Goal: Use online tool/utility: Use online tool/utility

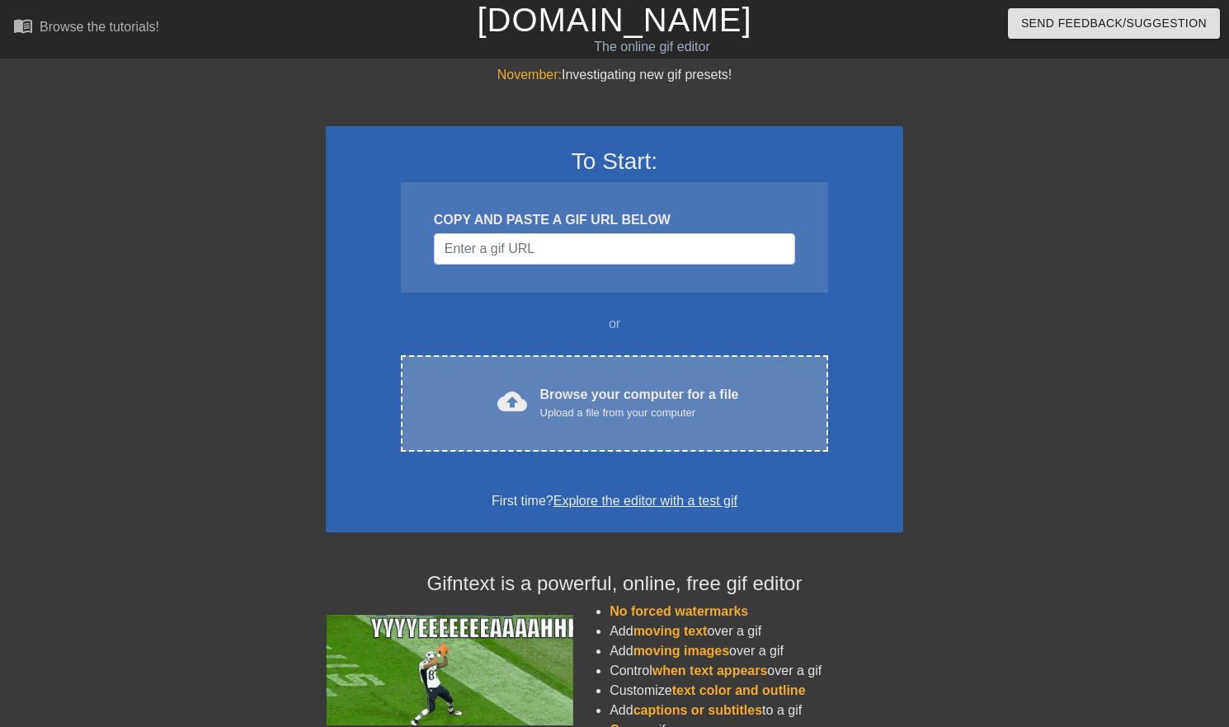
click at [600, 394] on div "Browse your computer for a file Upload a file from your computer" at bounding box center [639, 403] width 199 height 36
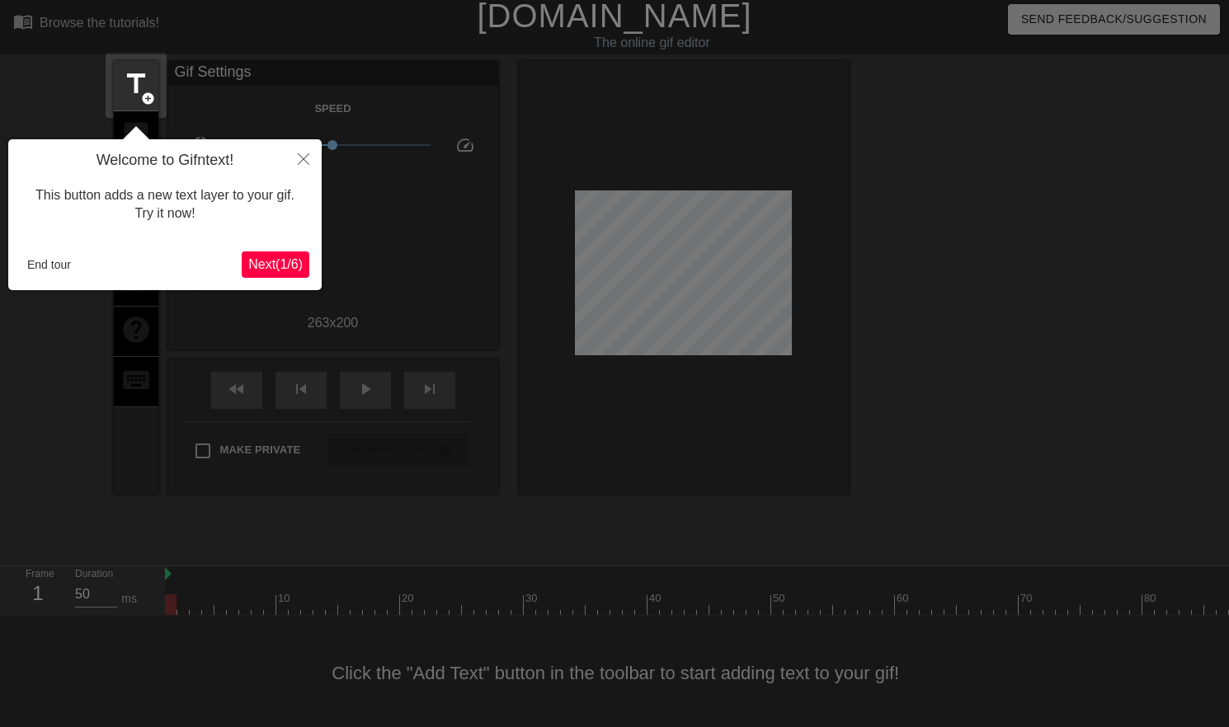
scroll to position [15, 0]
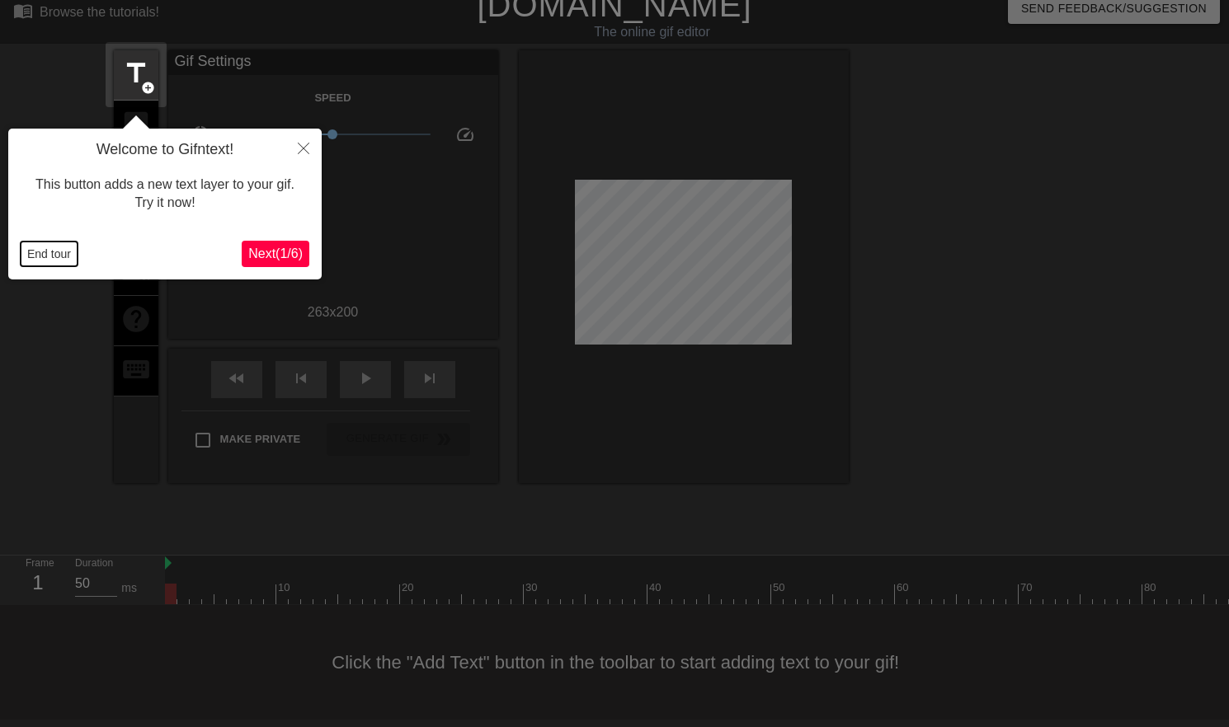
click at [45, 252] on button "End tour" at bounding box center [49, 254] width 57 height 25
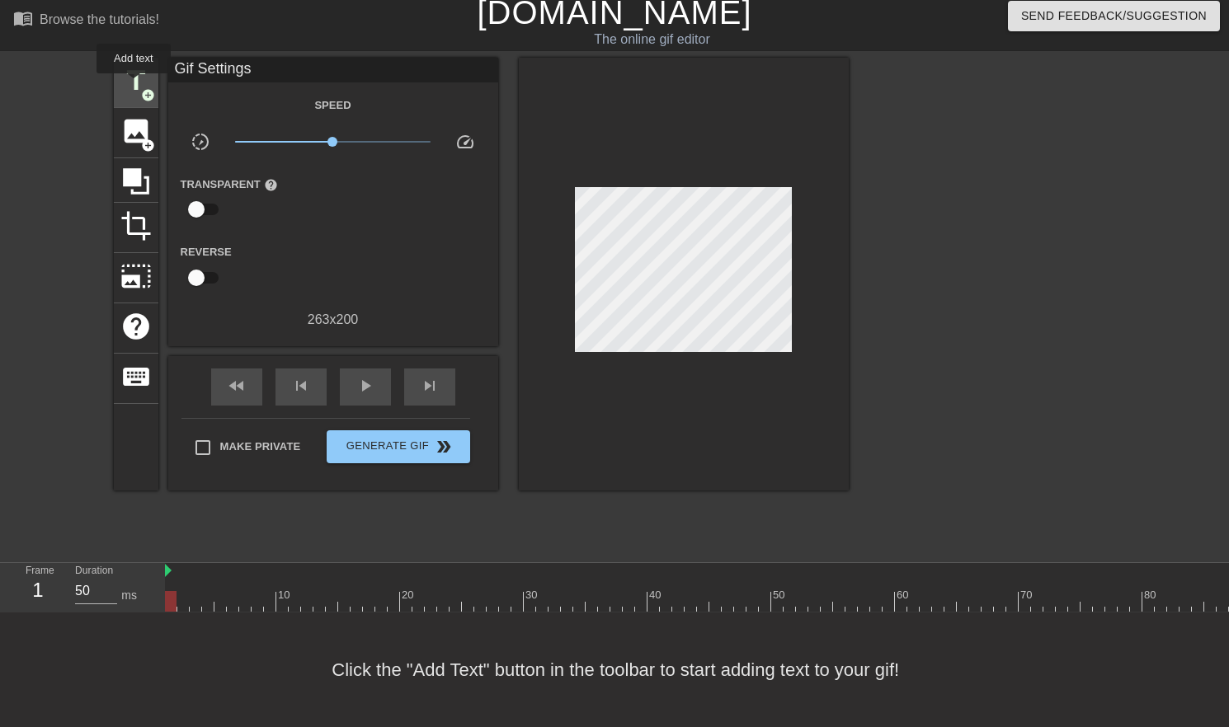
click at [134, 85] on span "title" at bounding box center [135, 80] width 31 height 31
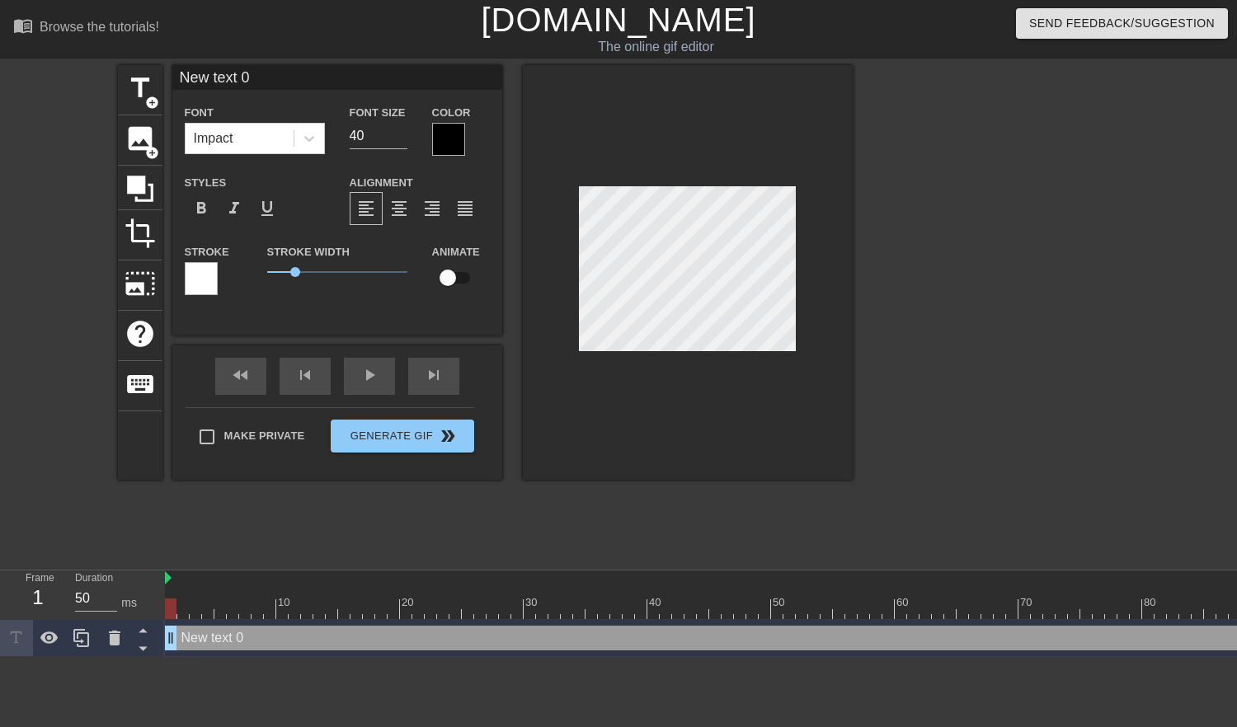
scroll to position [2, 3]
click at [458, 143] on div at bounding box center [448, 139] width 33 height 33
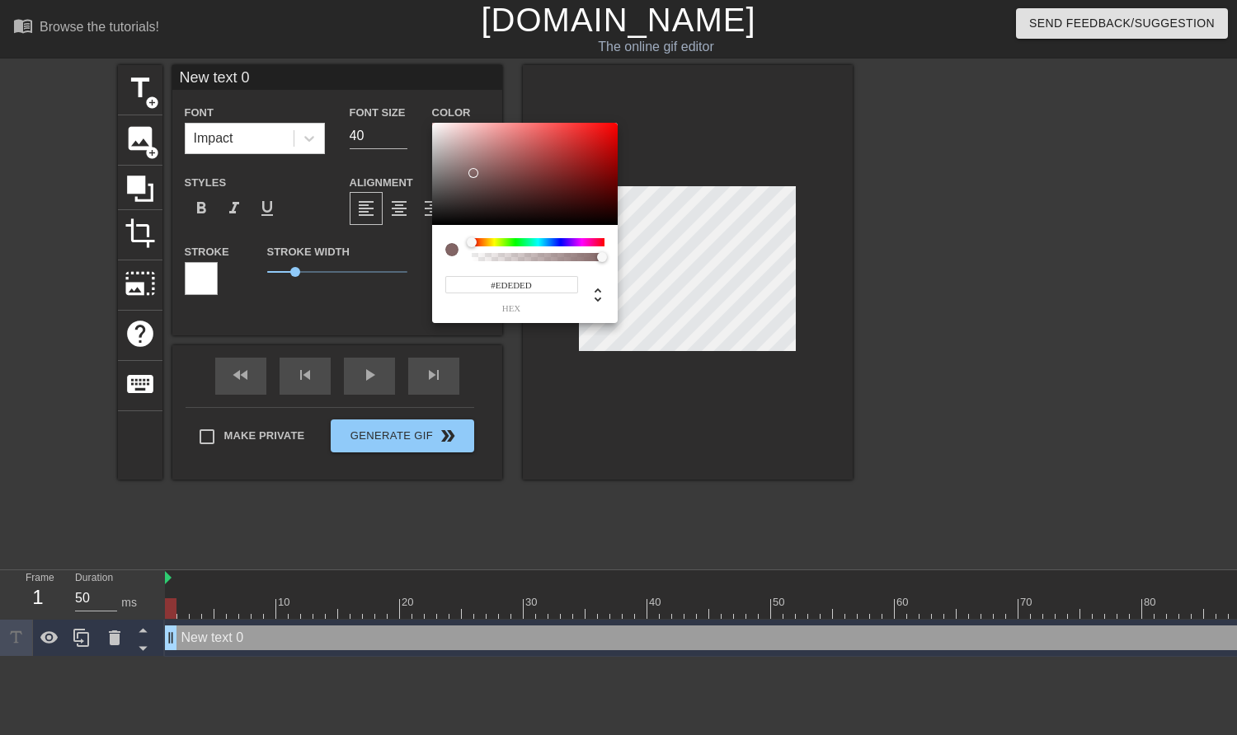
type input "#FFFFFF"
drag, startPoint x: 474, startPoint y: 176, endPoint x: 397, endPoint y: 102, distance: 107.3
click at [397, 102] on div "#FFFFFF hex" at bounding box center [618, 367] width 1237 height 735
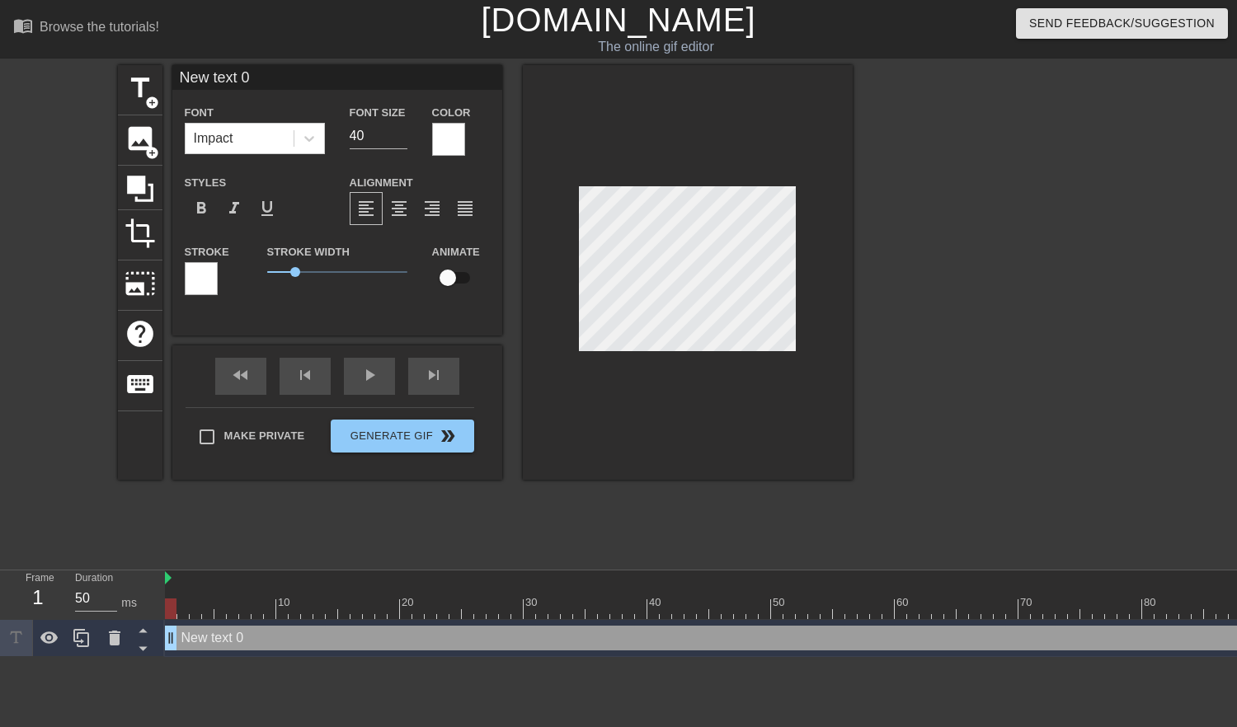
click at [186, 279] on div at bounding box center [201, 278] width 33 height 33
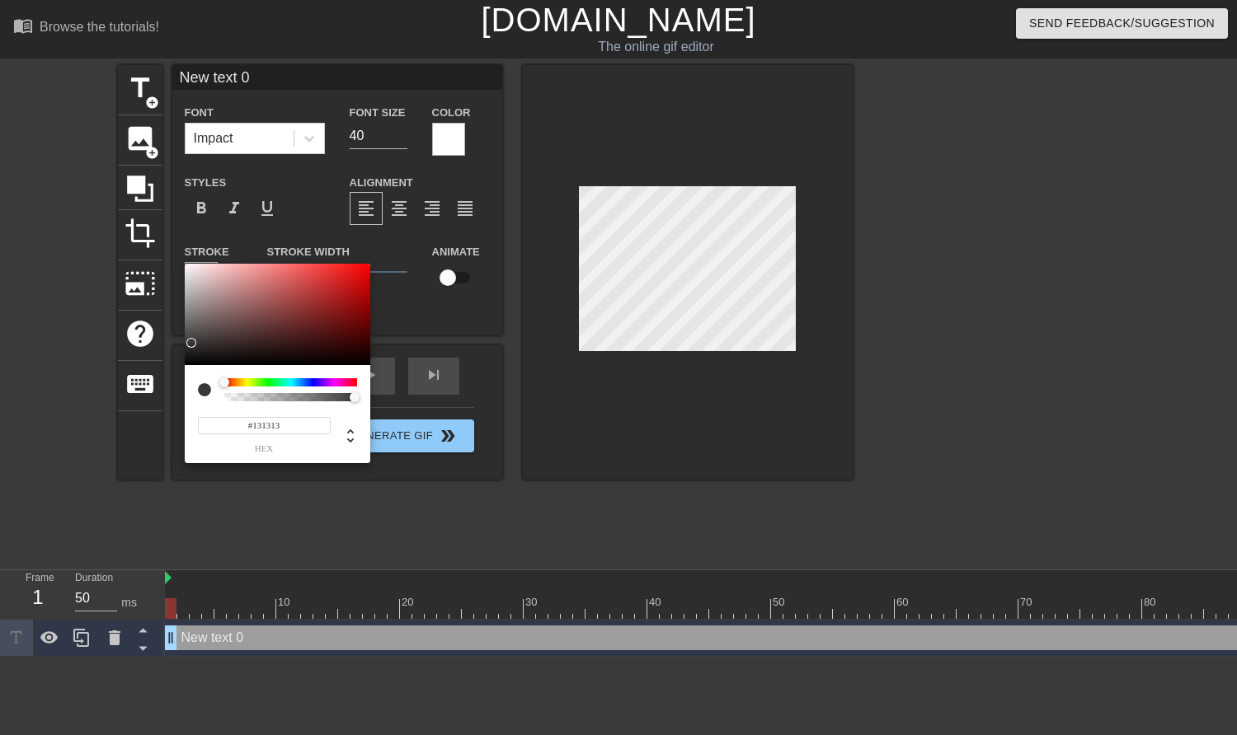
type input "#000000"
drag, startPoint x: 213, startPoint y: 327, endPoint x: 170, endPoint y: 478, distance: 157.7
click at [99, 453] on div "#000000 hex" at bounding box center [618, 367] width 1237 height 735
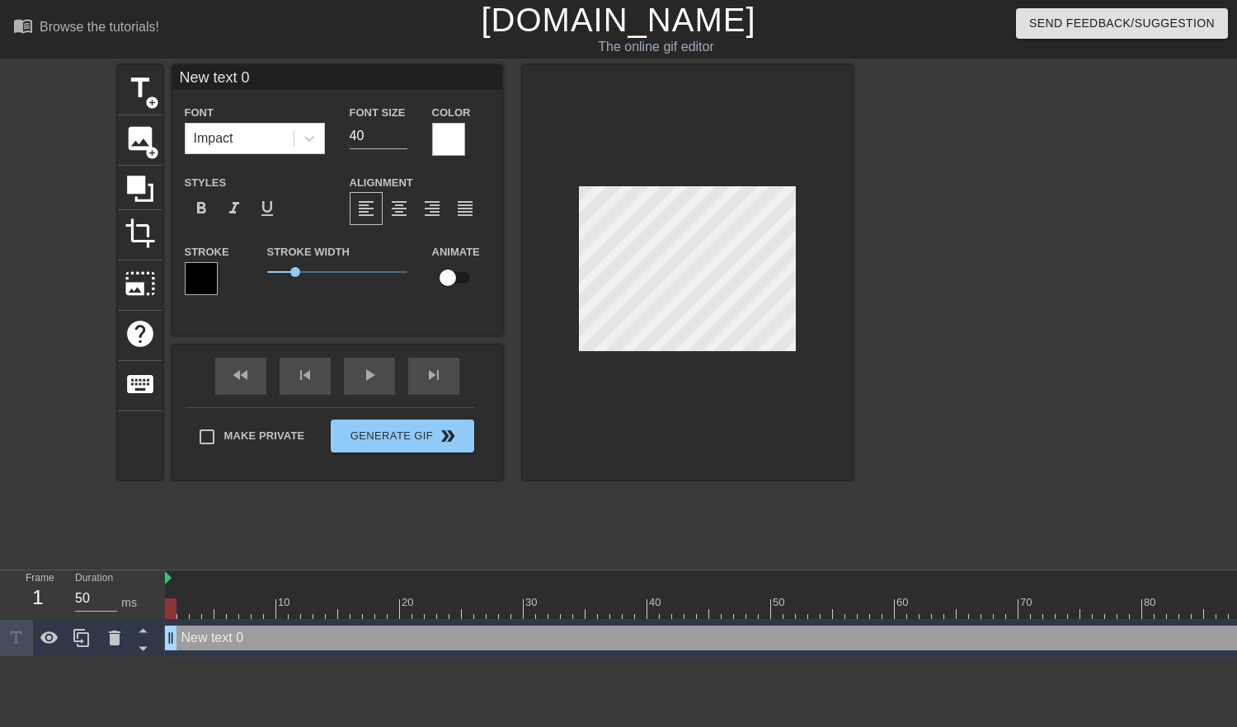
type input "U"
type textarea "U"
type input "Ul"
type textarea "Ul"
type input "Ult"
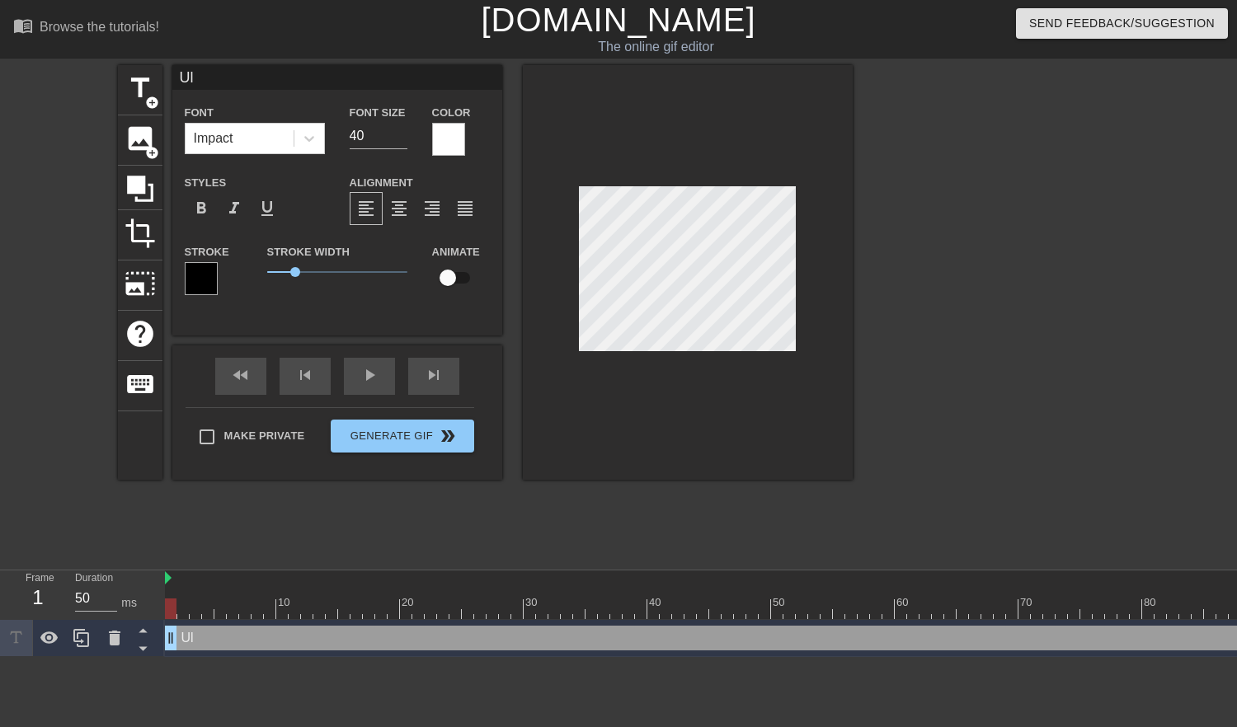
type textarea "Ult"
type input "Ulti"
type textarea "Ulti"
type input "Ultim"
type textarea "Ultim"
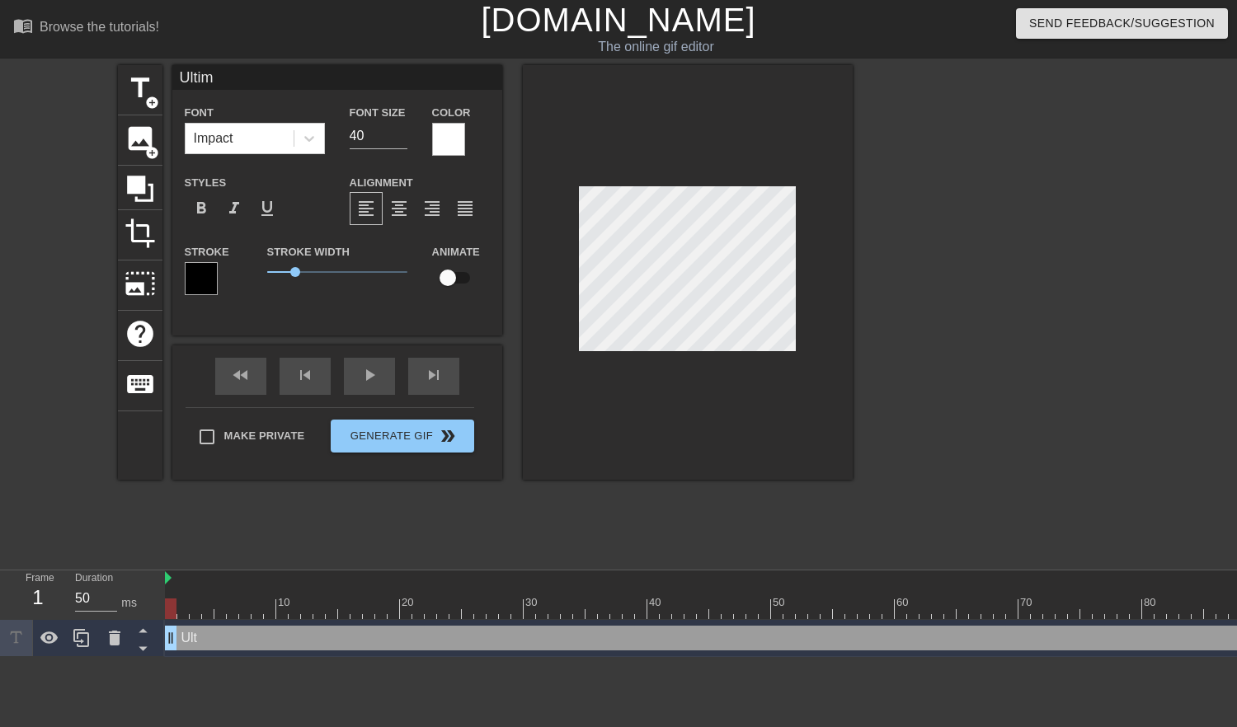
type input "Ultima"
type textarea "Ultima"
type input "Ultimat"
type textarea "Ultimat"
type input "Ultimate"
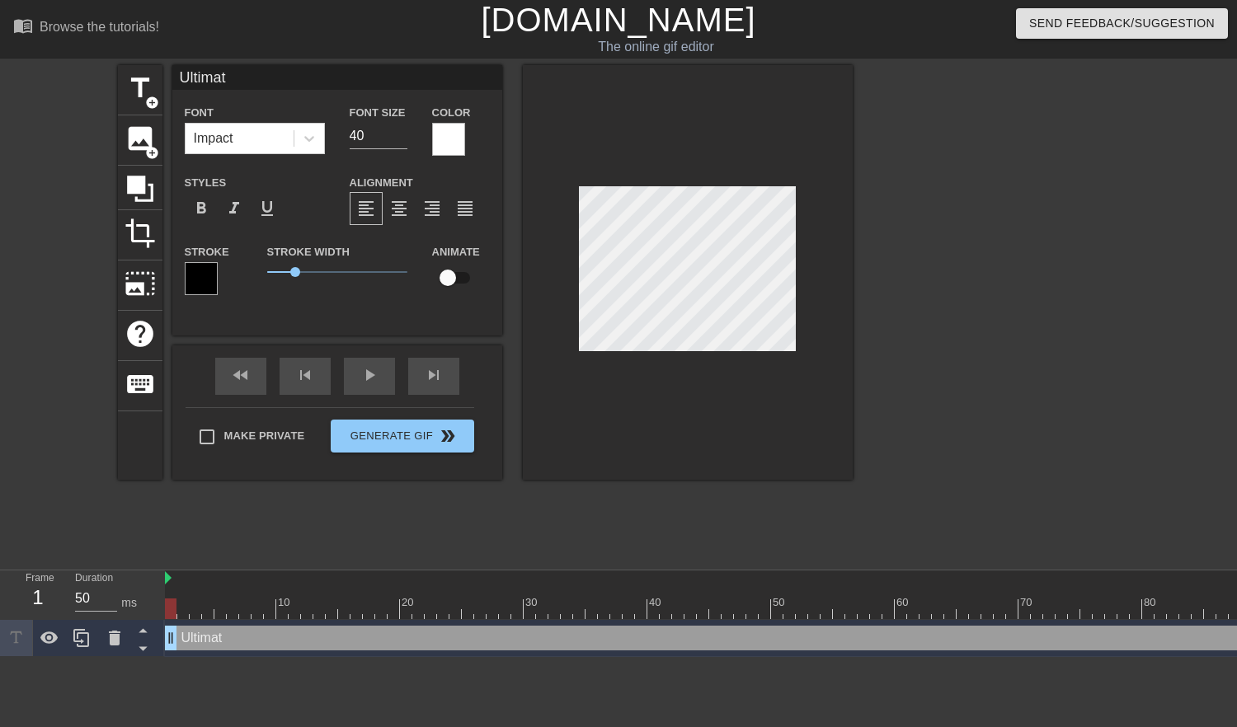
type textarea "Ultimate"
type input "Ultimate"
type textarea "Ultimate"
type input "Ultimate P"
type textarea "Ultimate P"
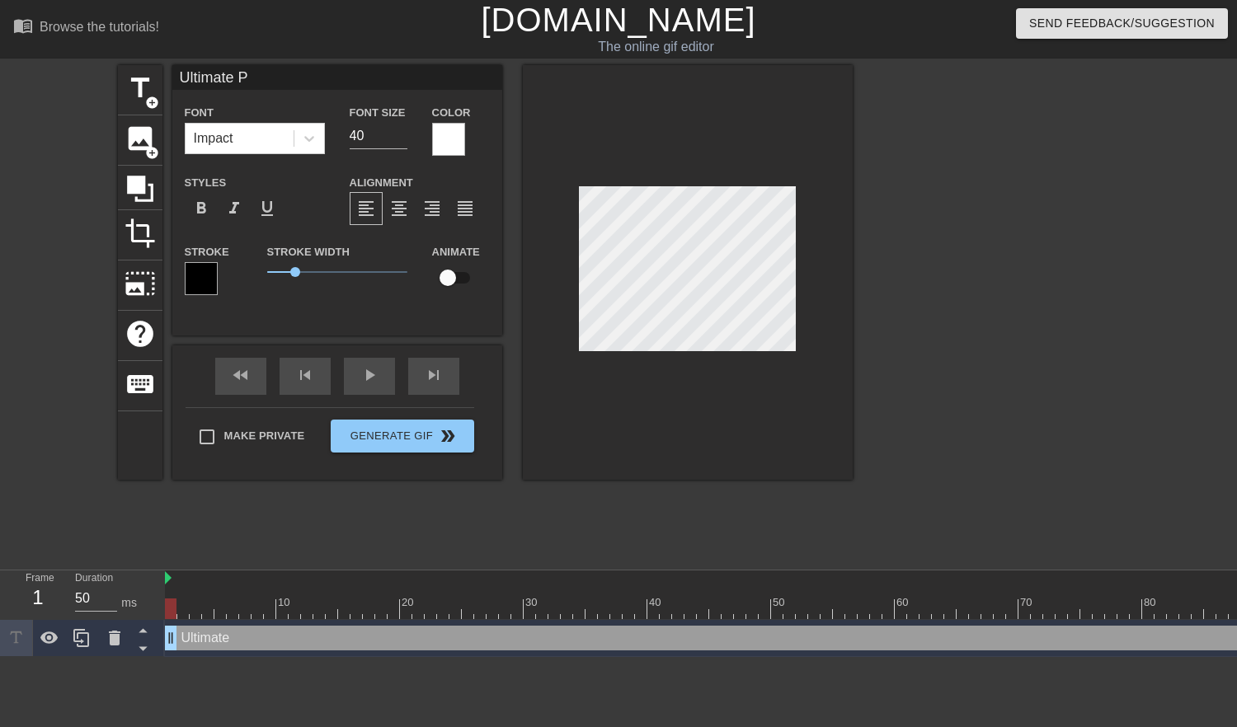
type input "Ultimate Pa"
type textarea "Ultimate Pa"
type input "Ultimate Par"
type textarea "Ultimate Par"
type input "Ultimate Part"
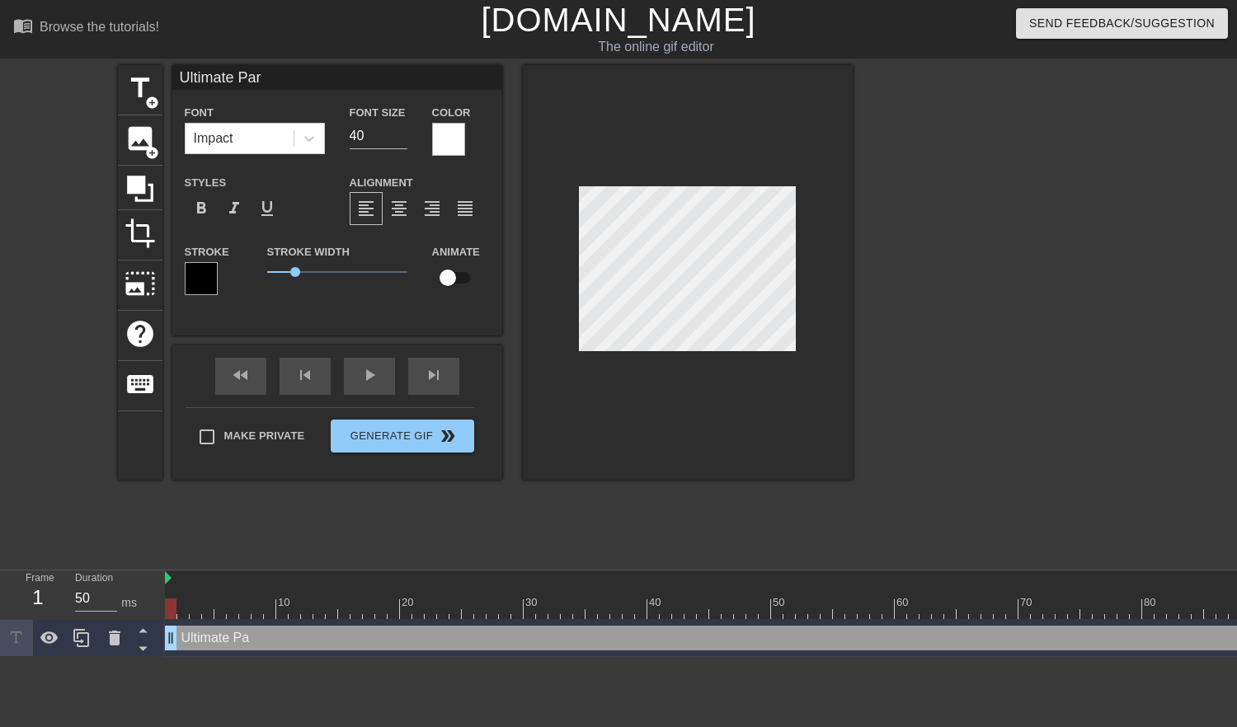
type textarea "Ultimate Part"
type input "Ultimate Party"
type textarea "Ultimate Party"
type input "Ultimate Party?"
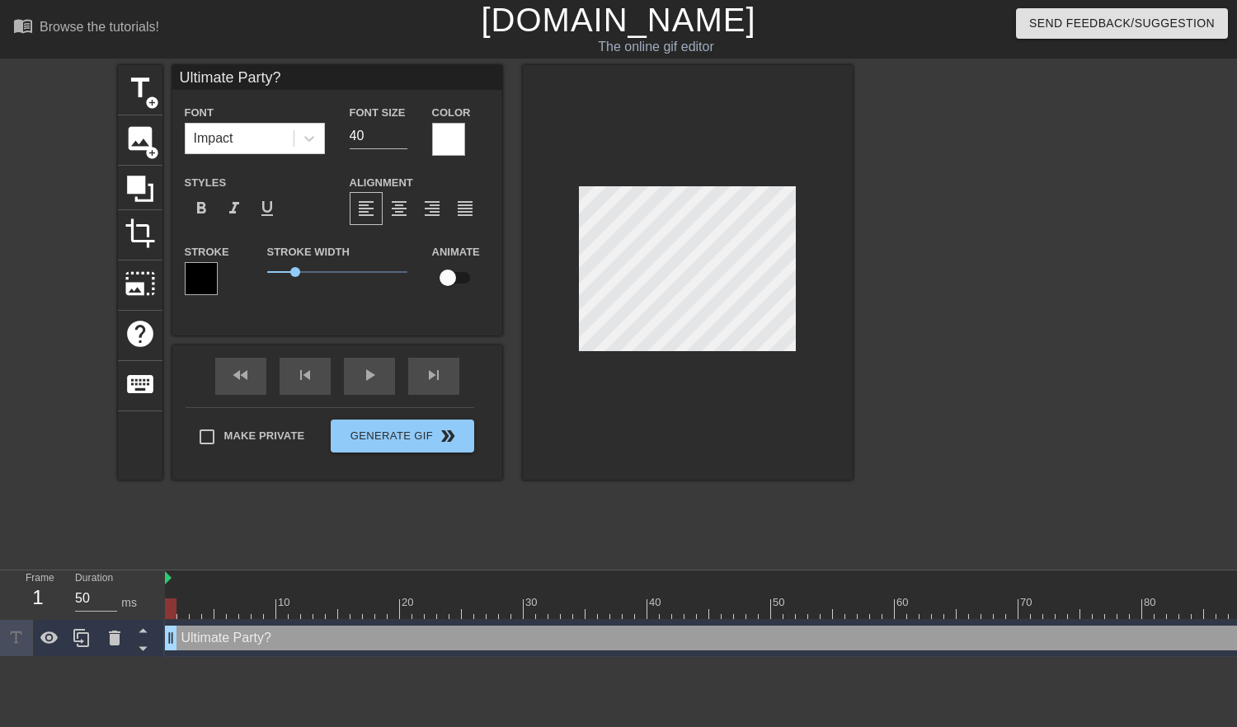
type textarea "Ultimate Party?"
click at [401, 142] on input "39" at bounding box center [379, 136] width 58 height 26
click at [401, 142] on input "38" at bounding box center [379, 136] width 58 height 26
click at [401, 142] on input "37" at bounding box center [379, 136] width 58 height 26
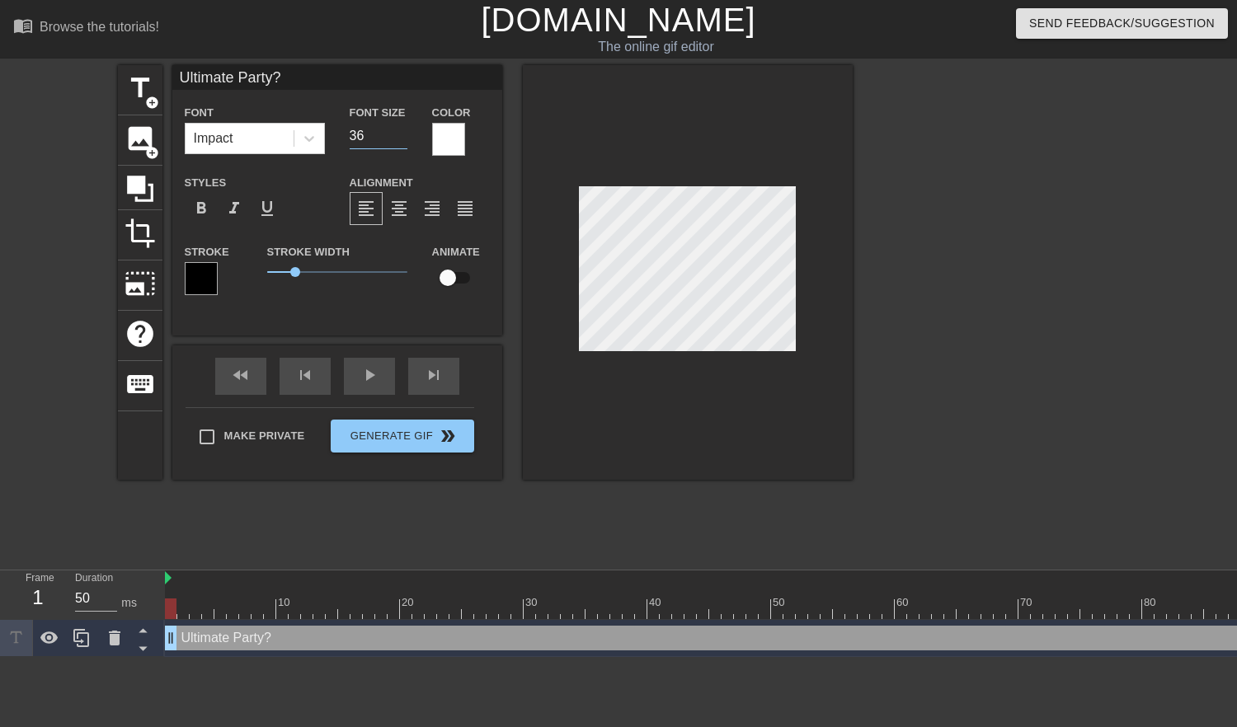
click at [401, 142] on input "36" at bounding box center [379, 136] width 58 height 26
click at [401, 142] on input "35" at bounding box center [379, 136] width 58 height 26
click at [401, 142] on input "34" at bounding box center [379, 136] width 58 height 26
click at [401, 142] on input "33" at bounding box center [379, 136] width 58 height 26
click at [401, 142] on input "32" at bounding box center [379, 136] width 58 height 26
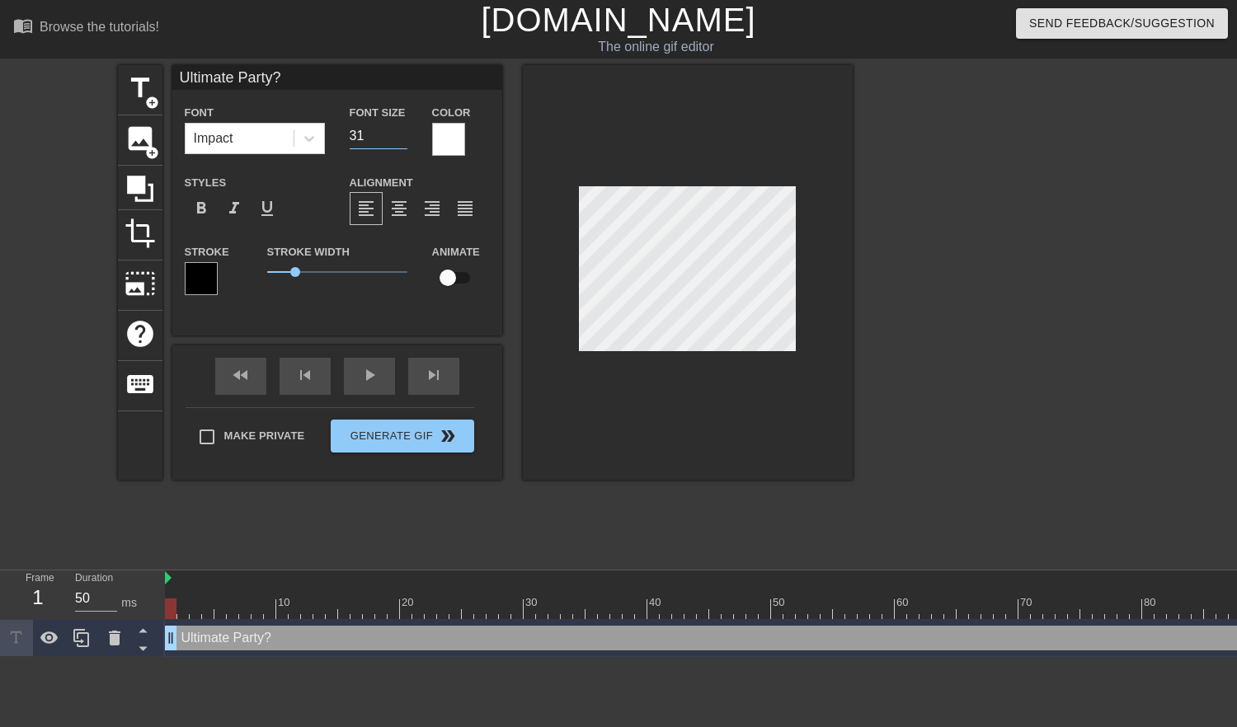
click at [401, 142] on input "31" at bounding box center [379, 136] width 58 height 26
click at [401, 142] on input "30" at bounding box center [379, 136] width 58 height 26
click at [401, 142] on input "29" at bounding box center [379, 136] width 58 height 26
click at [401, 142] on input "28" at bounding box center [379, 136] width 58 height 26
click at [401, 142] on input "27" at bounding box center [379, 136] width 58 height 26
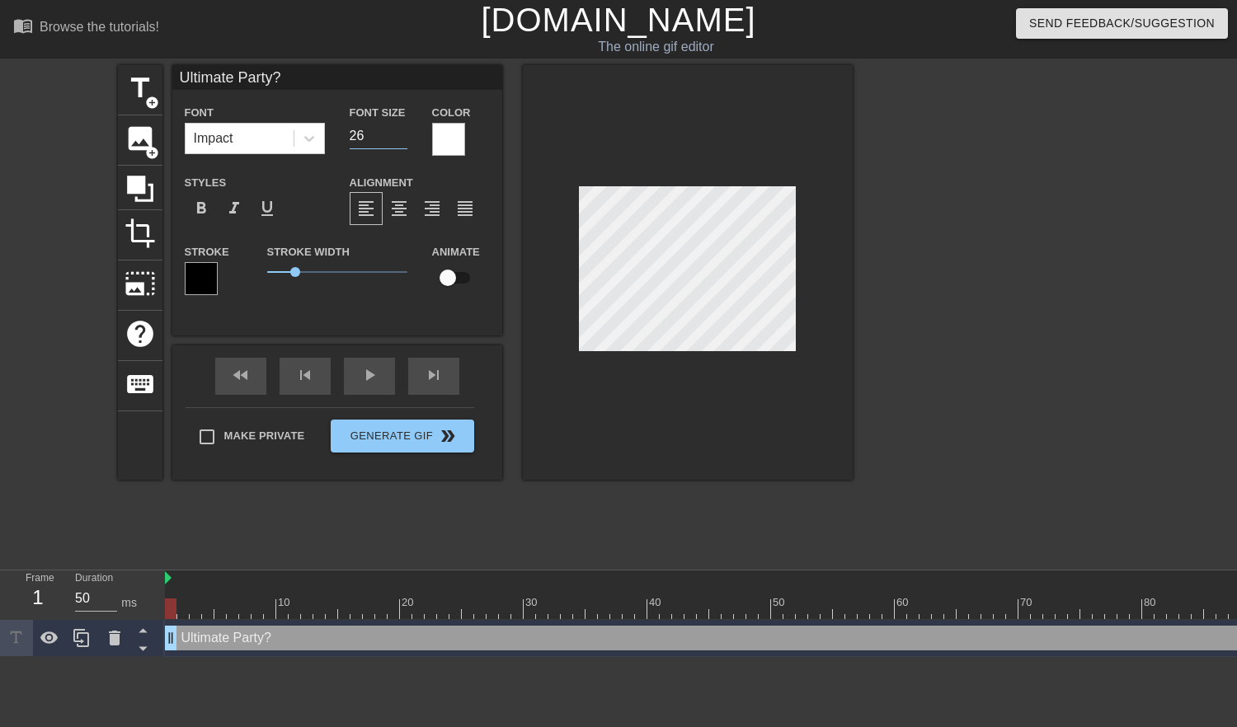
click at [401, 142] on input "26" at bounding box center [379, 136] width 58 height 26
click at [401, 142] on input "25" at bounding box center [379, 136] width 58 height 26
click at [401, 142] on input "24" at bounding box center [379, 136] width 58 height 26
click at [401, 142] on input "23" at bounding box center [379, 136] width 58 height 26
type input "22"
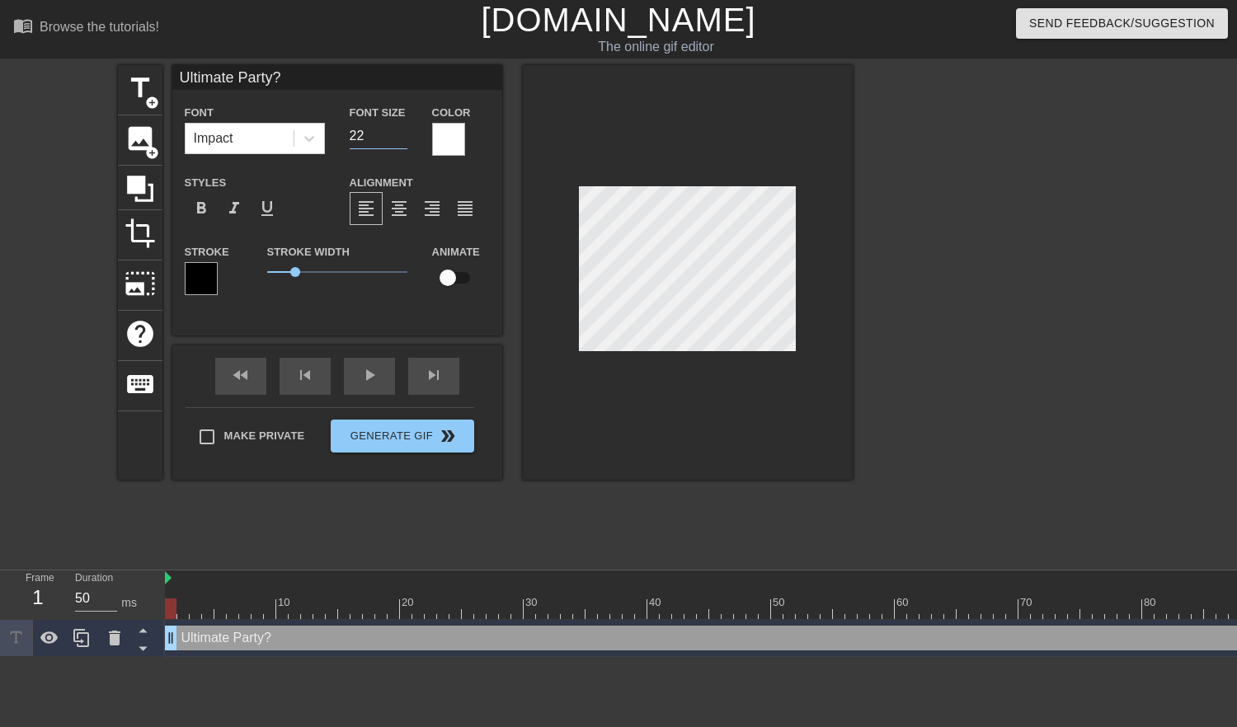
click at [401, 142] on input "22" at bounding box center [379, 136] width 58 height 26
click at [399, 139] on input "21" at bounding box center [379, 136] width 58 height 26
type input "20"
click at [399, 139] on input "20" at bounding box center [379, 136] width 58 height 26
click at [989, 215] on div at bounding box center [995, 312] width 247 height 495
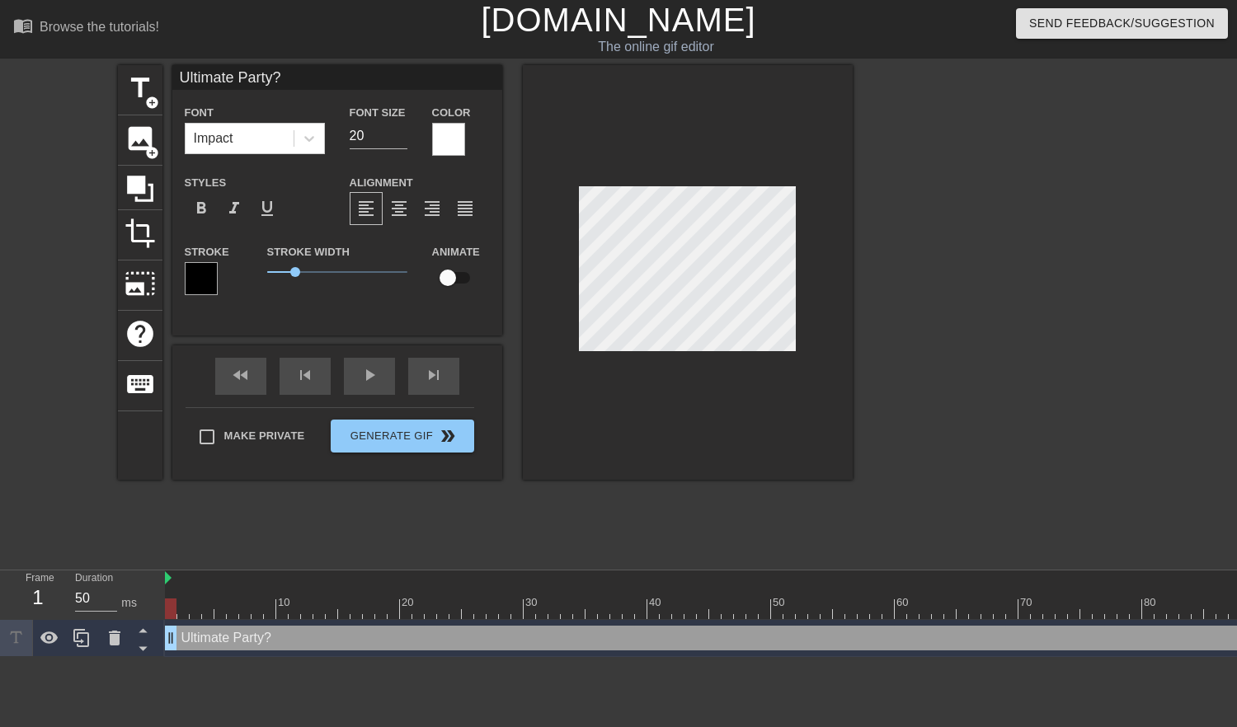
click at [446, 277] on input "checkbox" at bounding box center [448, 277] width 94 height 31
checkbox input "true"
click at [399, 140] on input "19" at bounding box center [379, 136] width 58 height 26
click at [399, 140] on input "18" at bounding box center [379, 136] width 58 height 26
click at [399, 140] on input "17" at bounding box center [379, 136] width 58 height 26
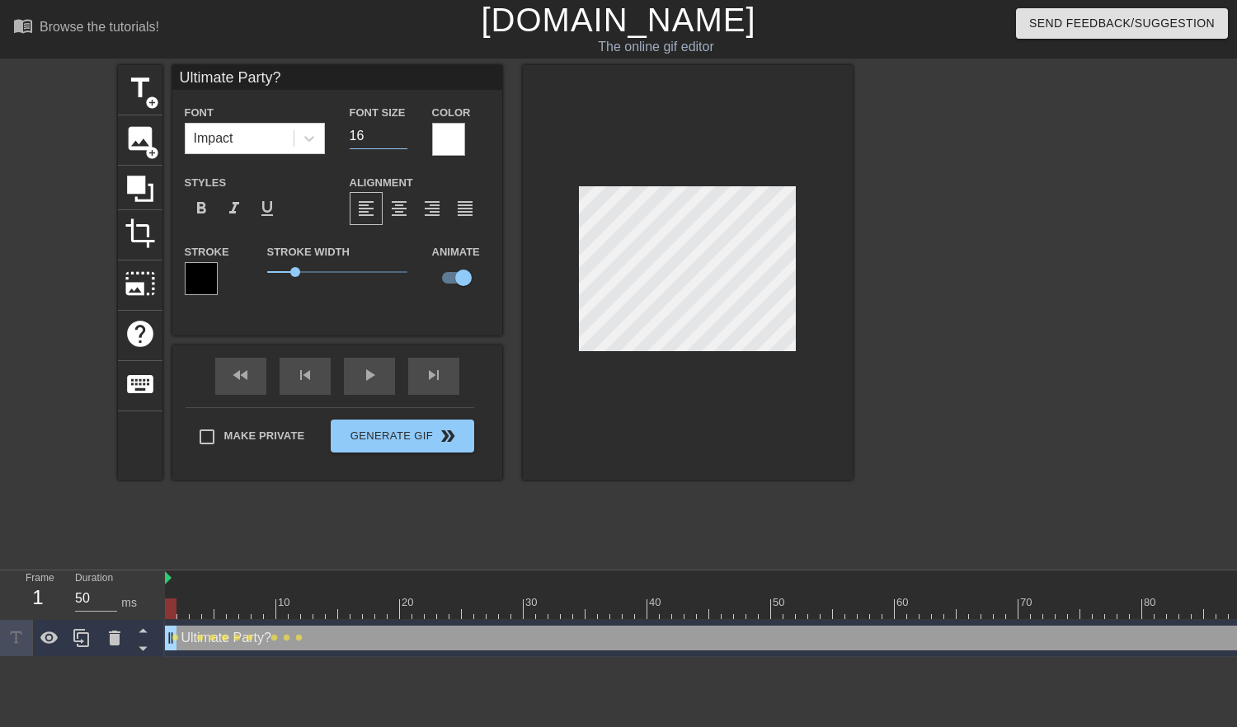
type input "16"
click at [399, 140] on input "16" at bounding box center [379, 136] width 58 height 26
click at [941, 232] on div at bounding box center [995, 312] width 247 height 495
click at [862, 219] on div "title add_circle image add_circle crop photo_size_select_large help keyboard Ul…" at bounding box center [618, 312] width 1237 height 495
click at [139, 95] on span "title" at bounding box center [140, 88] width 31 height 31
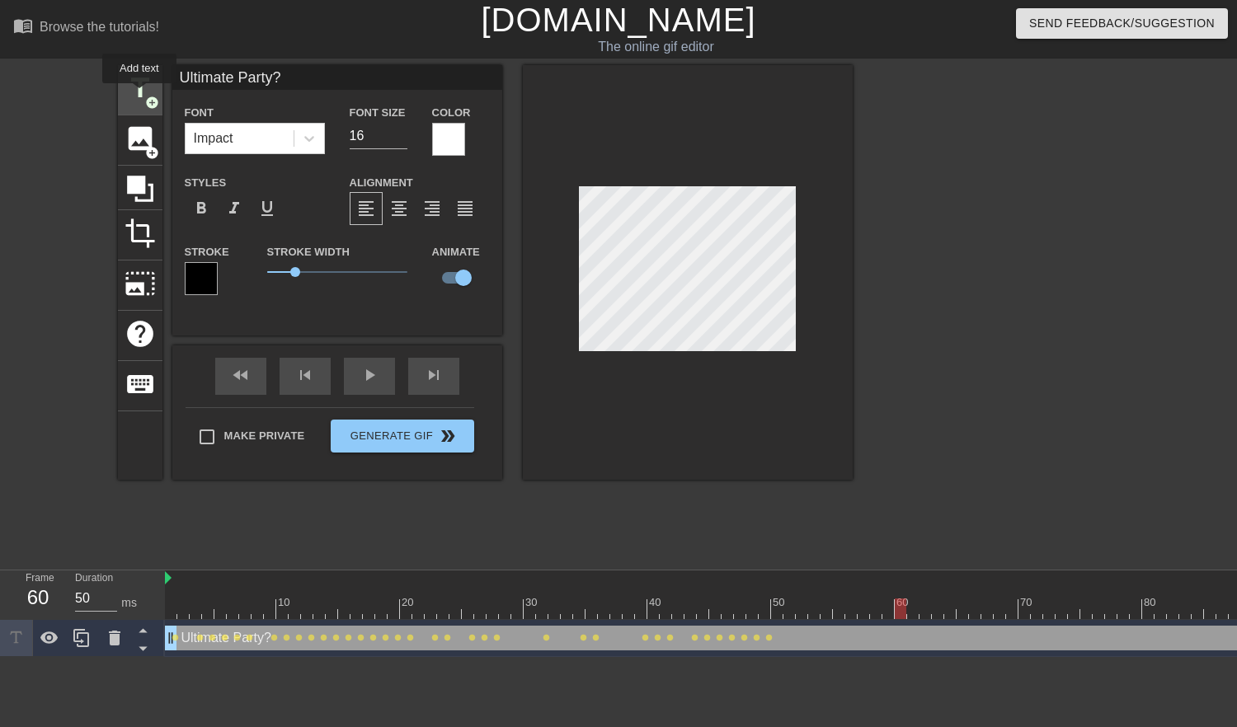
type input "New text 1"
type input "40"
checkbox input "false"
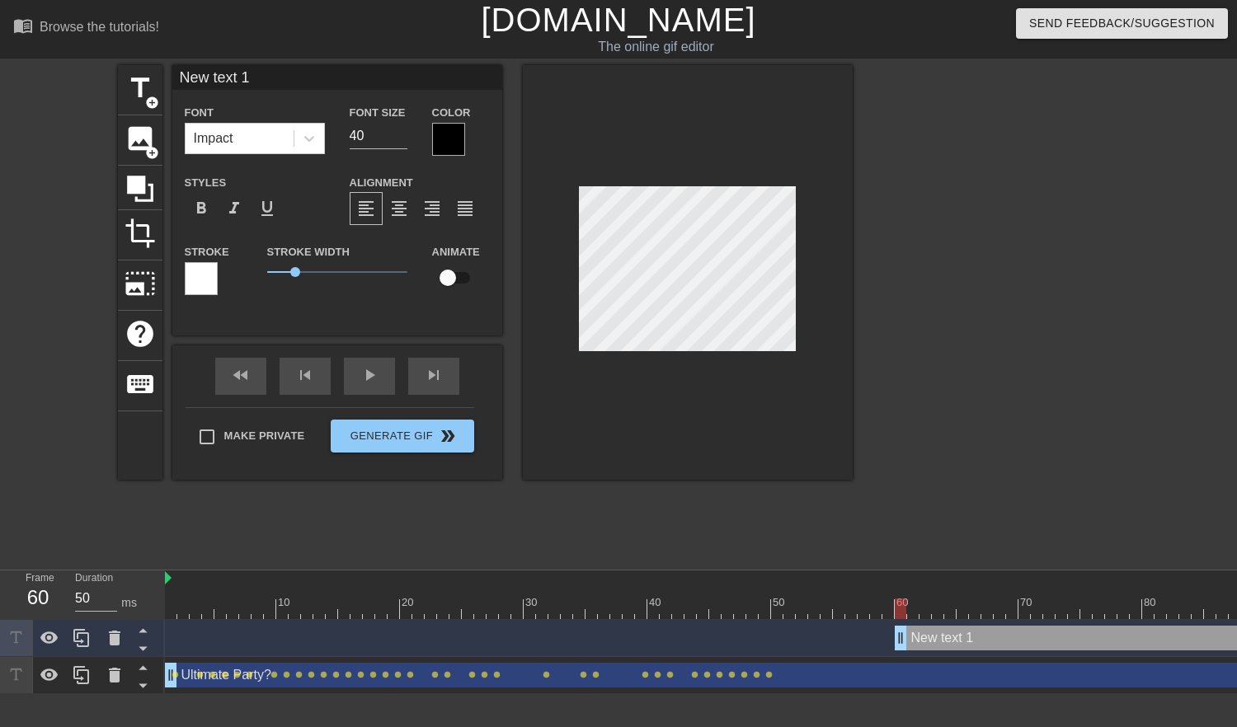
scroll to position [2, 2]
type input "Y"
type textarea "Y"
type input "Yo"
type textarea "Yo"
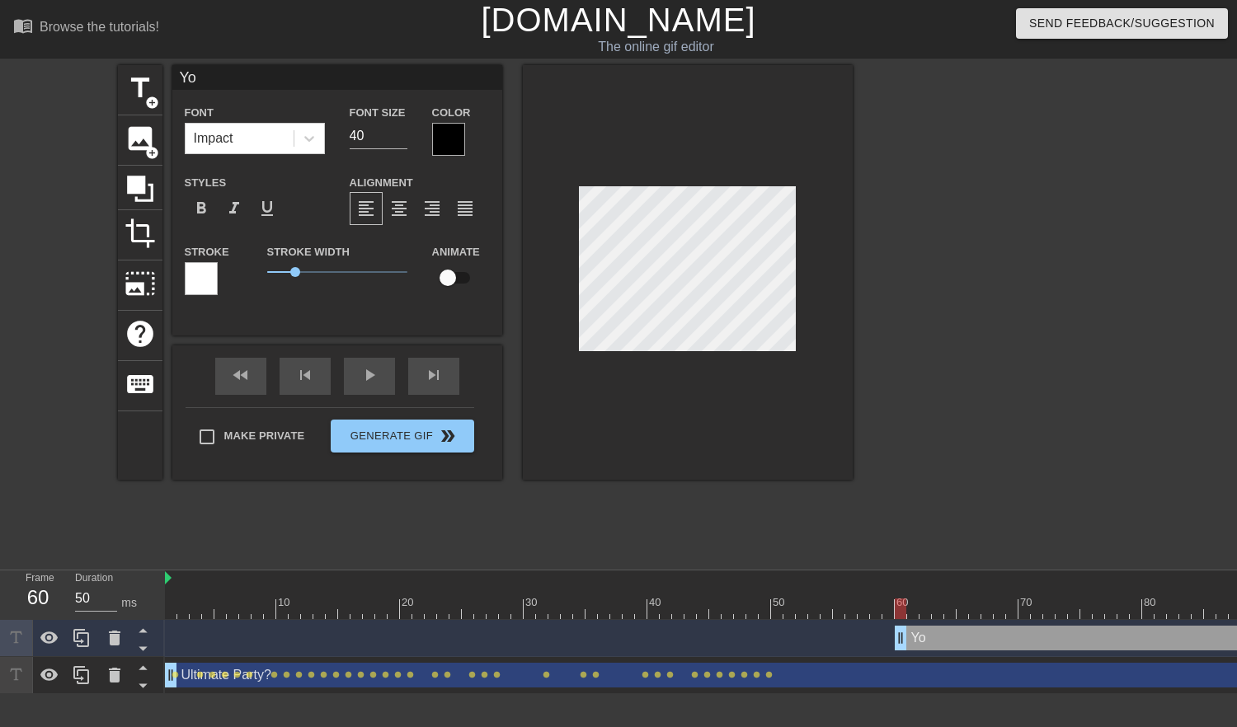
type input "Yo!"
type textarea "Yo!"
type input "Yo!"
type textarea "Yo!"
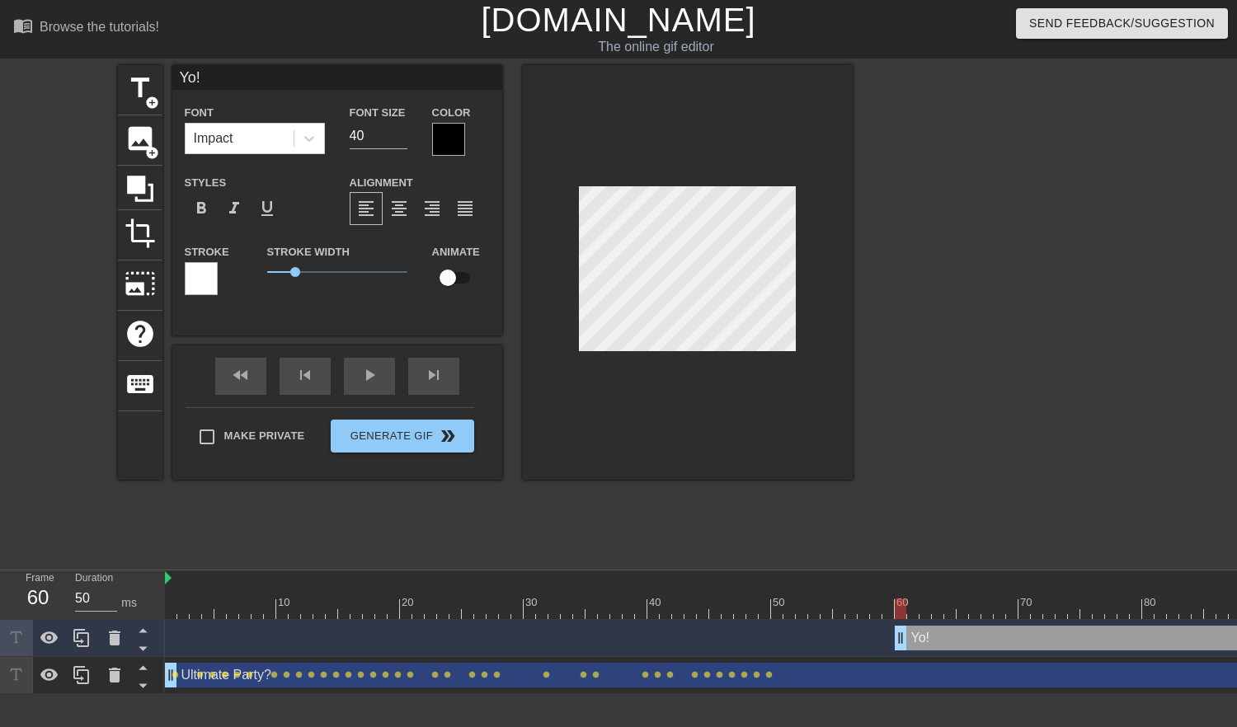
type input "Yo!H"
type textarea "Yo! H"
type input "Yo!HP"
type textarea "Yo! HP"
type input "Yo!HPD"
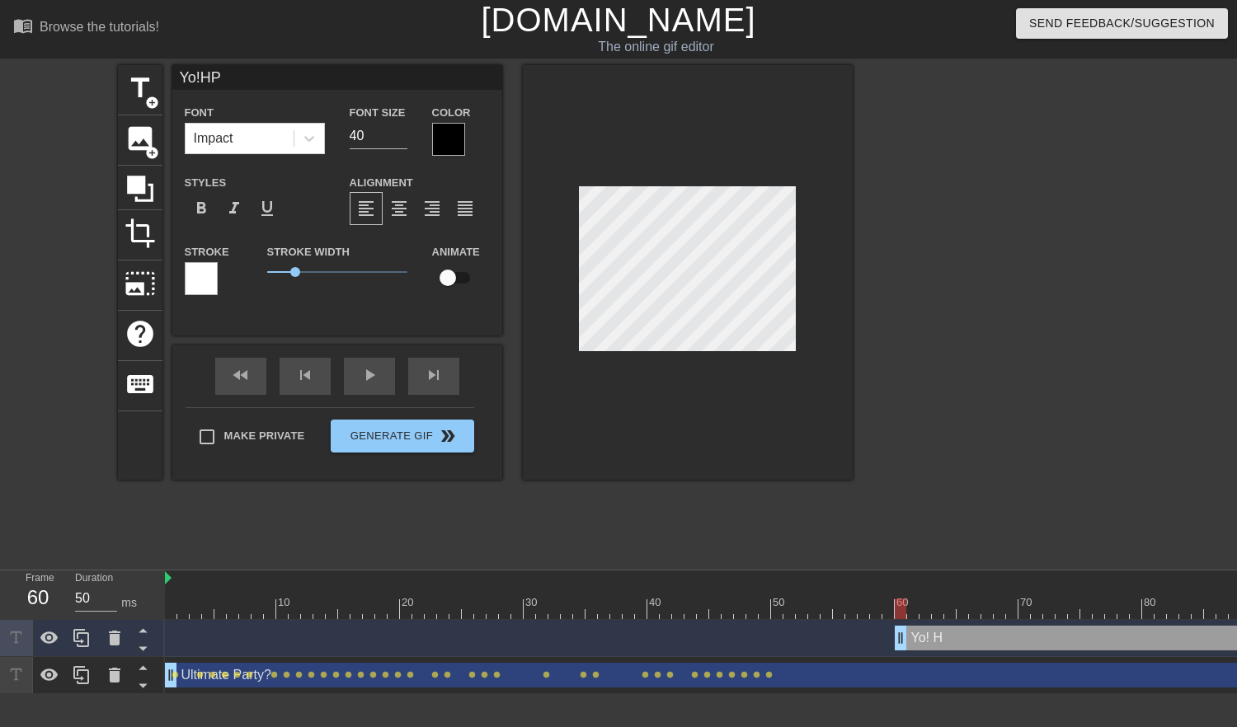
type textarea "Yo! HPD"
type input "Yo!HP"
type textarea "Yo! HP"
type input "Yo!H"
type textarea "Yo! H"
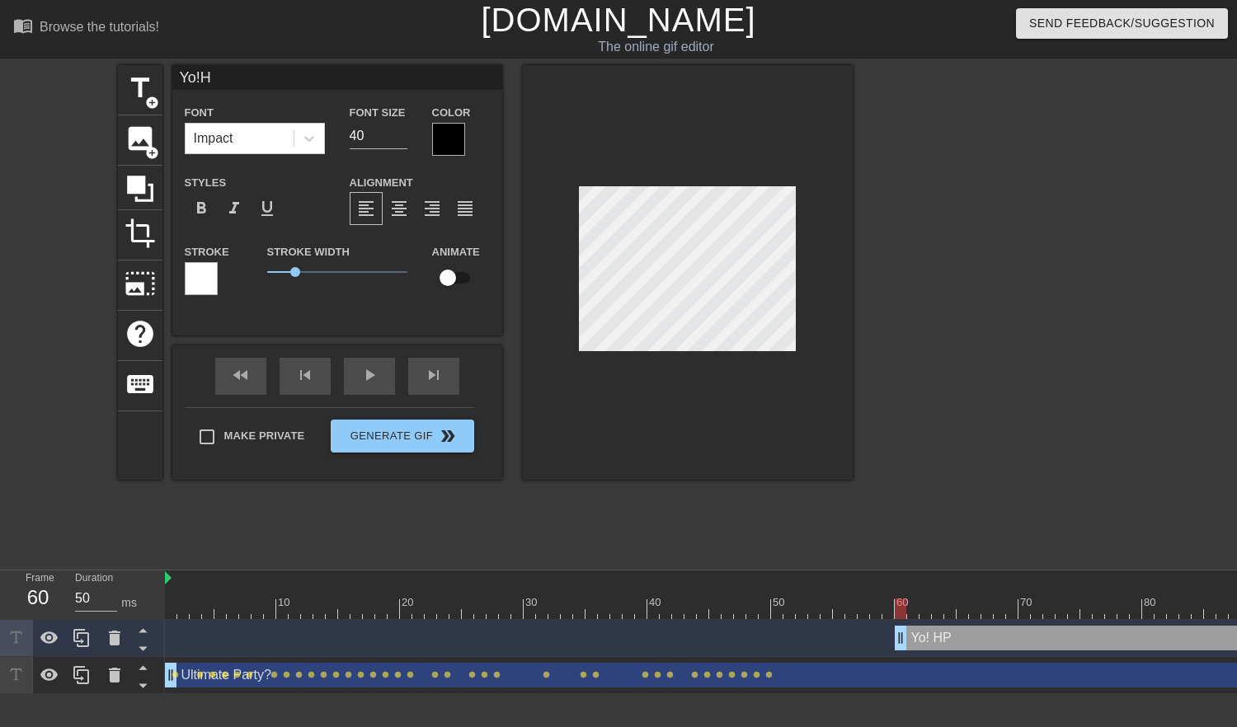
type input "Yo!HD"
type textarea "Yo! HD"
type input "Yo!HDP"
type textarea "Yo! HDP"
type input "Yo!HDP"
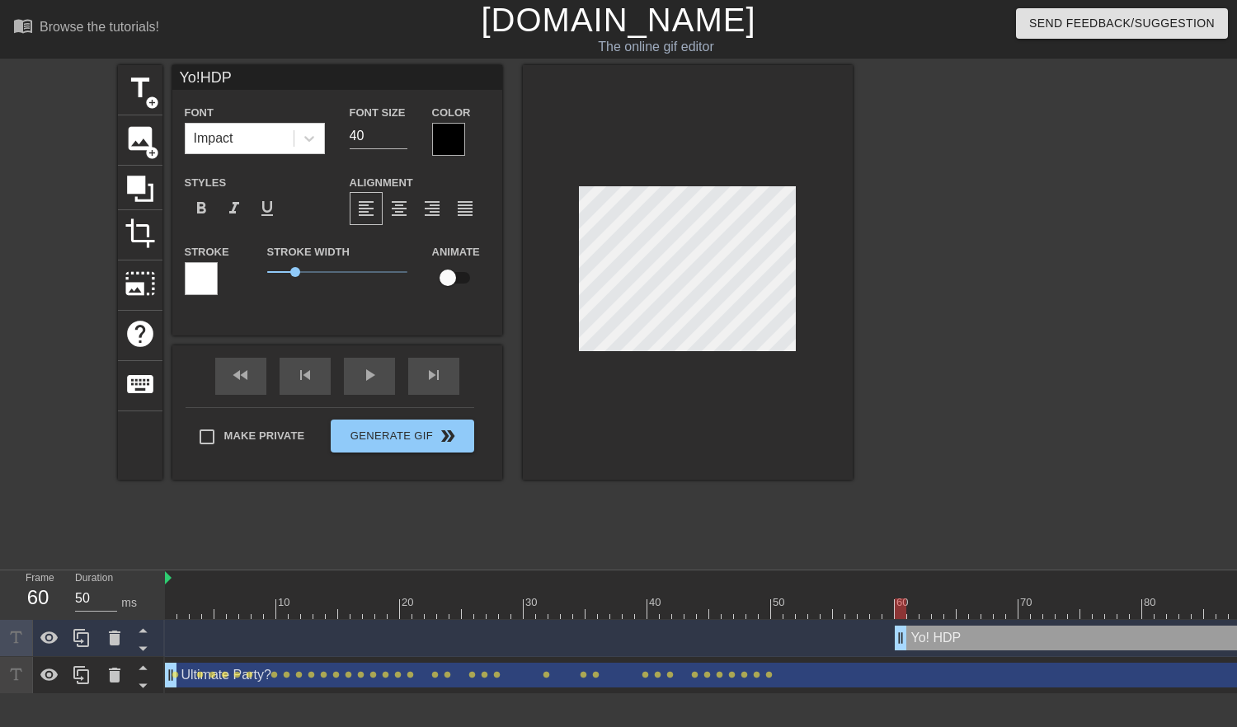
type textarea "Yo! HDP"
type input "Yo!HDP m"
type textarea "Yo! HDP m"
type input "Yo!HDP ma"
type textarea "Yo! HDP ma"
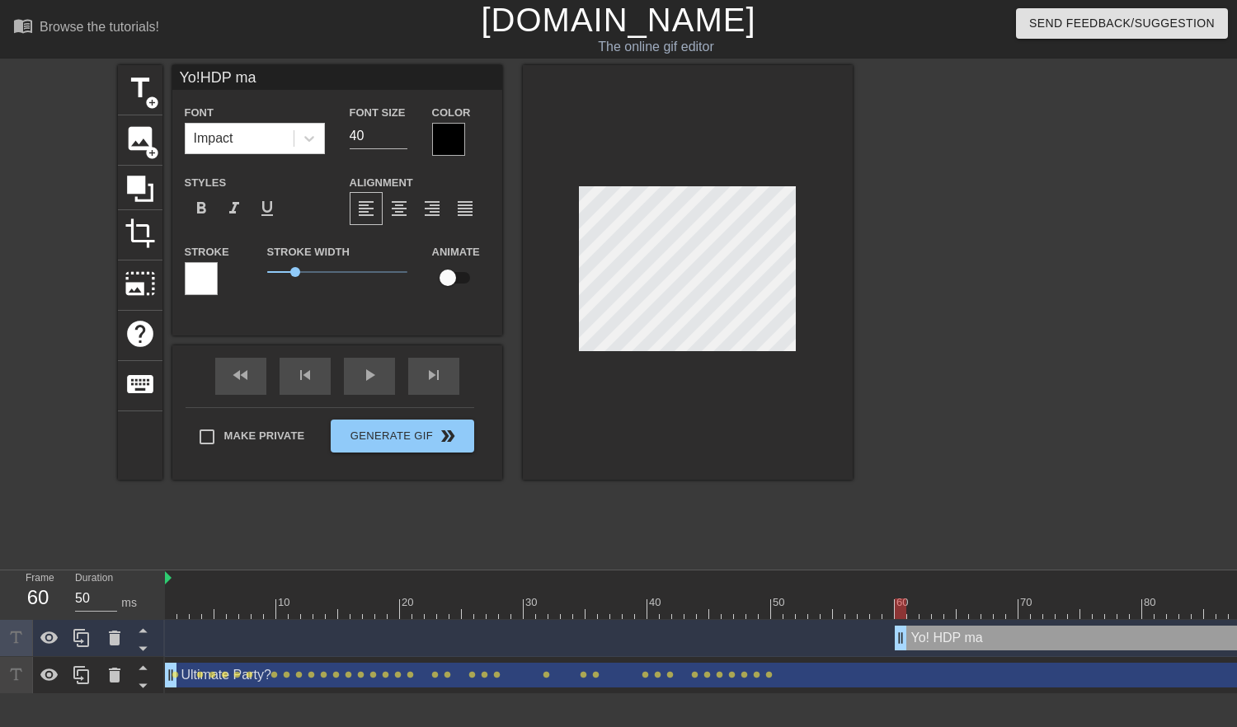
type input "Yo!HDP m"
type textarea "Yo! HDP m"
type input "Yo!HDP"
type textarea "Yo! HDP"
type input "Yo!HDP M"
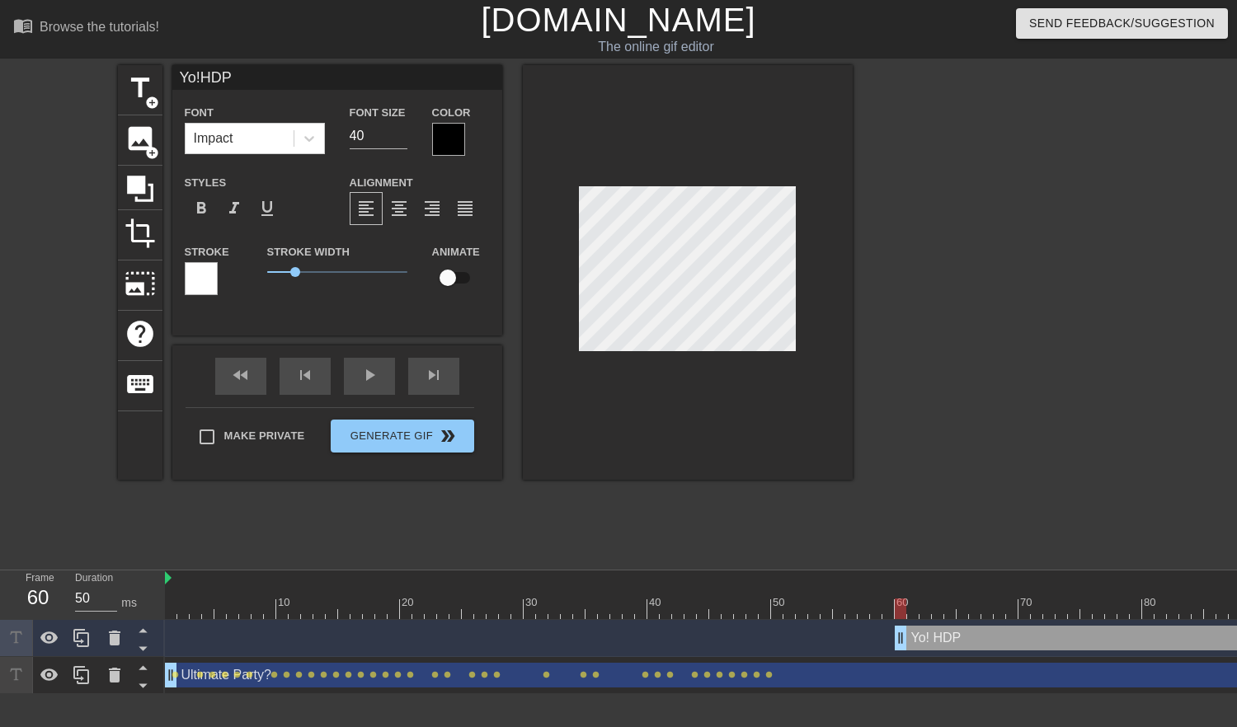
type textarea "Yo! HDP M"
type input "Yo!HDP Ma"
type textarea "Yo! HDP Ma"
type input "Yo!HDP Mac"
type textarea "Yo! HDP Mac"
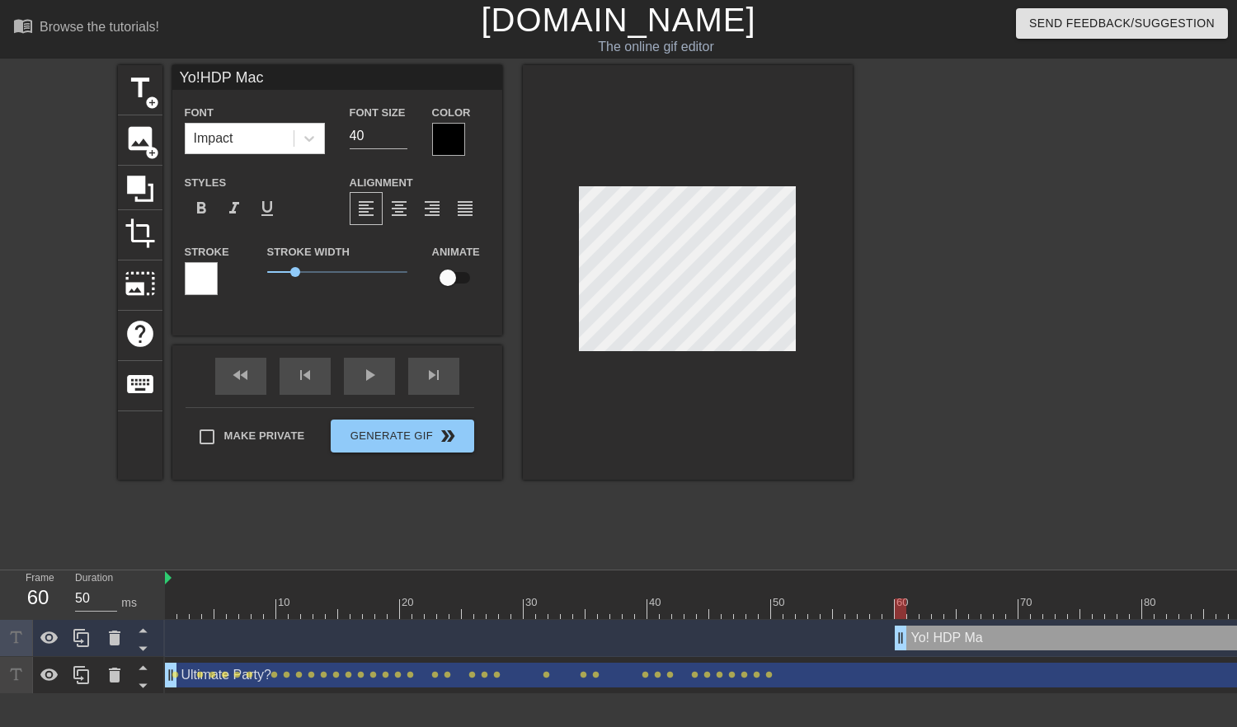
type input "Yo!HDP [PERSON_NAME]"
type textarea "Yo! HDP [PERSON_NAME]"
type input "Yo!HDP [PERSON_NAME]!"
type textarea "Yo! HDP [PERSON_NAME]!"
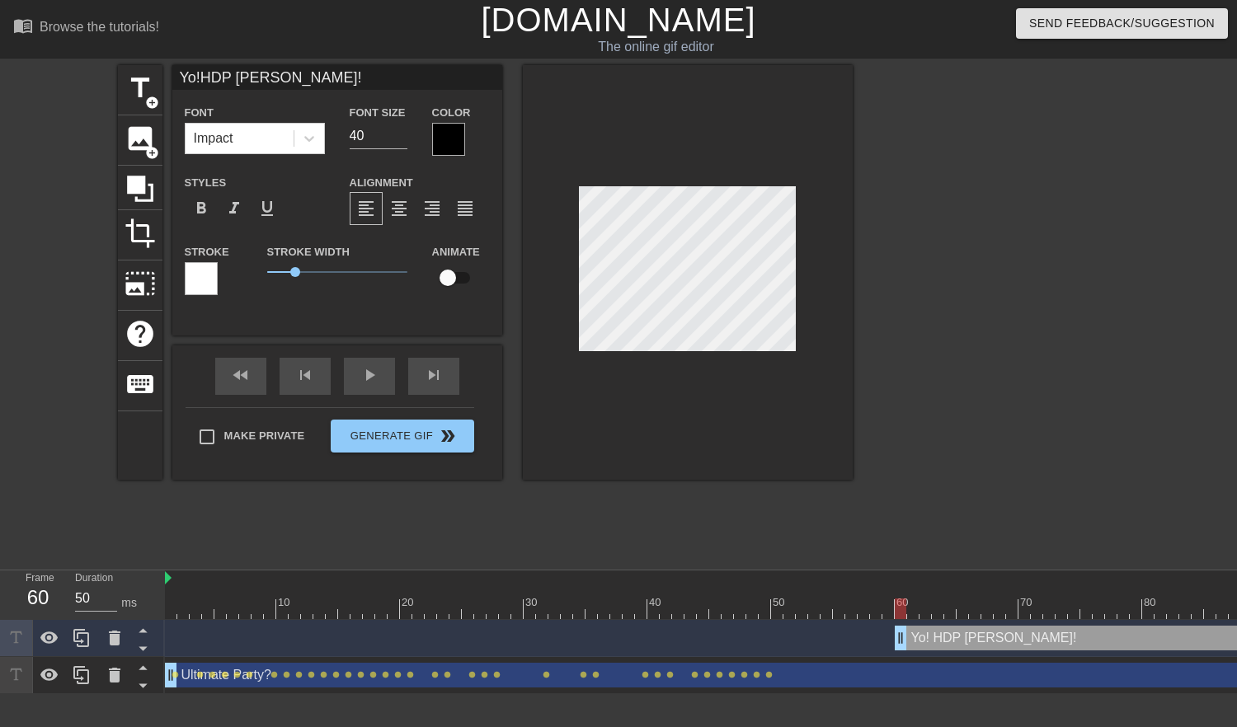
scroll to position [3, 4]
click at [448, 137] on div at bounding box center [448, 139] width 33 height 33
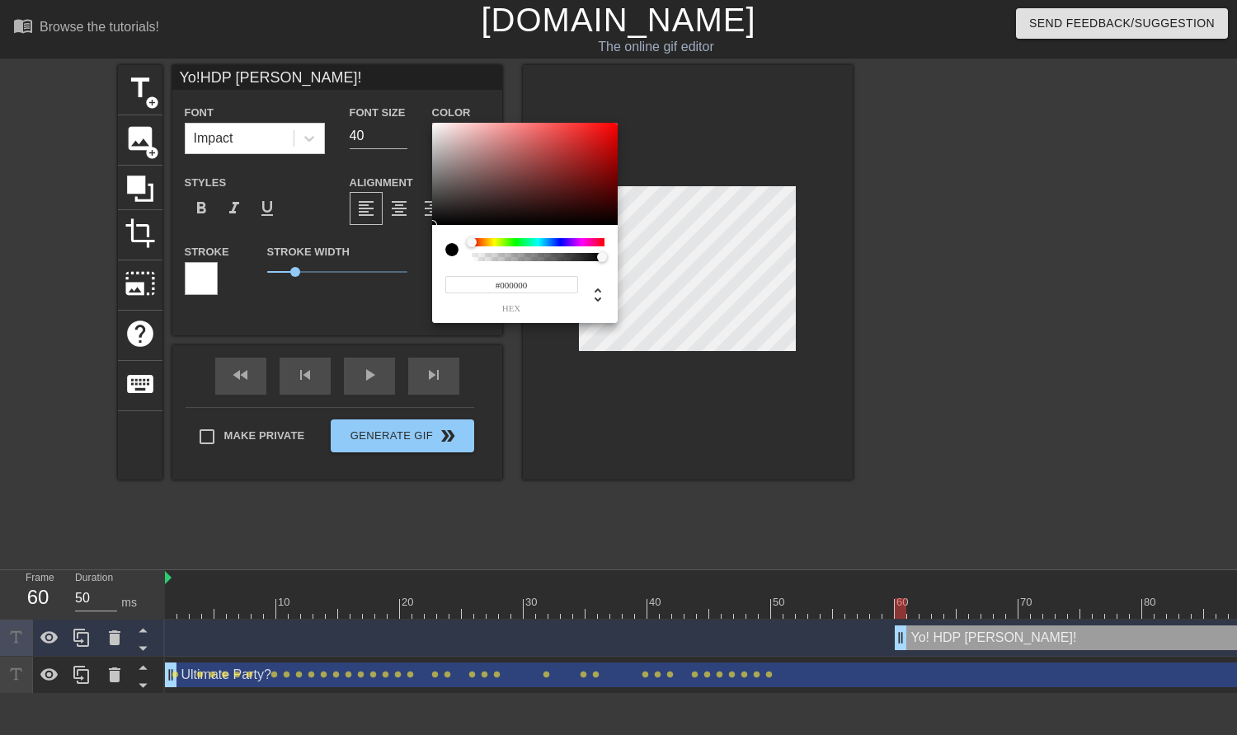
type input "Yo!HDP [PERSON_NAME]!"
type input "#6B6464"
type input "Yo!HDP [PERSON_NAME]!"
type input "#756E6E"
type input "Yo!HDP [PERSON_NAME]!"
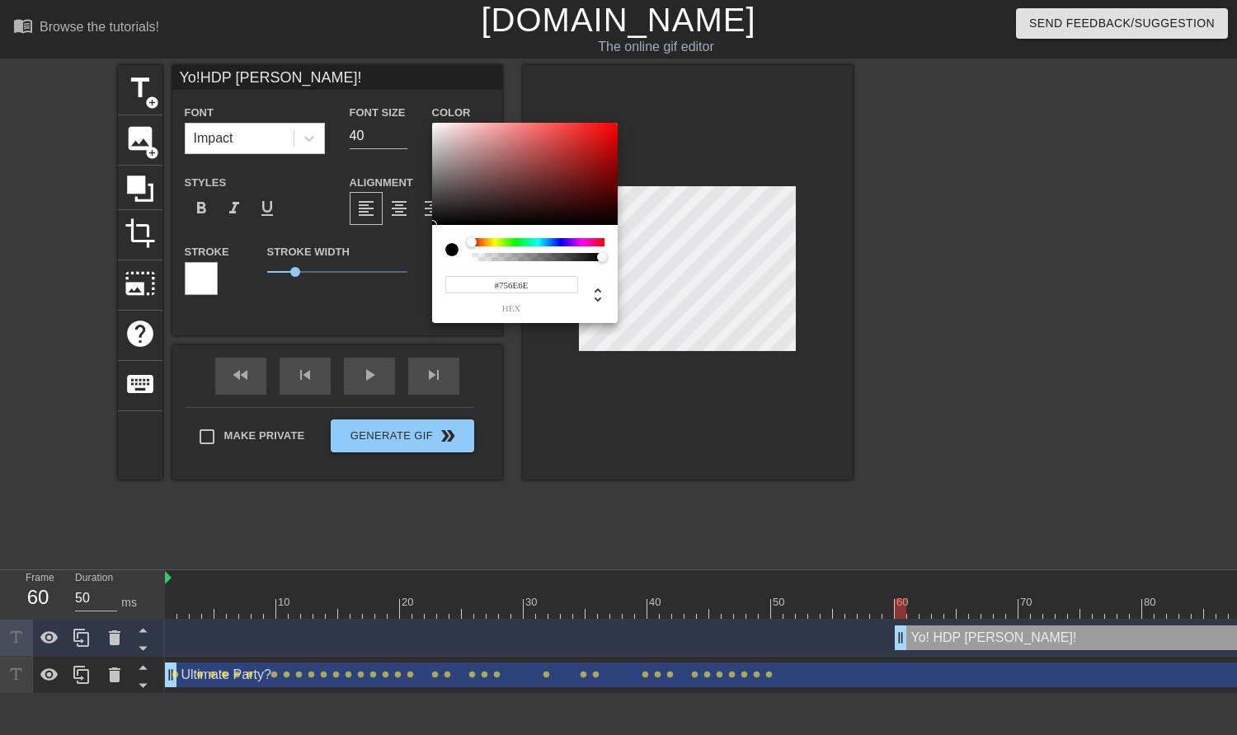
type input "#CCC4C4"
type input "Yo!HDP [PERSON_NAME]!"
type input "#FFFFFF"
drag, startPoint x: 444, startPoint y: 181, endPoint x: 412, endPoint y: 110, distance: 78.3
click at [412, 110] on div "#FFFFFF hex" at bounding box center [618, 367] width 1237 height 735
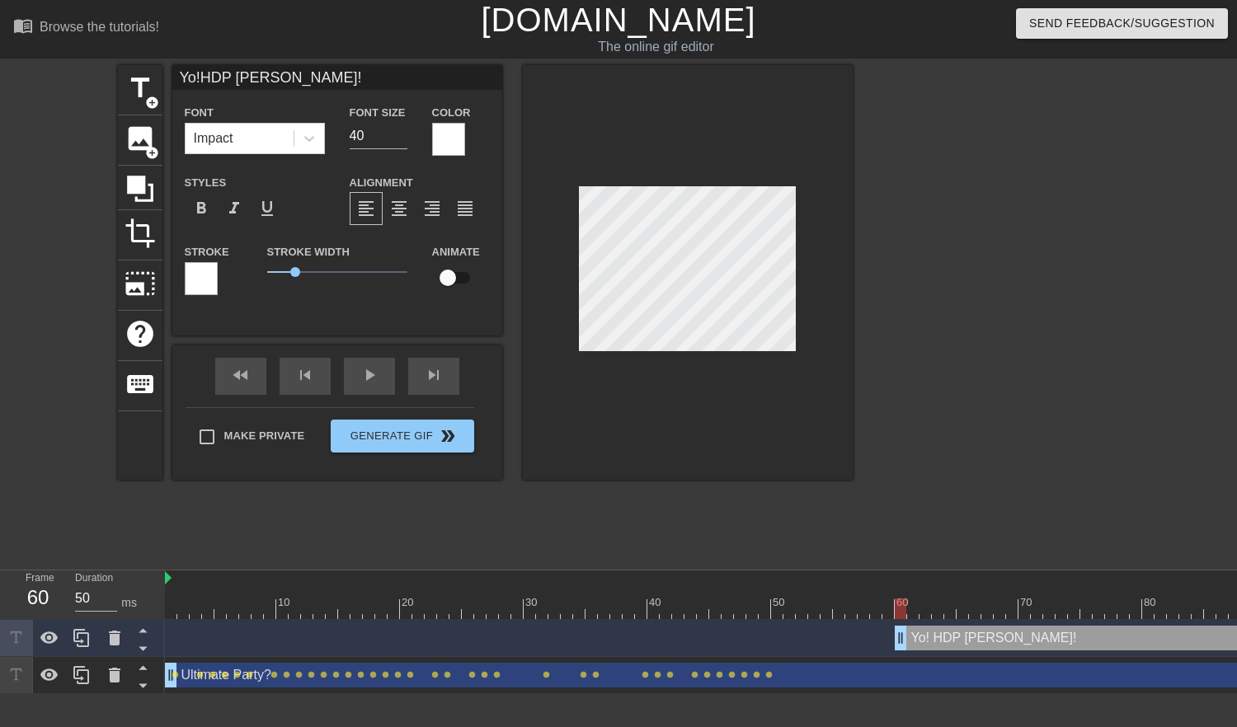
click at [191, 287] on div at bounding box center [201, 278] width 33 height 33
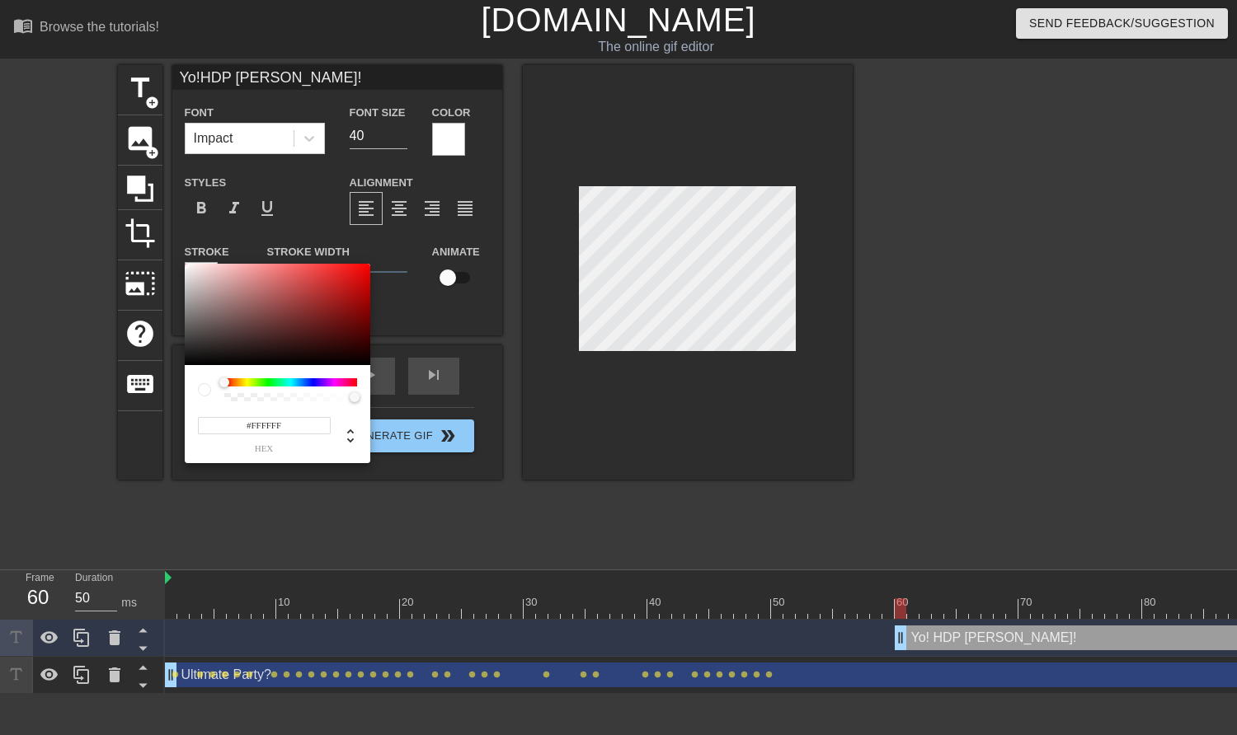
type input "Yo!HDP [PERSON_NAME]!"
type input "#958D8D"
type input "Yo!HDP [PERSON_NAME]!"
type input "#8B8383"
type input "Yo!HDP [PERSON_NAME]!"
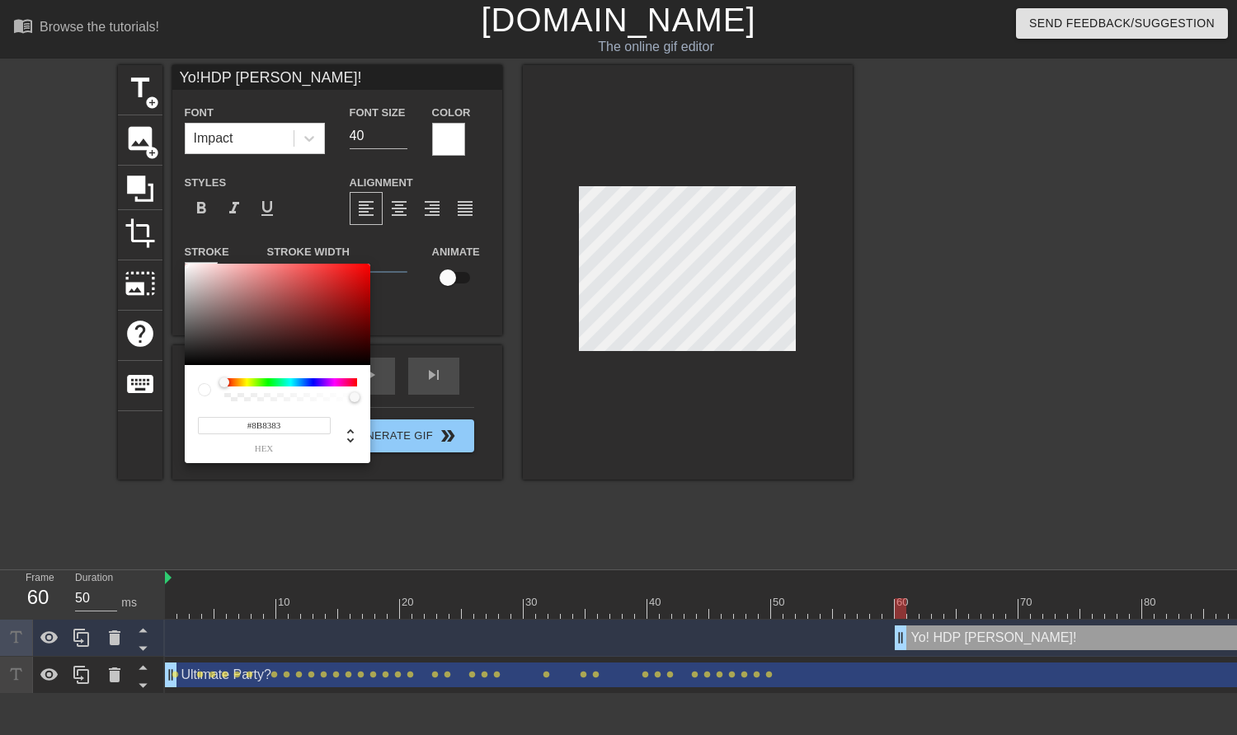
type input "#6C6969"
type input "Yo!HDP [PERSON_NAME]!"
type input "#383838"
type input "Yo!HDP [PERSON_NAME]!"
type input "#1B1B1B"
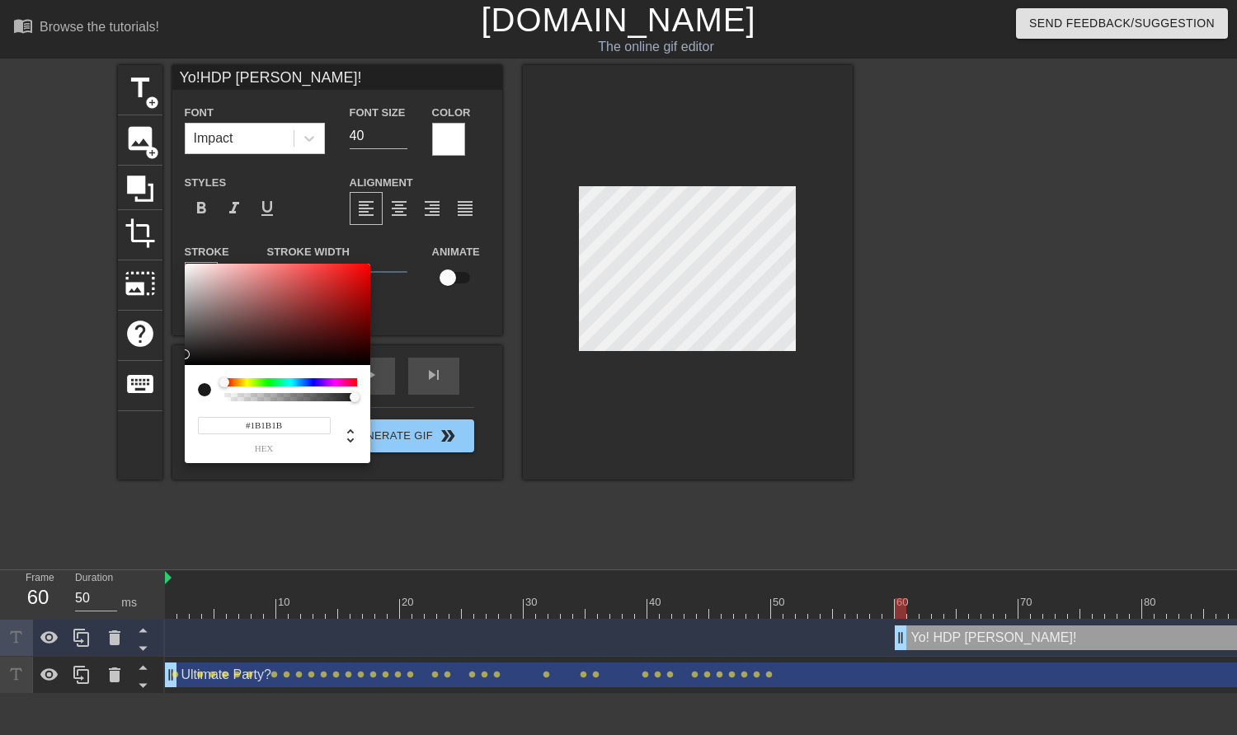
type input "Yo!HDP [PERSON_NAME]!"
type input "#000000"
type input "Yo!HDP [PERSON_NAME]!"
drag, startPoint x: 195, startPoint y: 306, endPoint x: 134, endPoint y: 420, distance: 129.1
click at [134, 420] on div "#000000 hex" at bounding box center [618, 367] width 1237 height 735
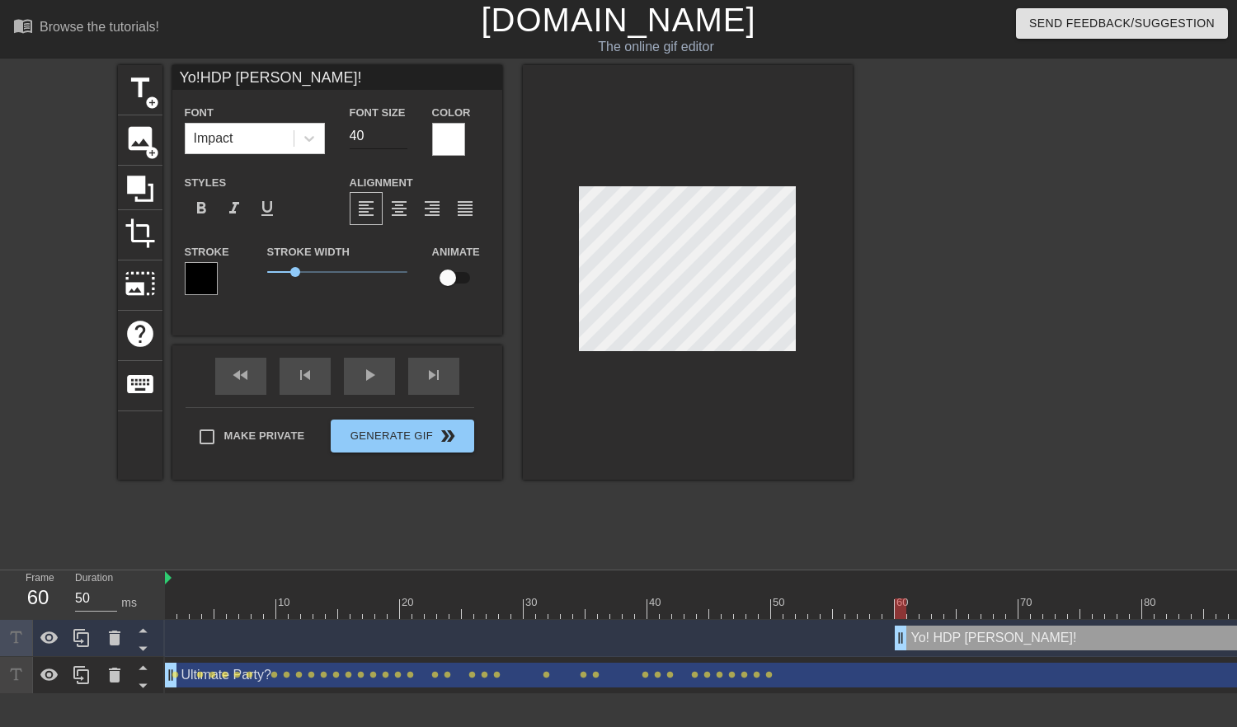
click at [379, 134] on input "40" at bounding box center [379, 136] width 58 height 26
type input "Yo!HDP [PERSON_NAME]!"
type input "2"
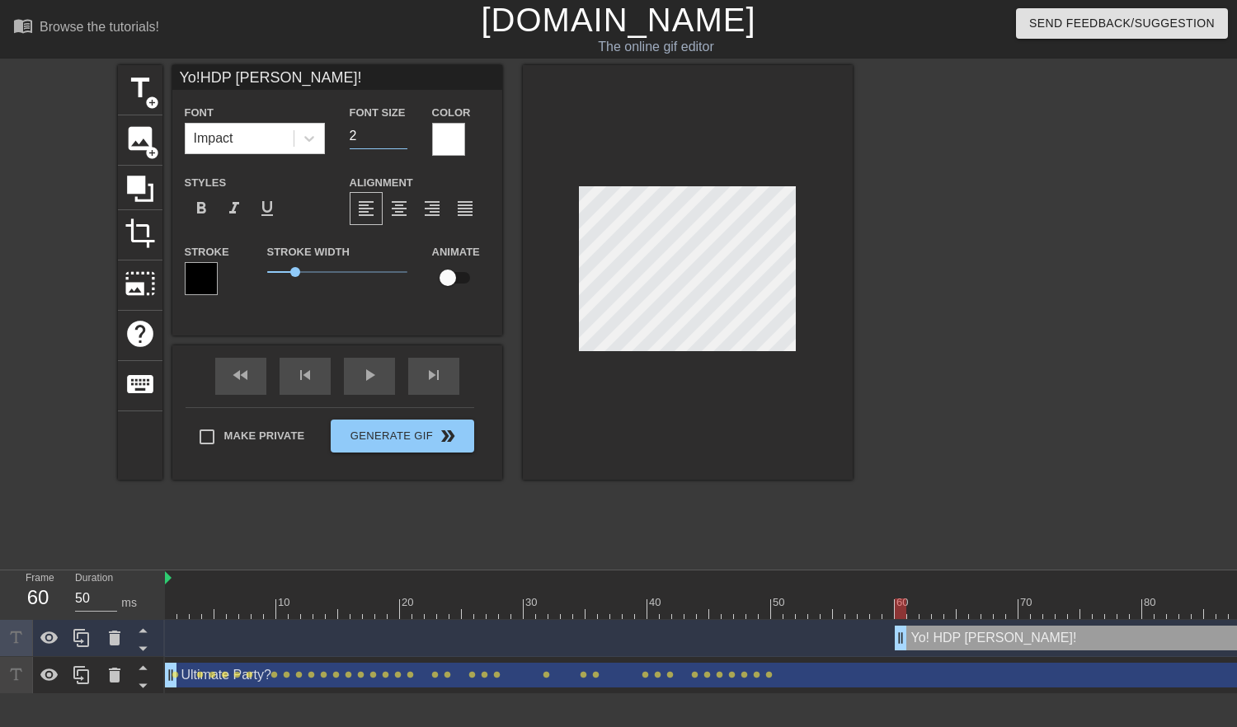
type input "Yo!HDP [PERSON_NAME]!"
type input "24"
click at [401, 209] on span "format_align_center" at bounding box center [399, 209] width 20 height 20
type input "Yo!HD [PERSON_NAME]!"
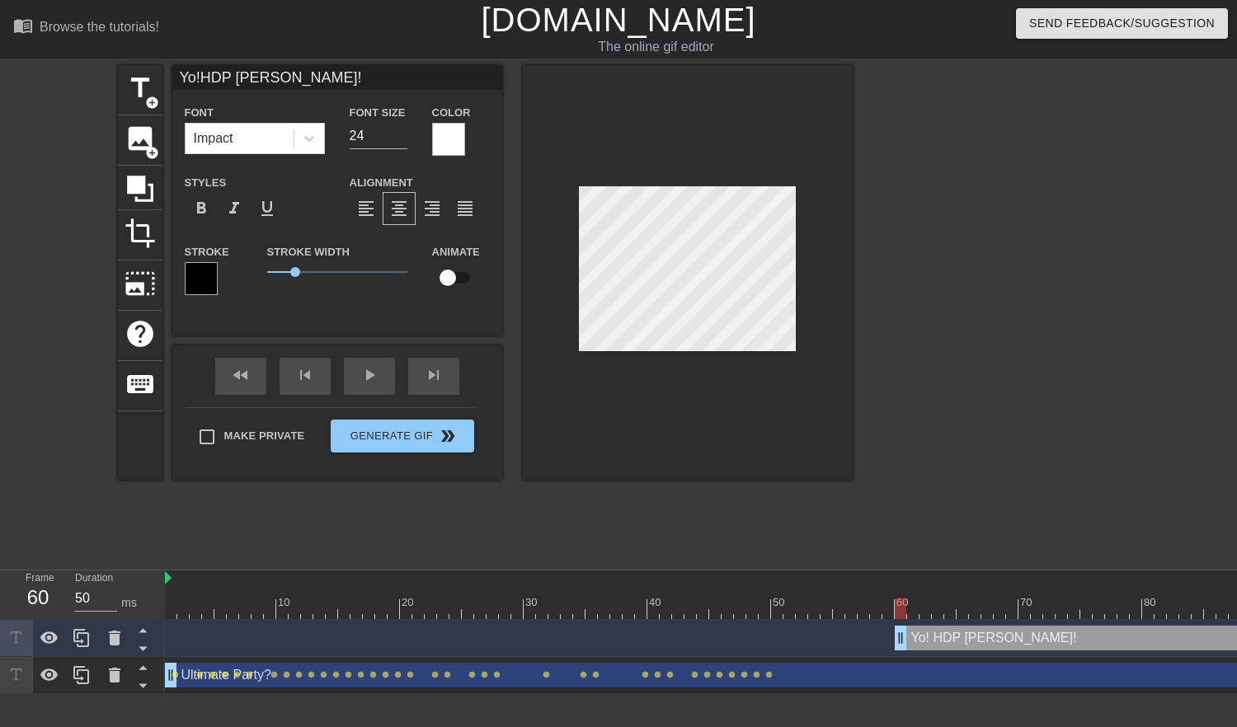
type textarea "Yo! HD [PERSON_NAME]!"
type input "Yo!H [PERSON_NAME]!"
type textarea "Yo! H [PERSON_NAME]!"
type input "Yo![PERSON_NAME]!"
type textarea "Yo! [PERSON_NAME]!"
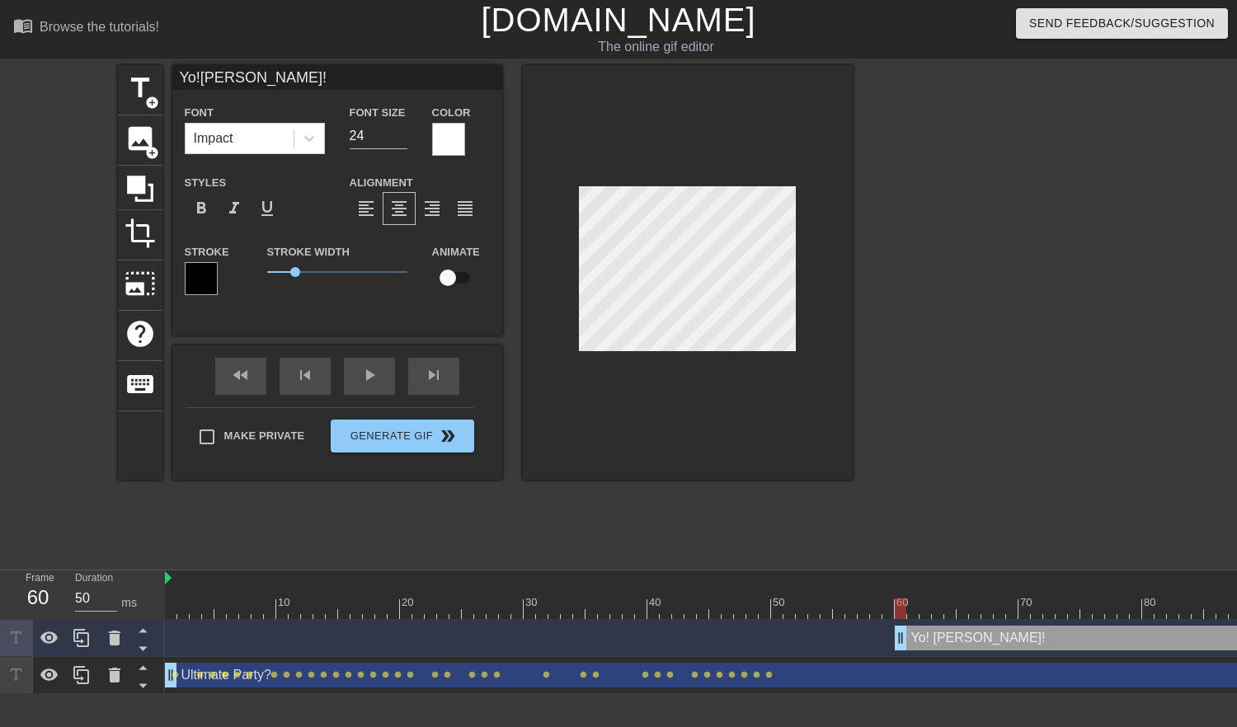
type input "Yo!HBD [PERSON_NAME]!"
type textarea "Yo! HBD [PERSON_NAME]!"
type input "Yo!HBD [PERSON_NAME]!"
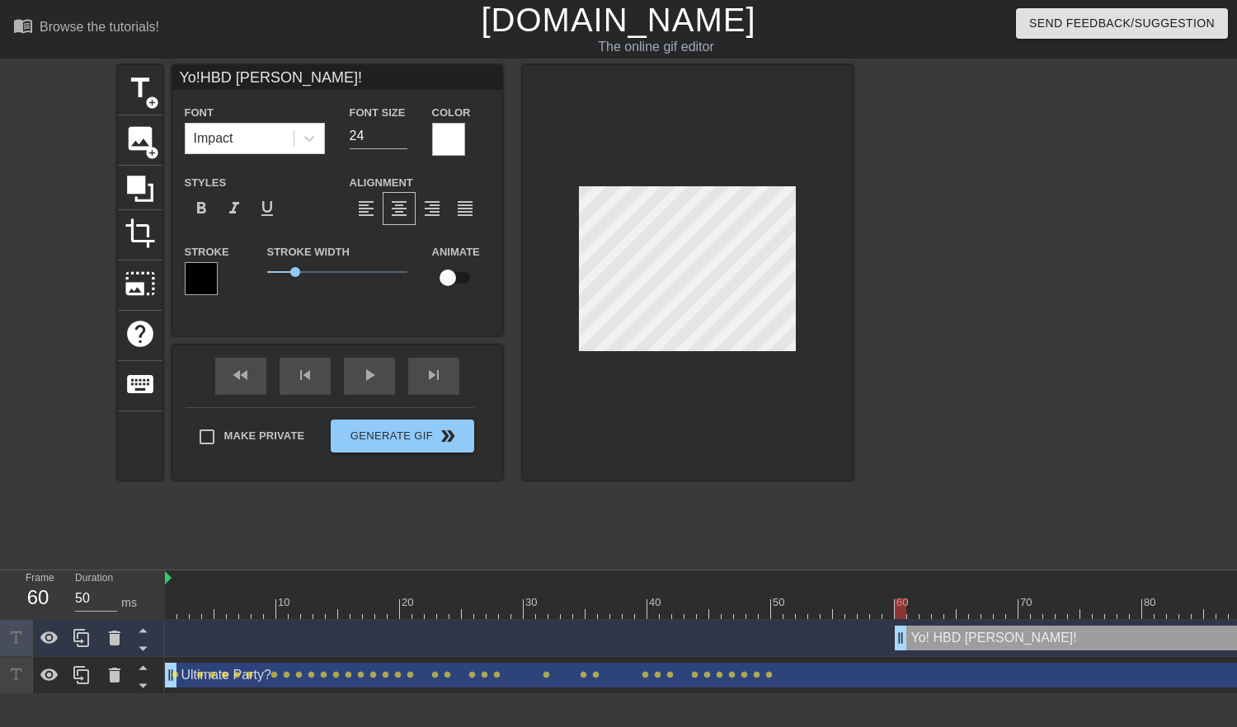
type textarea "Yo! HBD [PERSON_NAME]!"
type input "Yo!HBD [PERSON_NAME]! ."
type textarea "Yo! HBD [PERSON_NAME]! ."
type input "Yo!HBD [PERSON_NAME]!"
type textarea "Yo! HBD [PERSON_NAME]!"
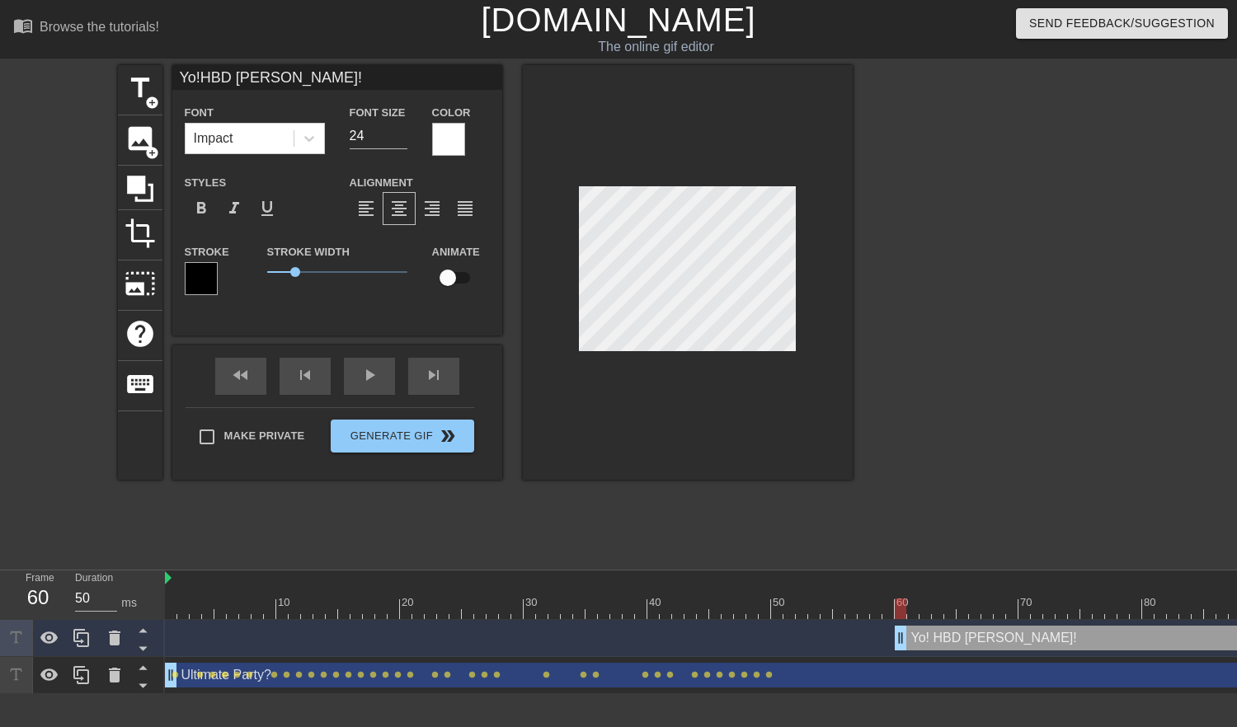
type input "Yo!HBD [PERSON_NAME]! 🎉"
type textarea "Yo! HBD [PERSON_NAME]! 🎉"
click at [451, 283] on input "checkbox" at bounding box center [448, 277] width 94 height 31
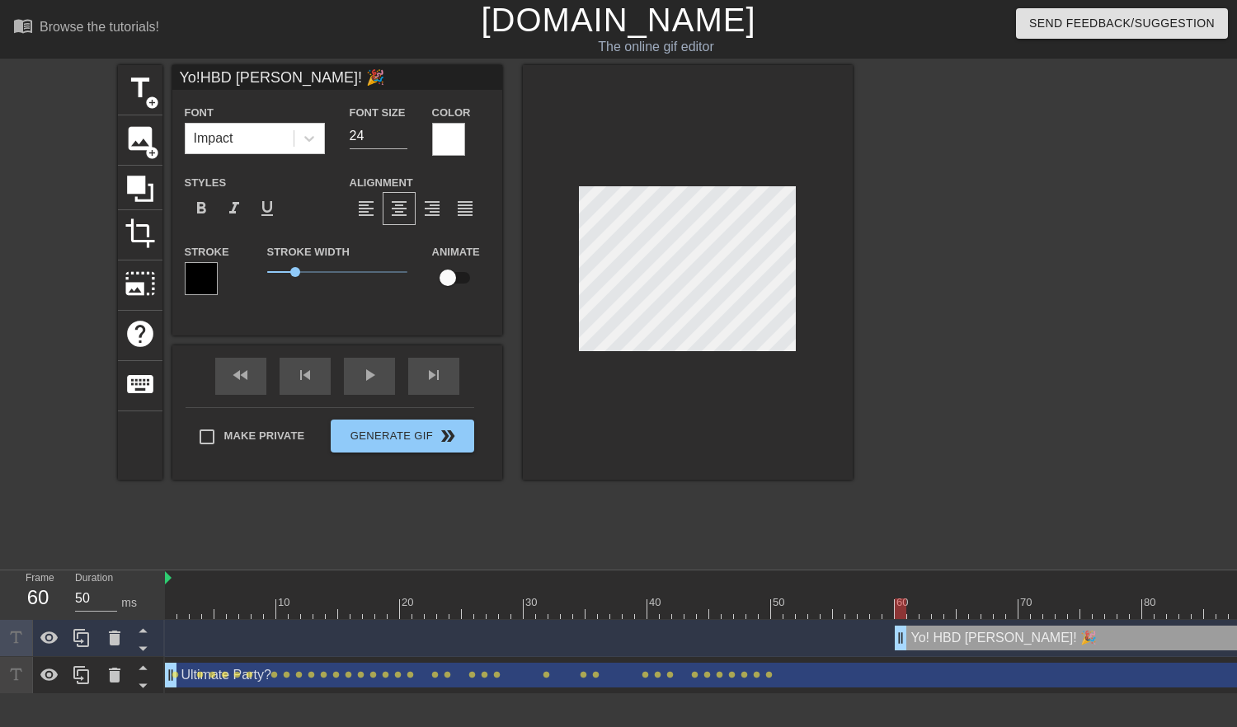
checkbox input "true"
type input "Yo!HBD [PERSON_NAME]! 🎉"
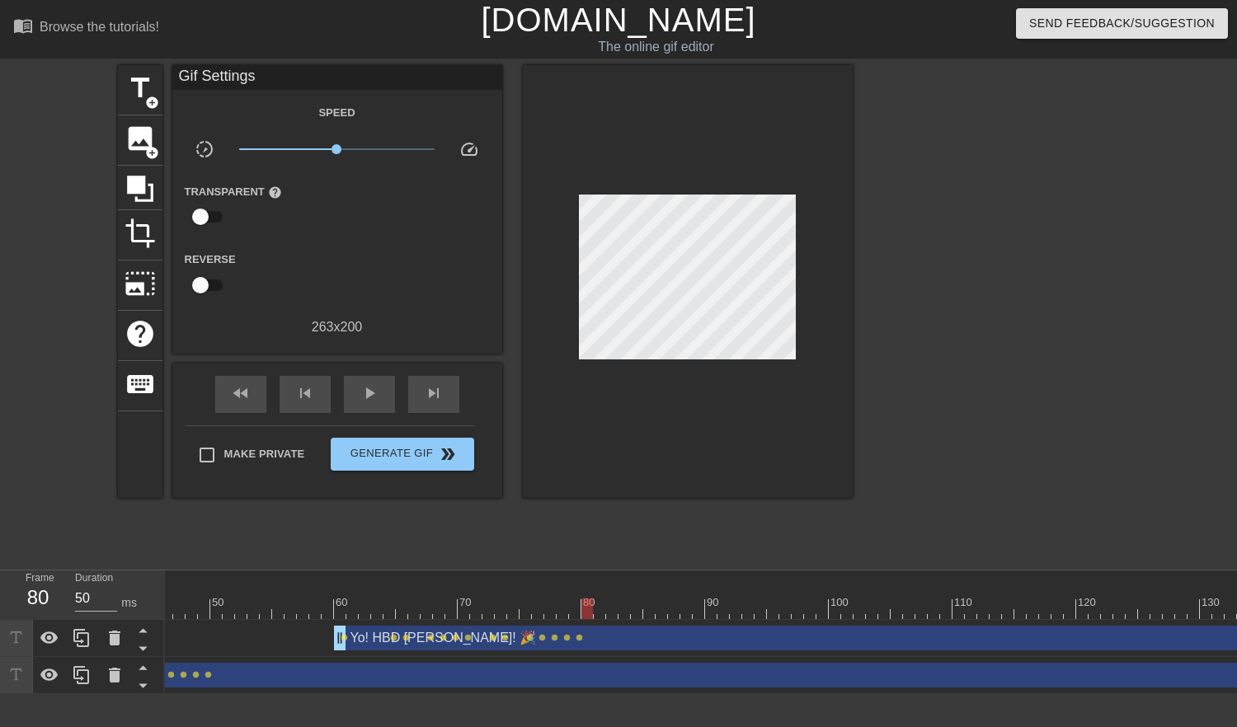
scroll to position [0, 651]
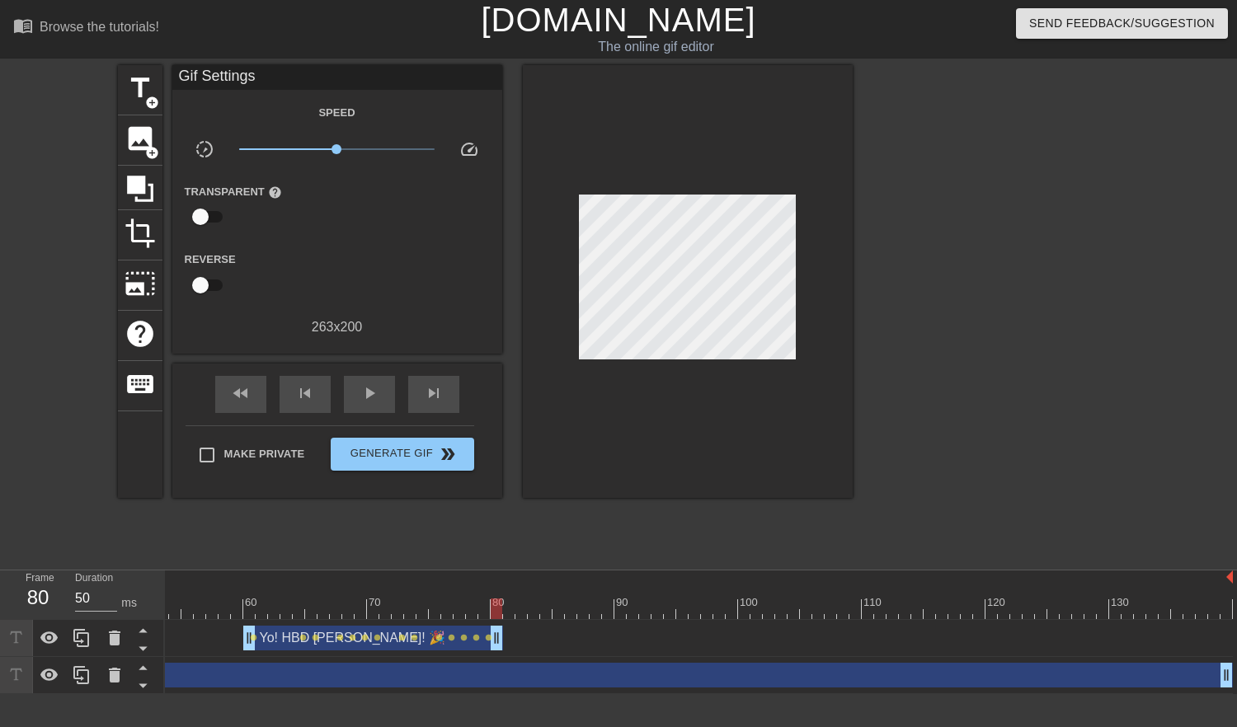
drag, startPoint x: 1221, startPoint y: 635, endPoint x: 491, endPoint y: 670, distance: 731.4
click at [491, 670] on div "Yo! HBD [PERSON_NAME]! 🎉 drag_handle drag_handle lens lens lens lens lens lens …" at bounding box center [50, 657] width 1072 height 74
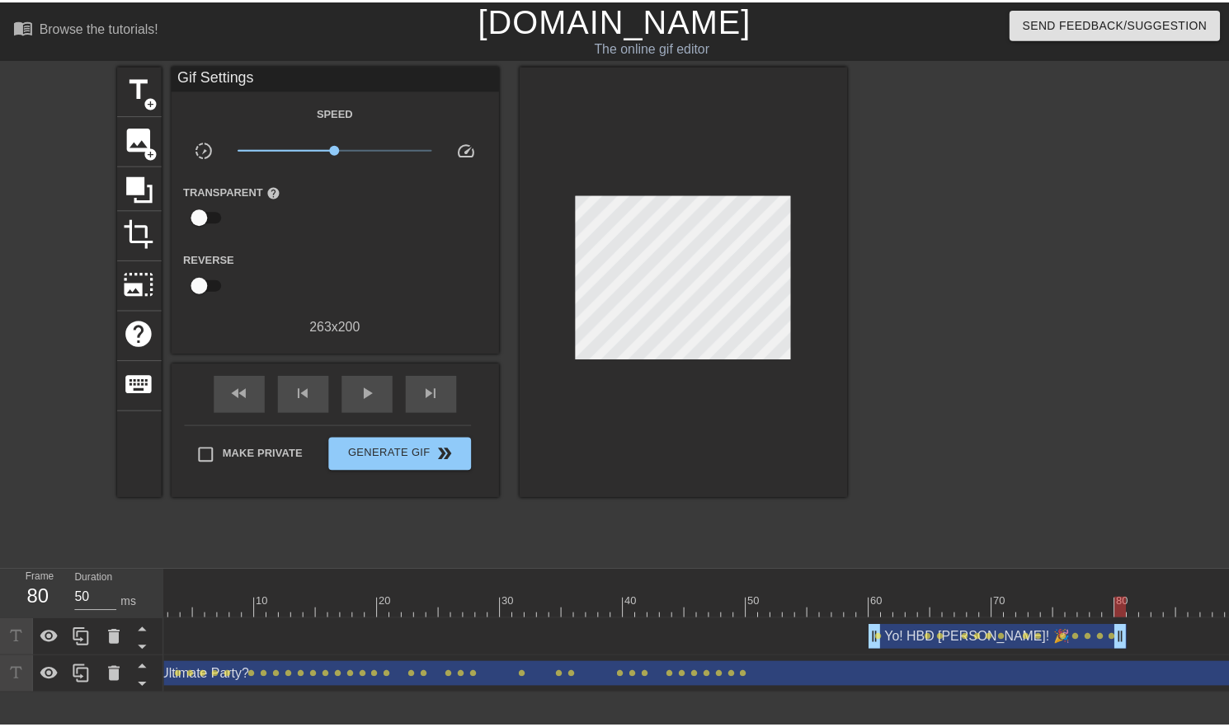
scroll to position [0, 0]
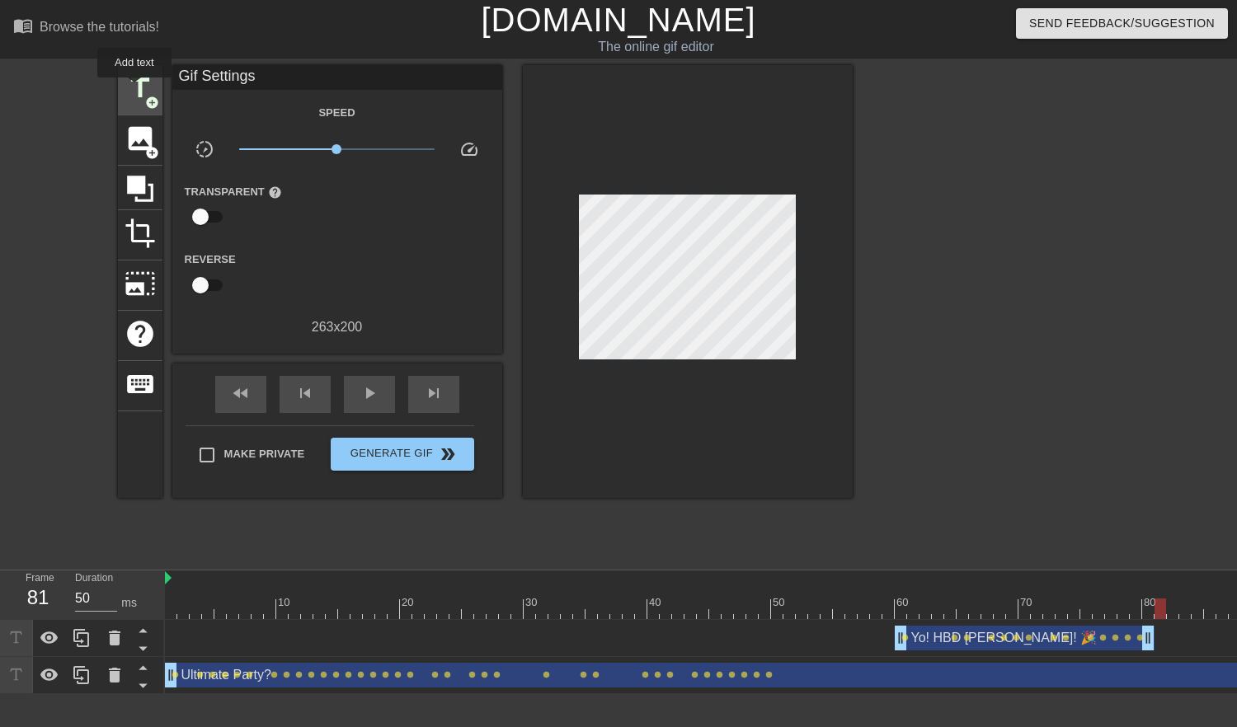
click at [134, 89] on span "title" at bounding box center [140, 88] width 31 height 31
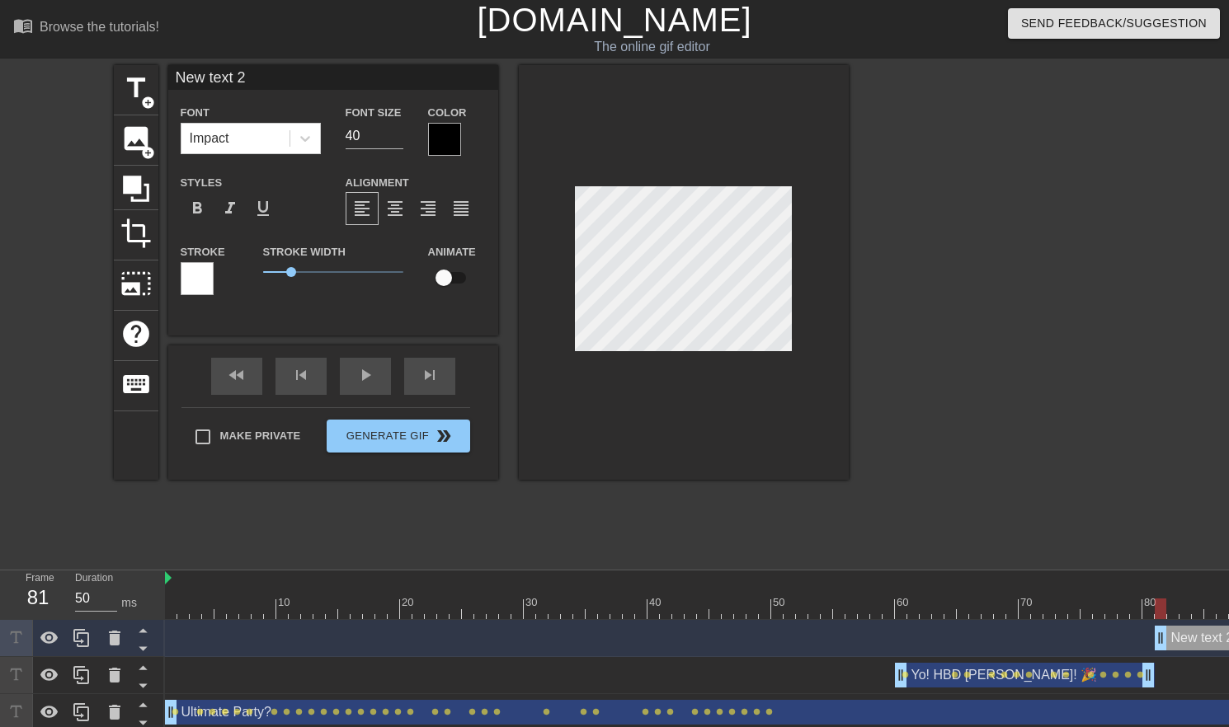
click at [456, 140] on div at bounding box center [444, 139] width 33 height 33
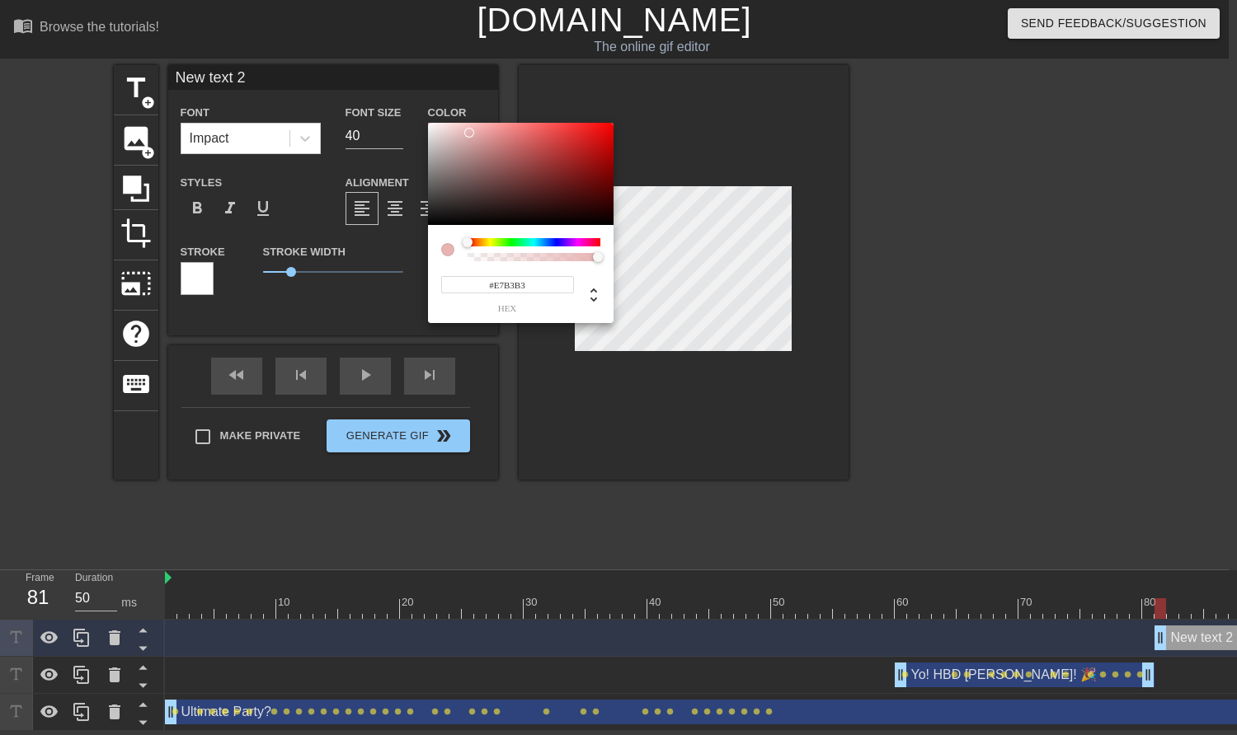
type input "#FFFFFF"
drag, startPoint x: 456, startPoint y: 192, endPoint x: 410, endPoint y: 115, distance: 89.5
click at [410, 115] on div "#FFFFFF hex" at bounding box center [618, 367] width 1237 height 735
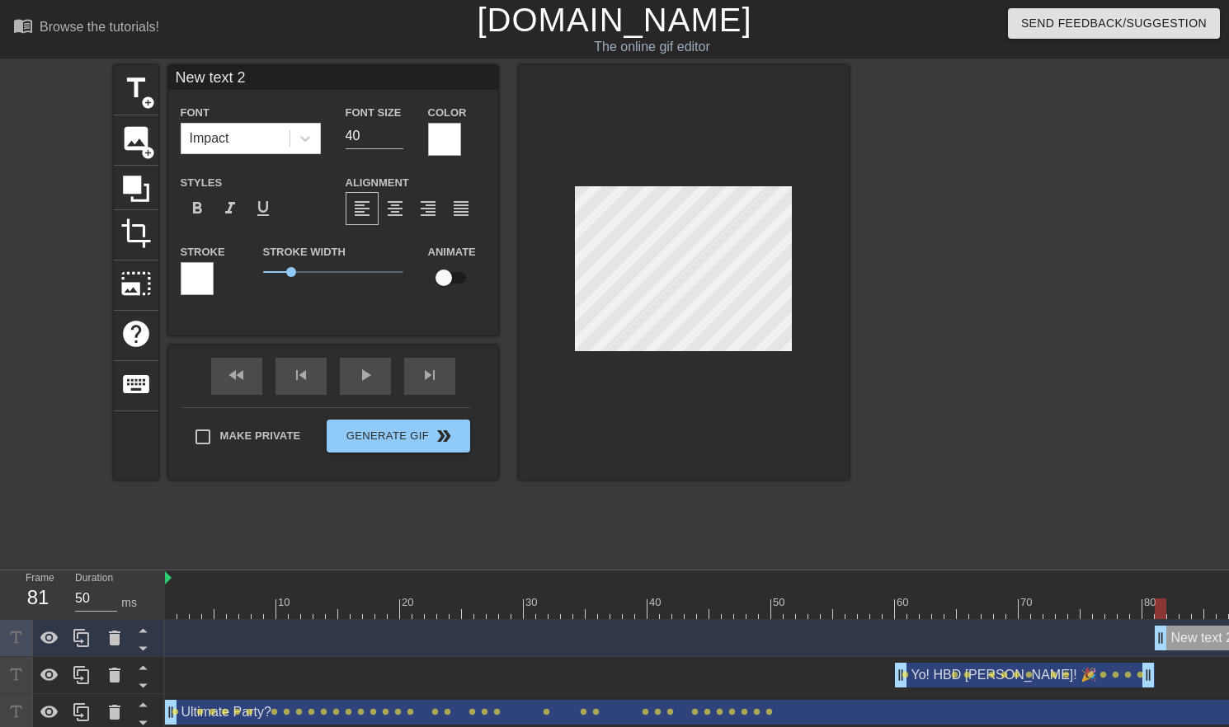
click at [200, 275] on div at bounding box center [197, 278] width 33 height 33
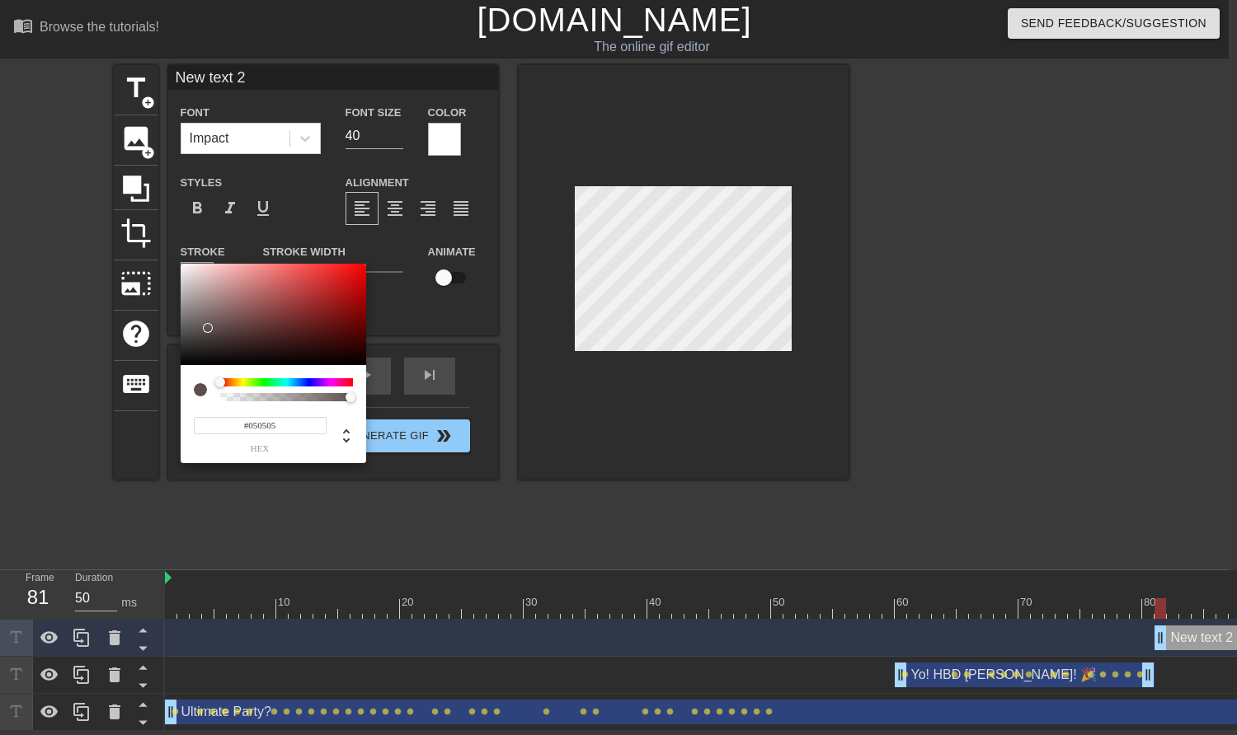
type input "#000000"
drag, startPoint x: 202, startPoint y: 333, endPoint x: 388, endPoint y: 359, distance: 187.3
click at [110, 435] on div "#000000 hex" at bounding box center [618, 367] width 1237 height 735
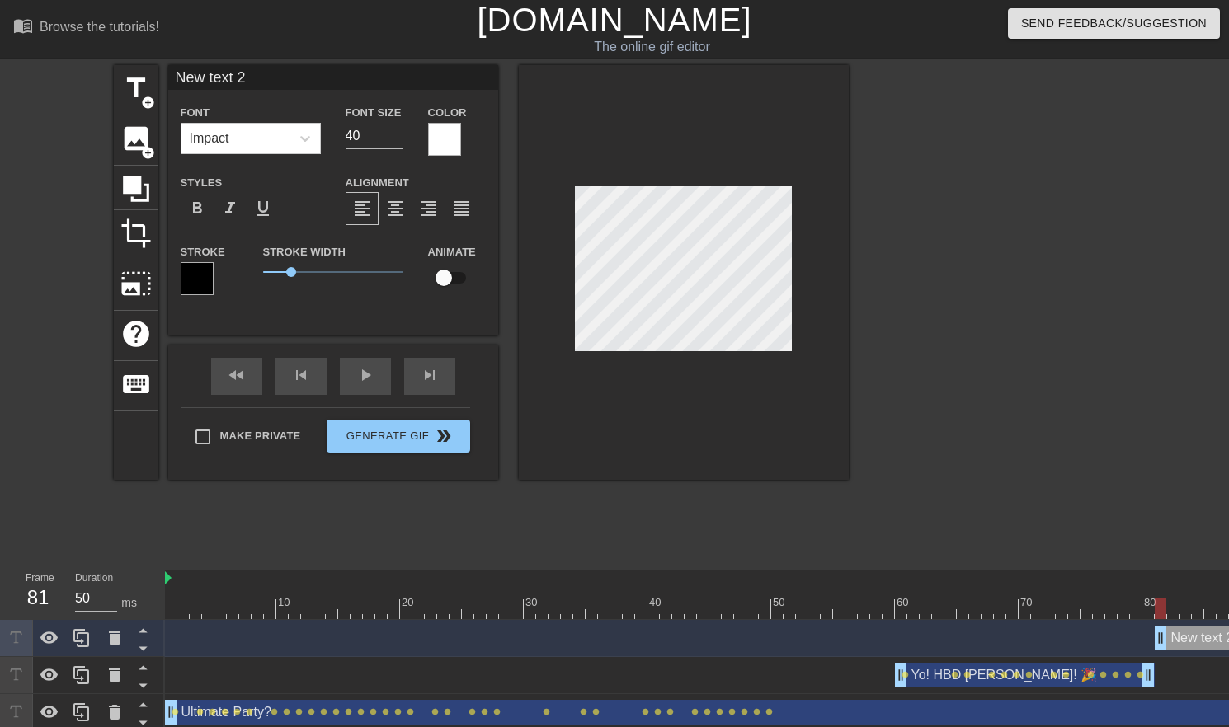
scroll to position [2, 3]
type input "B"
type textarea "B"
type input "Ba"
type textarea "Ba"
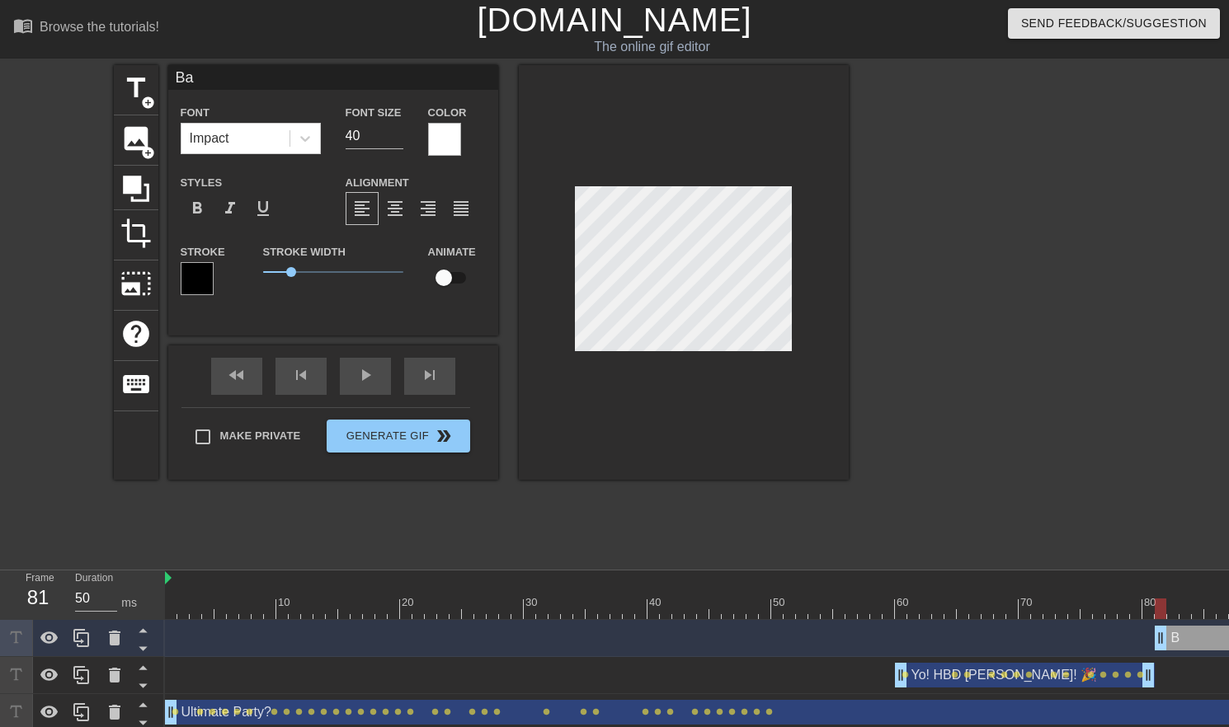
type input "Bac"
type textarea "Bac"
type input "Back"
type textarea "Back"
type input "Back"
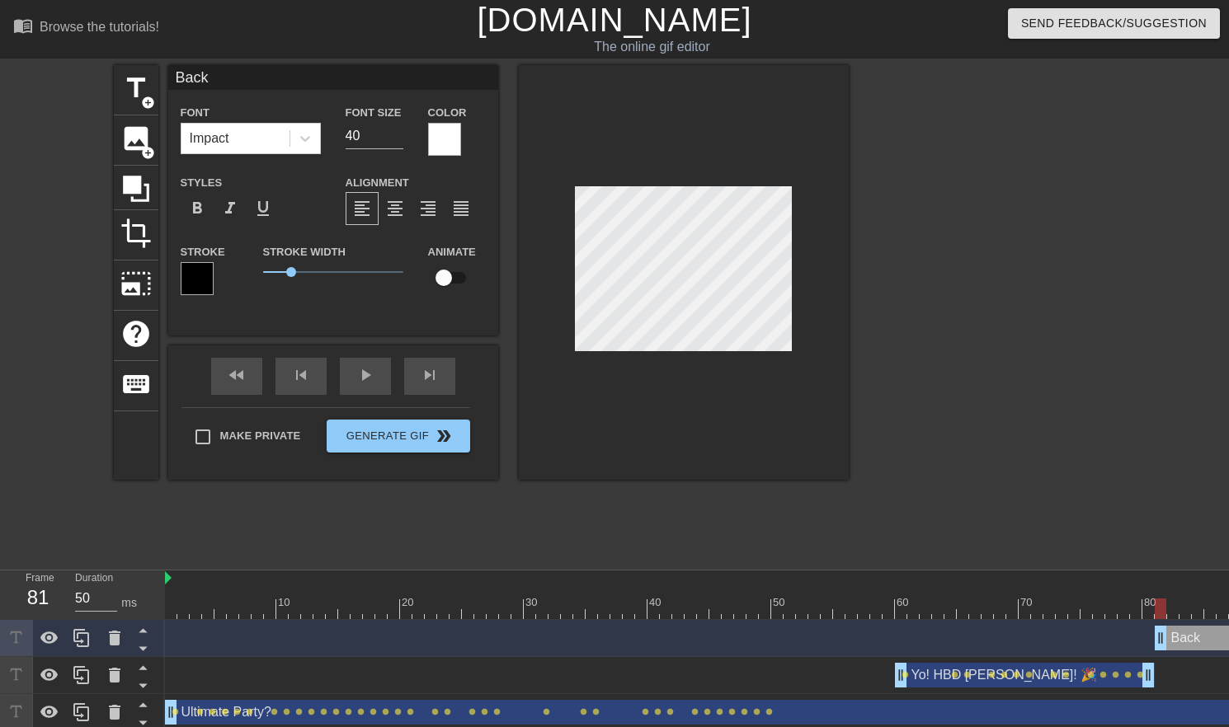
type textarea "Back"
type input "Back a"
type textarea "Back a"
type input "Back at"
type textarea "Back at"
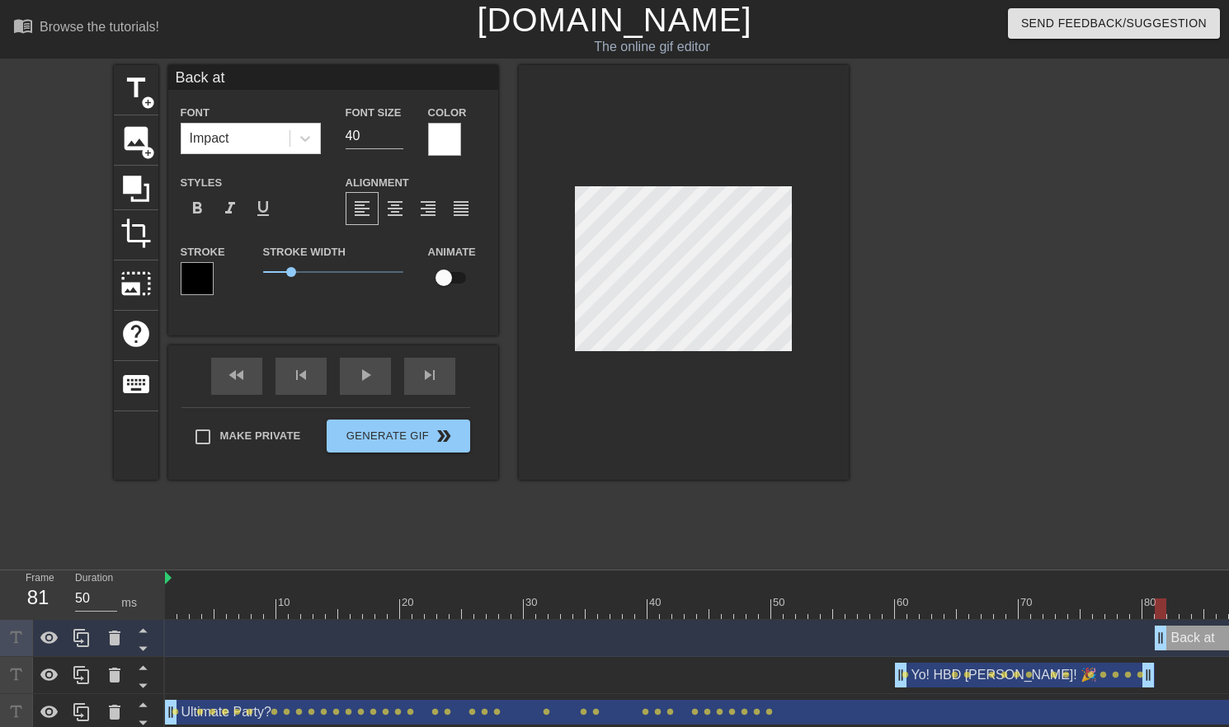
type input "Back at"
type textarea "Back at"
type input "Back at y"
type textarea "Back at y"
type input "Back at ya"
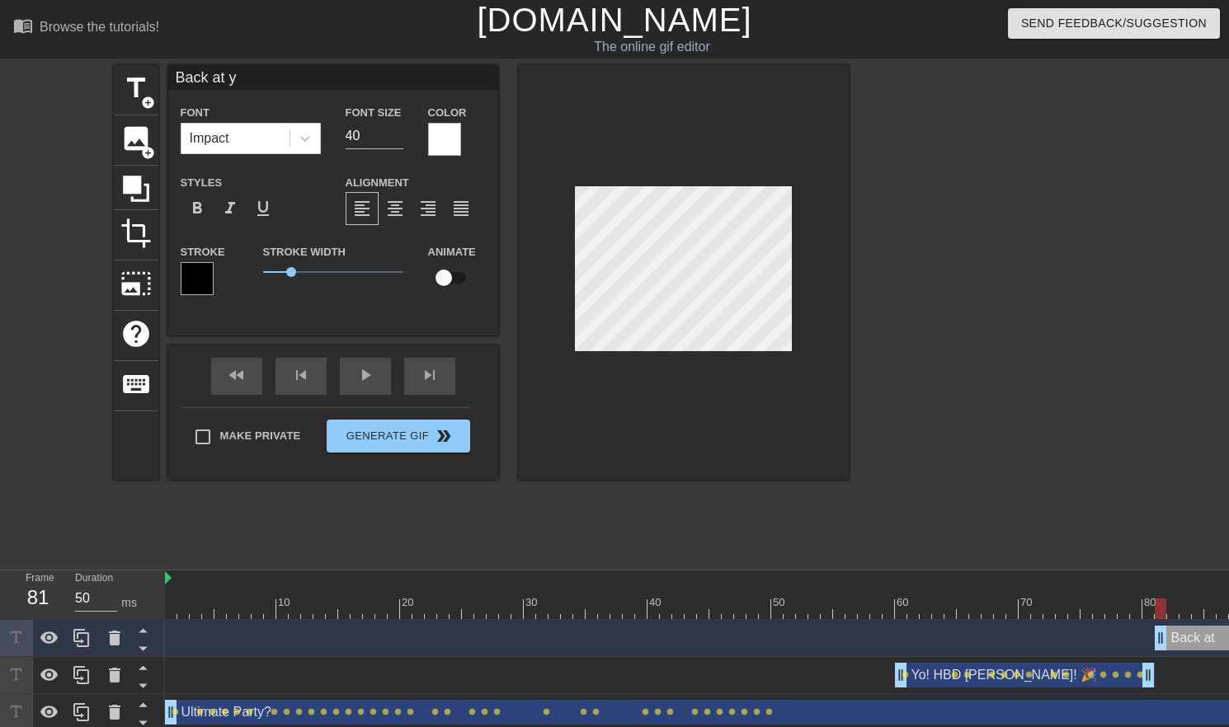
type textarea "Back at ya"
type input "Back at ya!"
type textarea "Back at ya!"
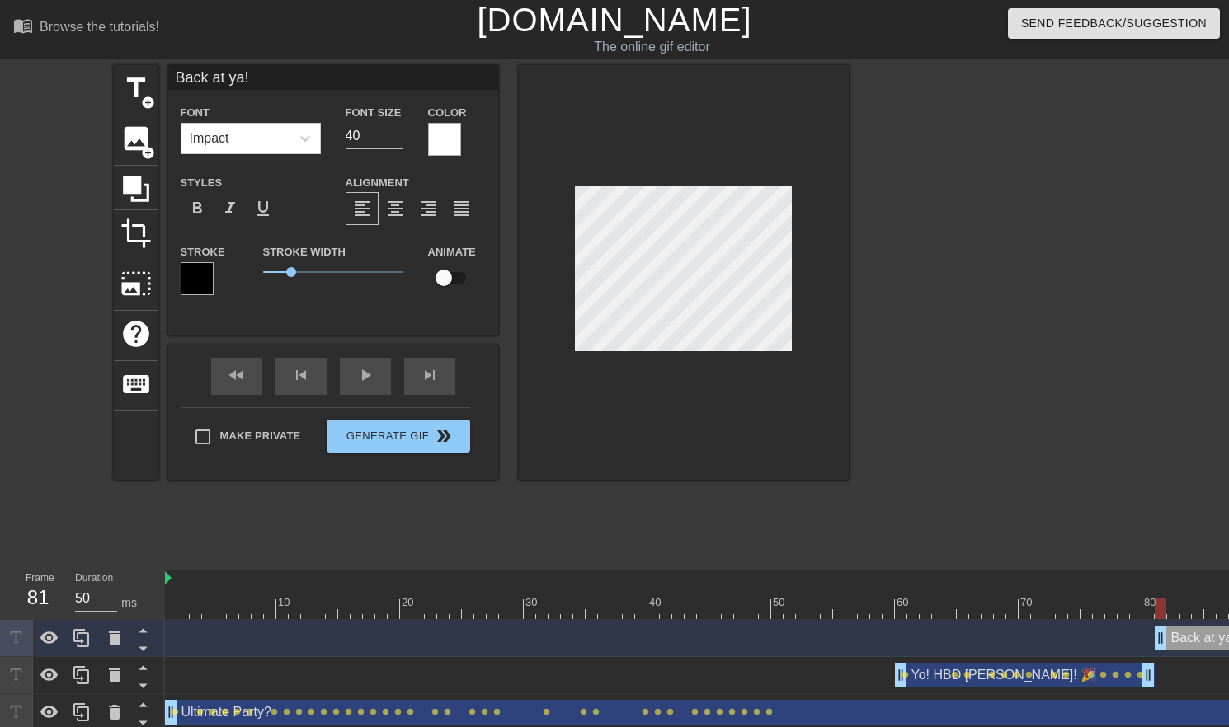
type input "d"
type textarea "d"
type input "da"
type textarea "da"
type input "das"
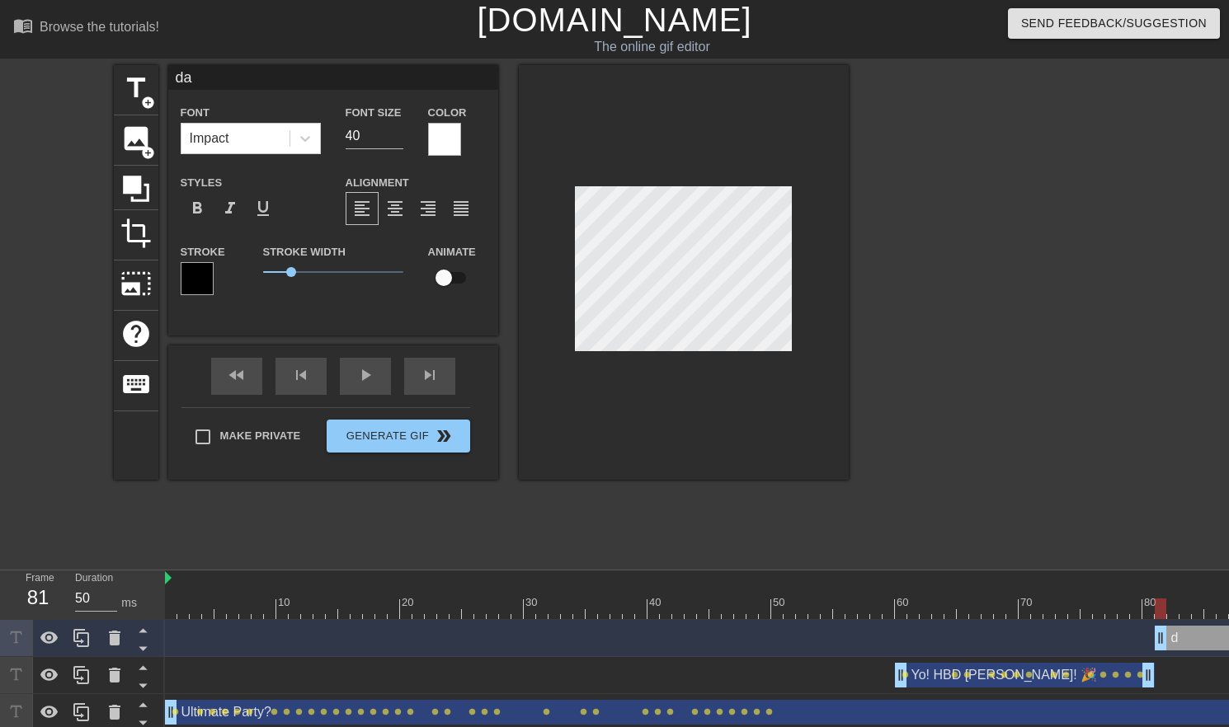
type textarea "das"
type input "dash"
type textarea "dash"
type input "💨"
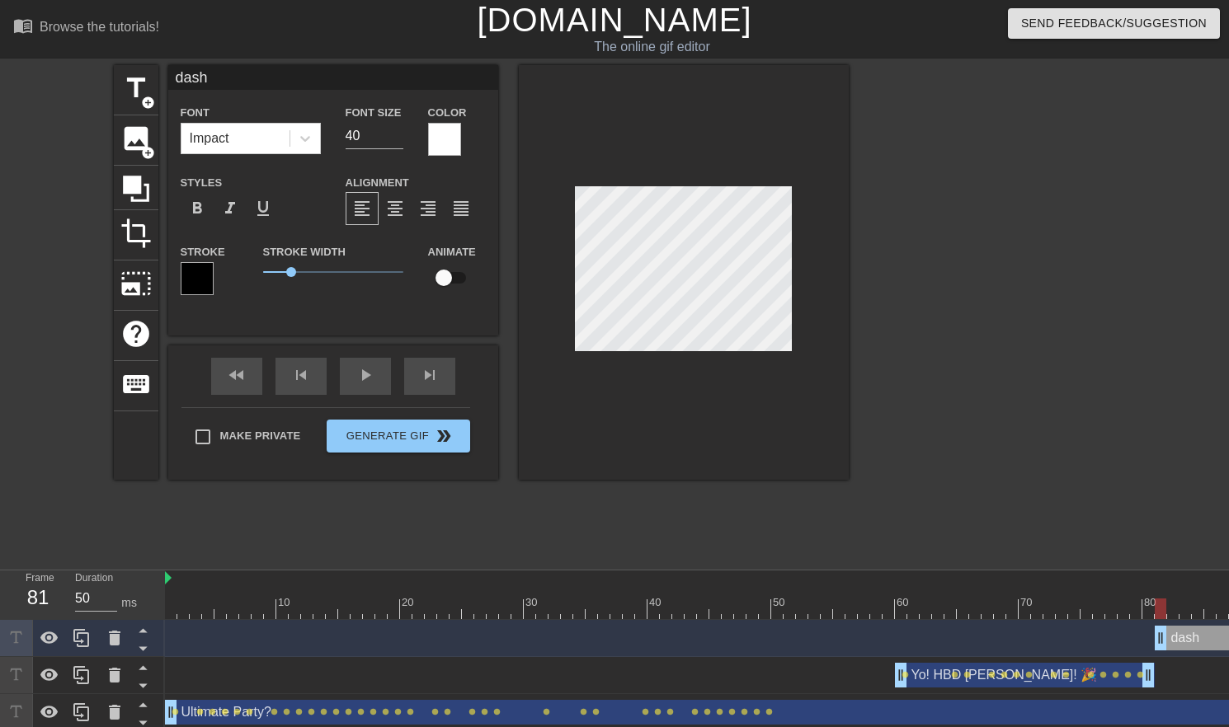
type textarea "💨"
click at [365, 138] on input "40" at bounding box center [374, 136] width 58 height 26
type input "28"
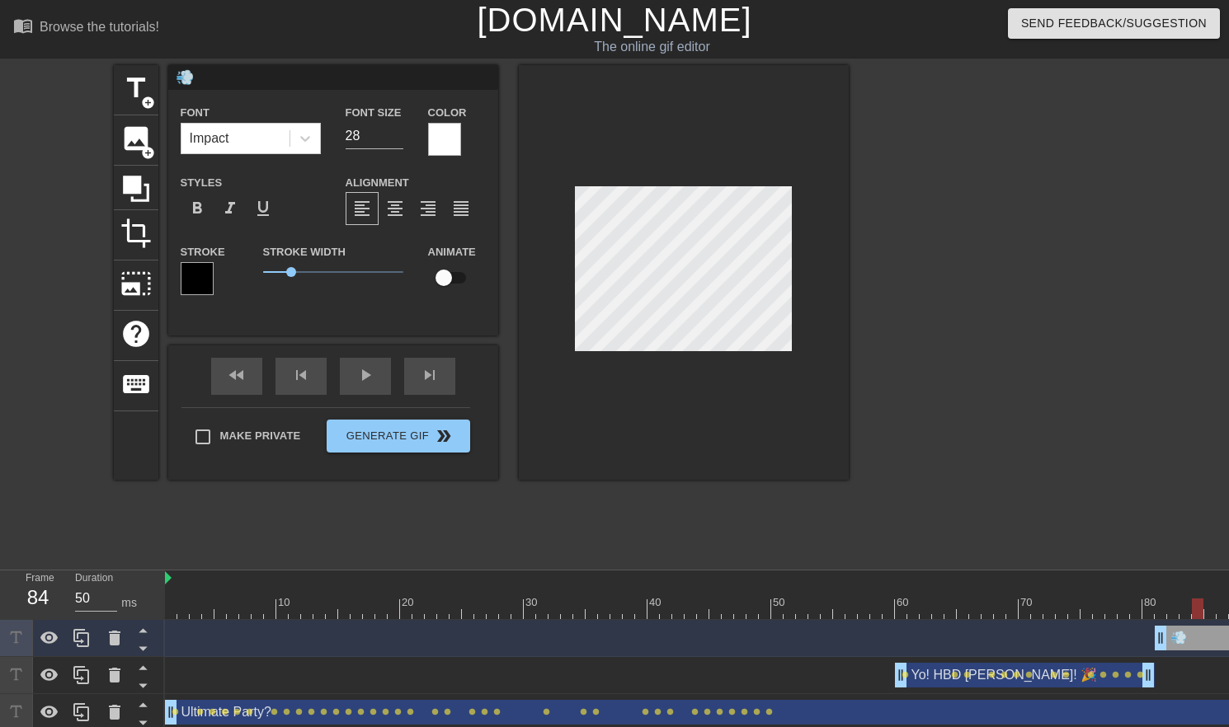
click at [547, 295] on div at bounding box center [684, 272] width 330 height 415
click at [135, 89] on span "title" at bounding box center [135, 88] width 31 height 31
type input "New text 3"
type input "40"
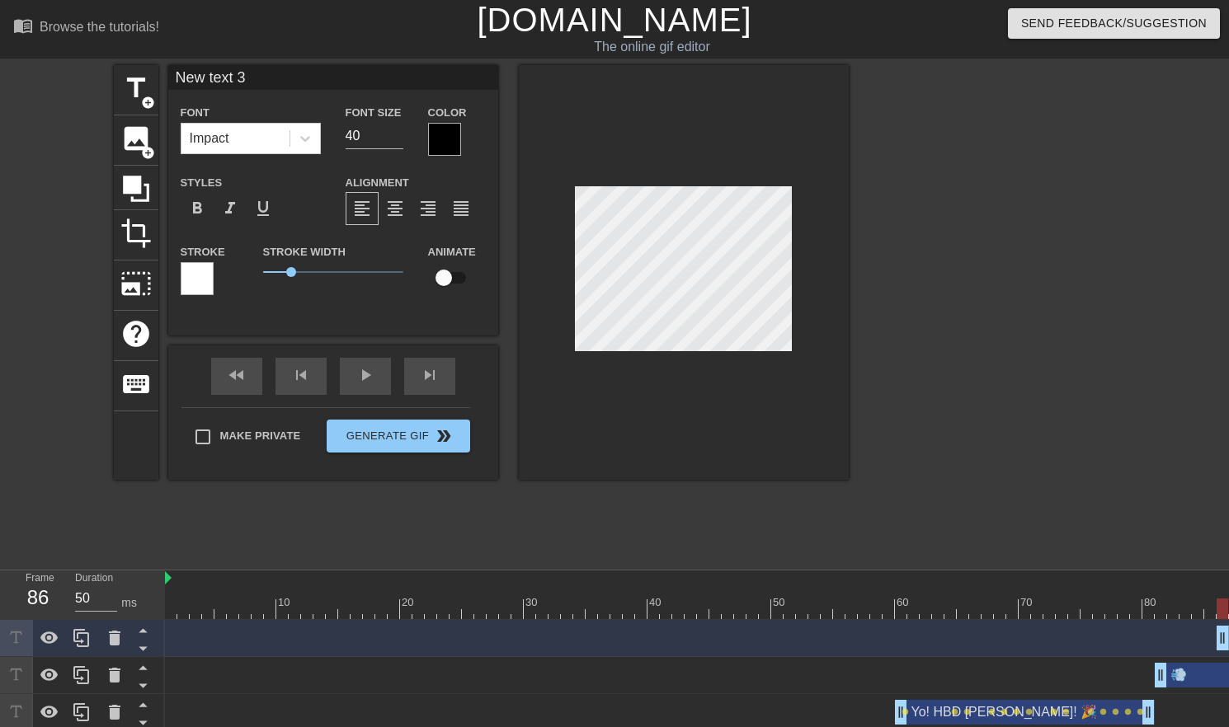
scroll to position [2, 2]
type input "P"
type textarea "P"
type input "Pa"
type textarea "Pa"
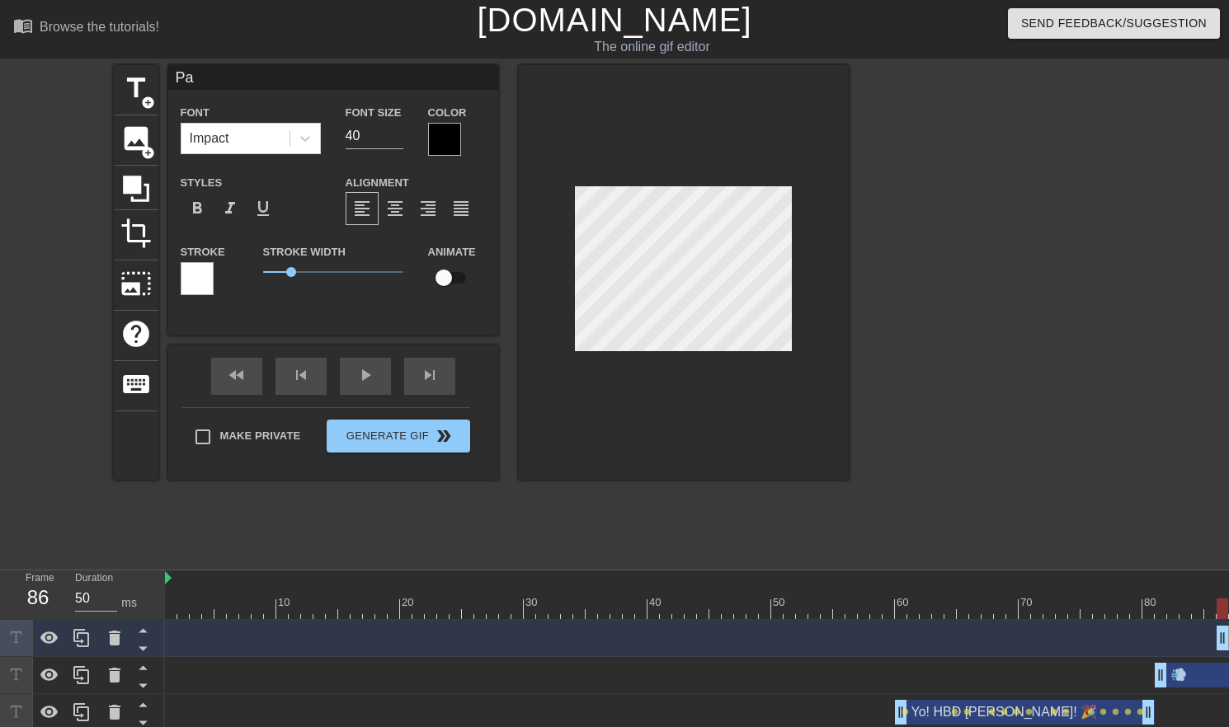
type input "Pas"
type textarea "Pas"
type input "Past"
type textarea "Past"
type input "[PERSON_NAME]"
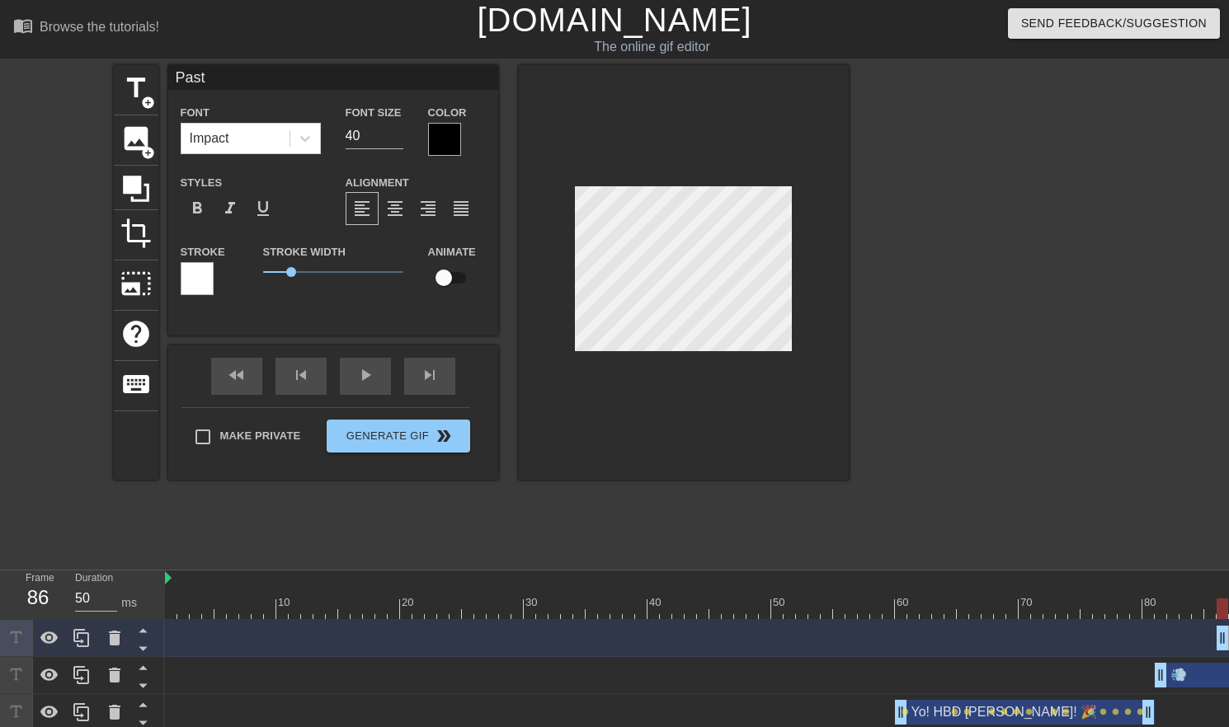
type textarea "[PERSON_NAME]"
type input "Pastry"
type textarea "Pastry"
type input "[PERSON_NAME]"
type textarea "[PERSON_NAME]"
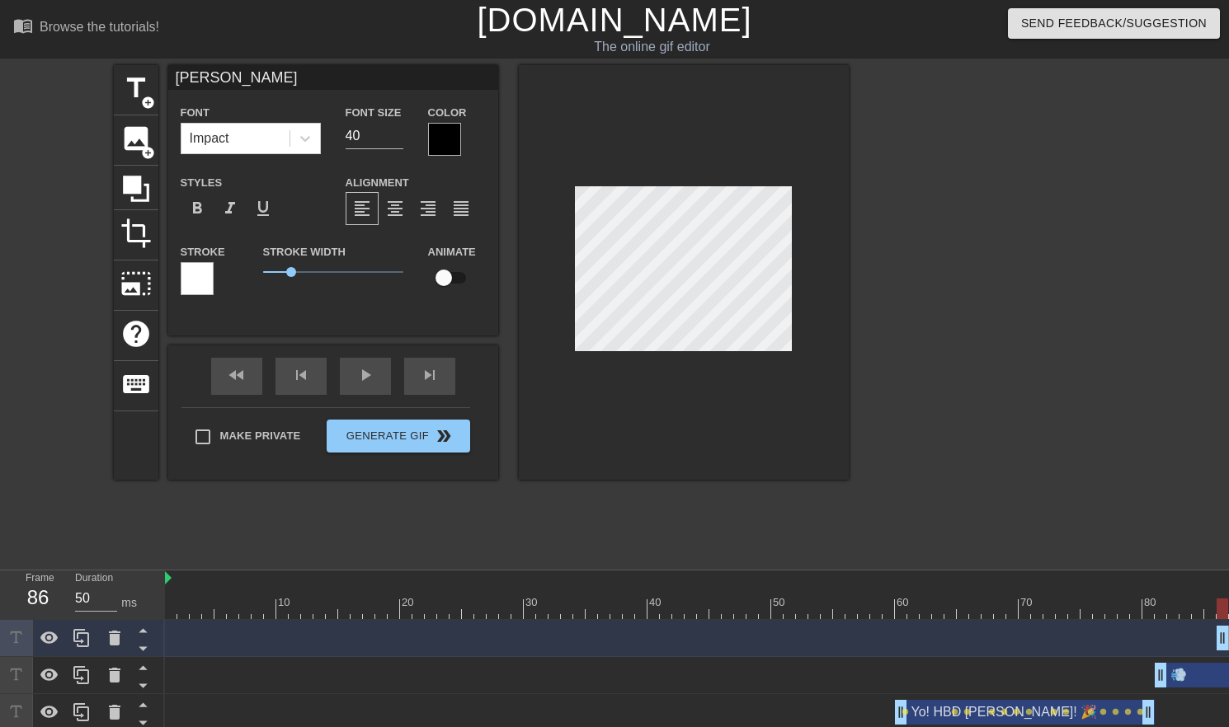
type input "Pastri"
type textarea "Pastri"
type input "Pastrie"
type textarea "Pastrie"
type input "Pastries"
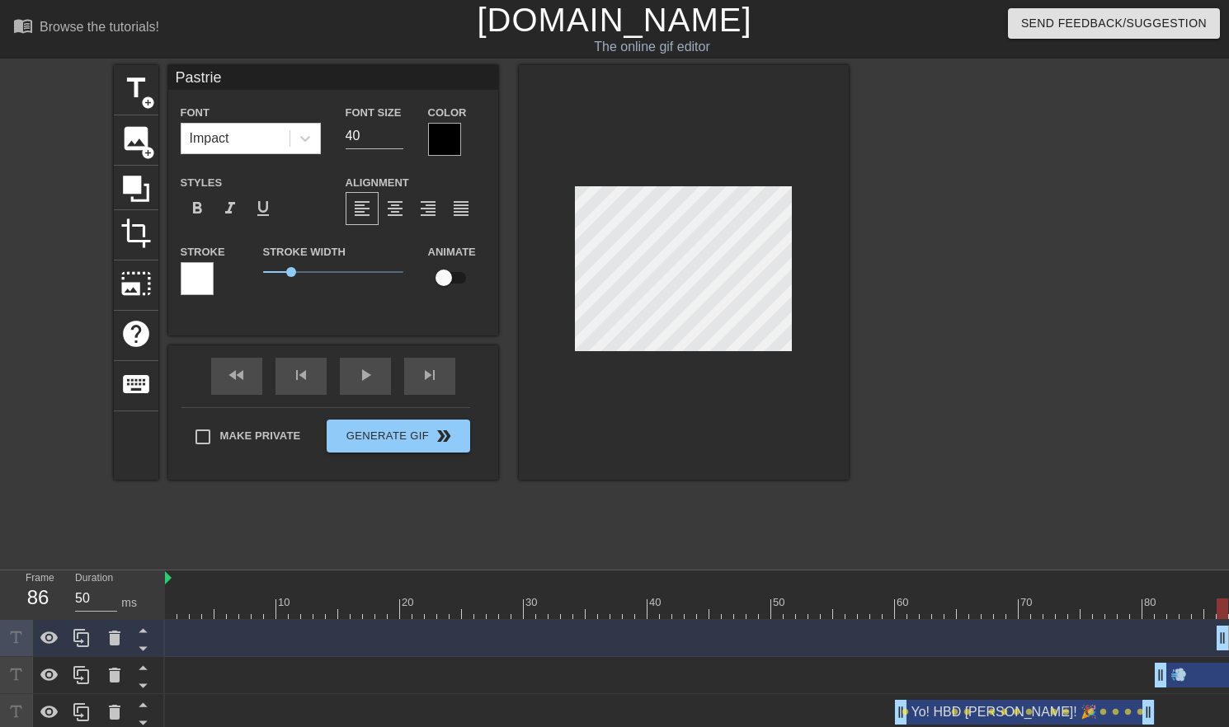
type textarea "Pastries"
type input "Pastries?"
type textarea "Pastries?"
click at [452, 128] on div at bounding box center [444, 139] width 33 height 33
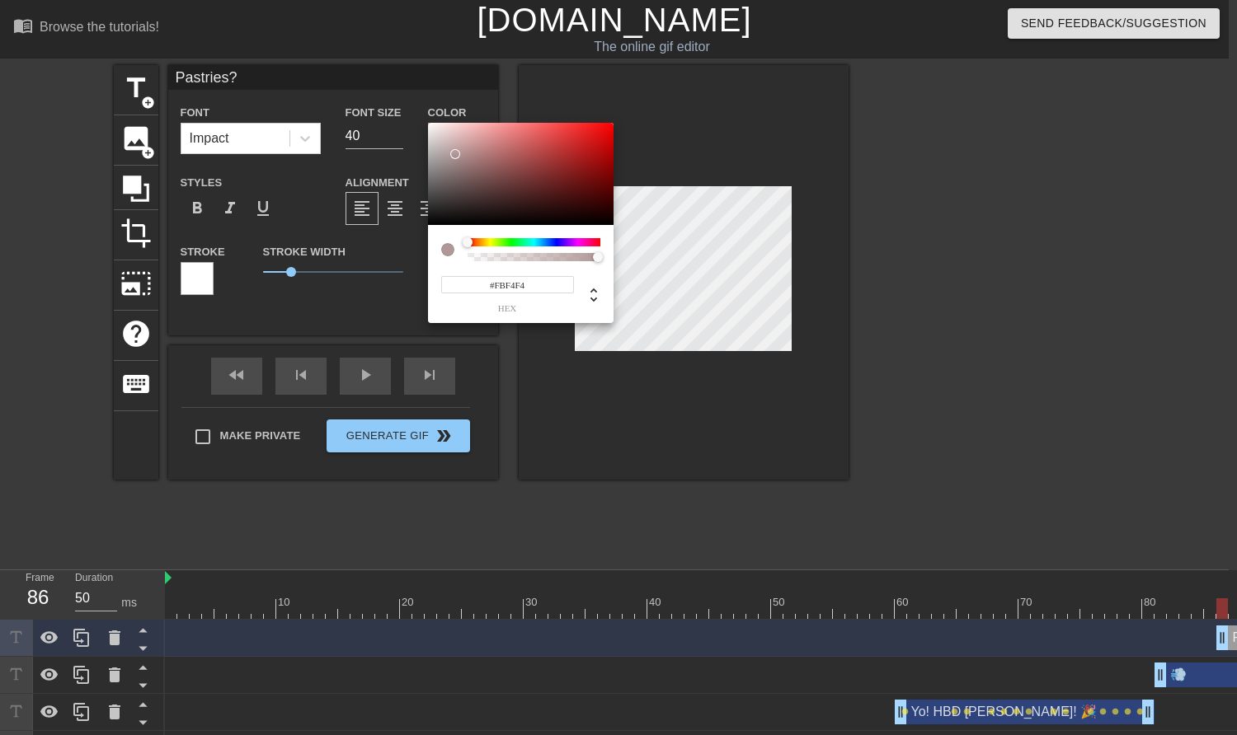
type input "#FFFFFF"
drag, startPoint x: 454, startPoint y: 154, endPoint x: 368, endPoint y: 114, distance: 95.5
click at [368, 114] on div "#FFFFFF hex" at bounding box center [618, 367] width 1237 height 735
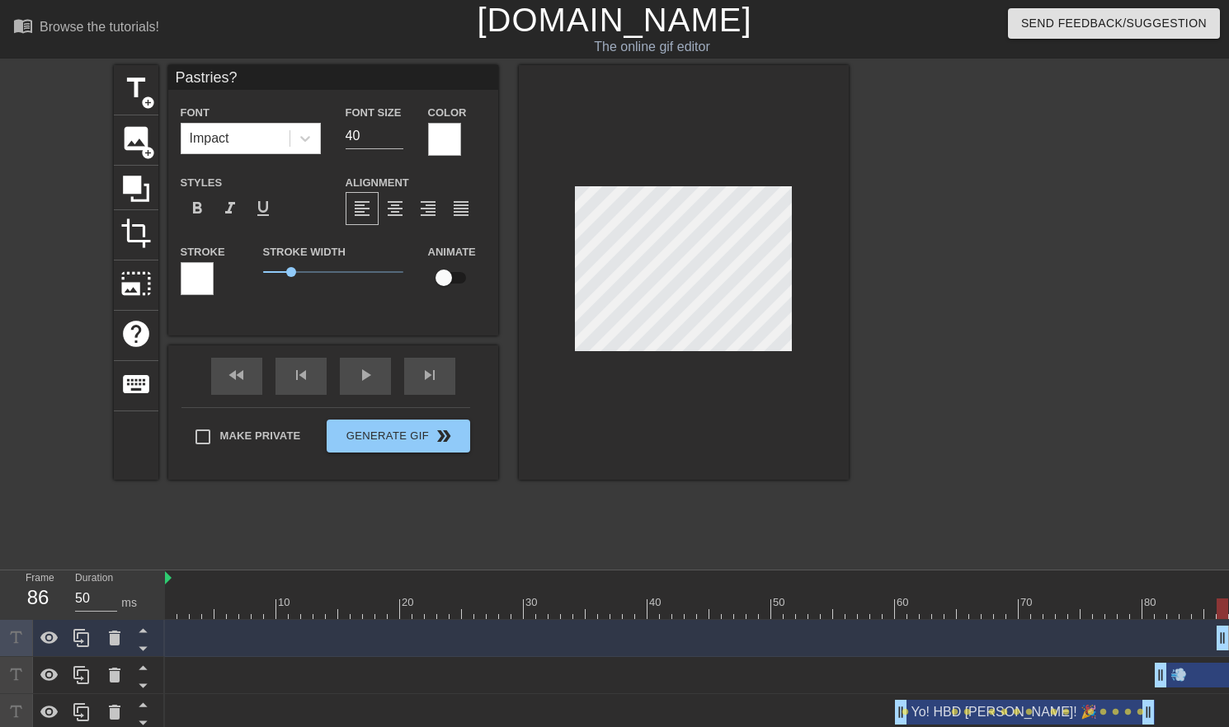
click at [205, 272] on div at bounding box center [197, 278] width 33 height 33
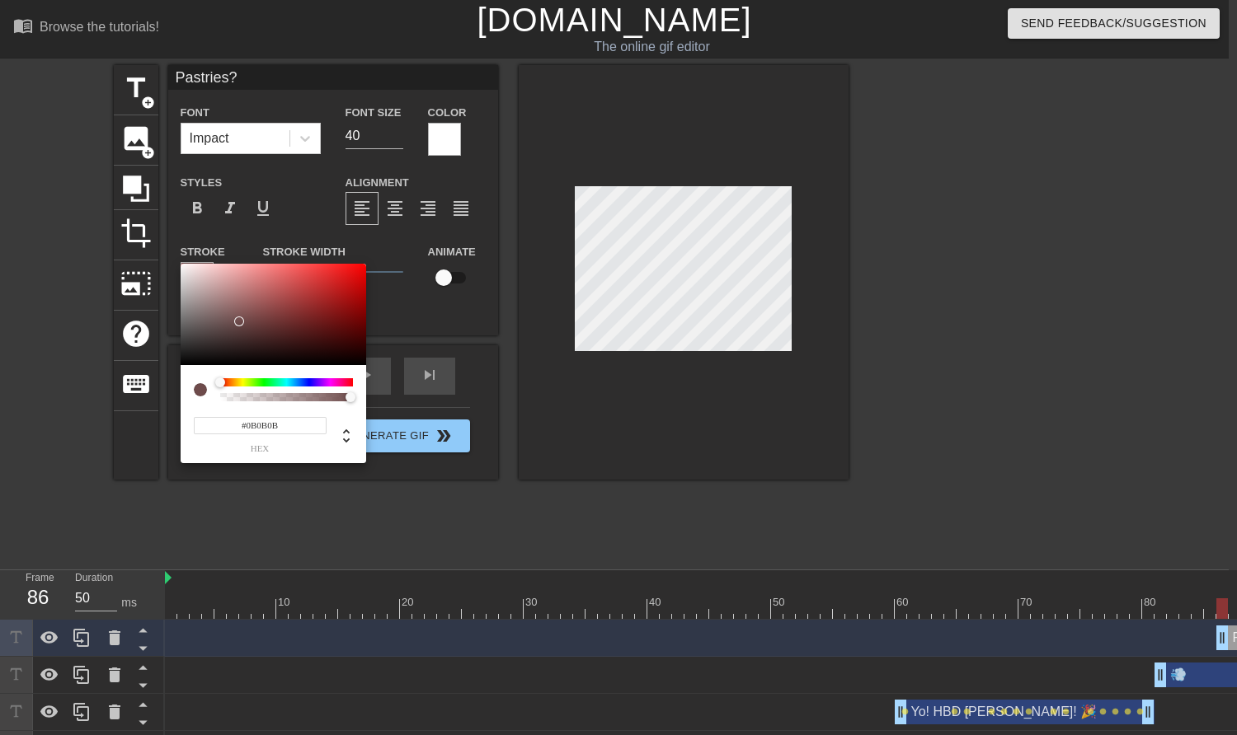
type input "#000000"
drag, startPoint x: 228, startPoint y: 328, endPoint x: 139, endPoint y: 431, distance: 136.2
click at [119, 424] on div "#000000 hex" at bounding box center [618, 367] width 1237 height 735
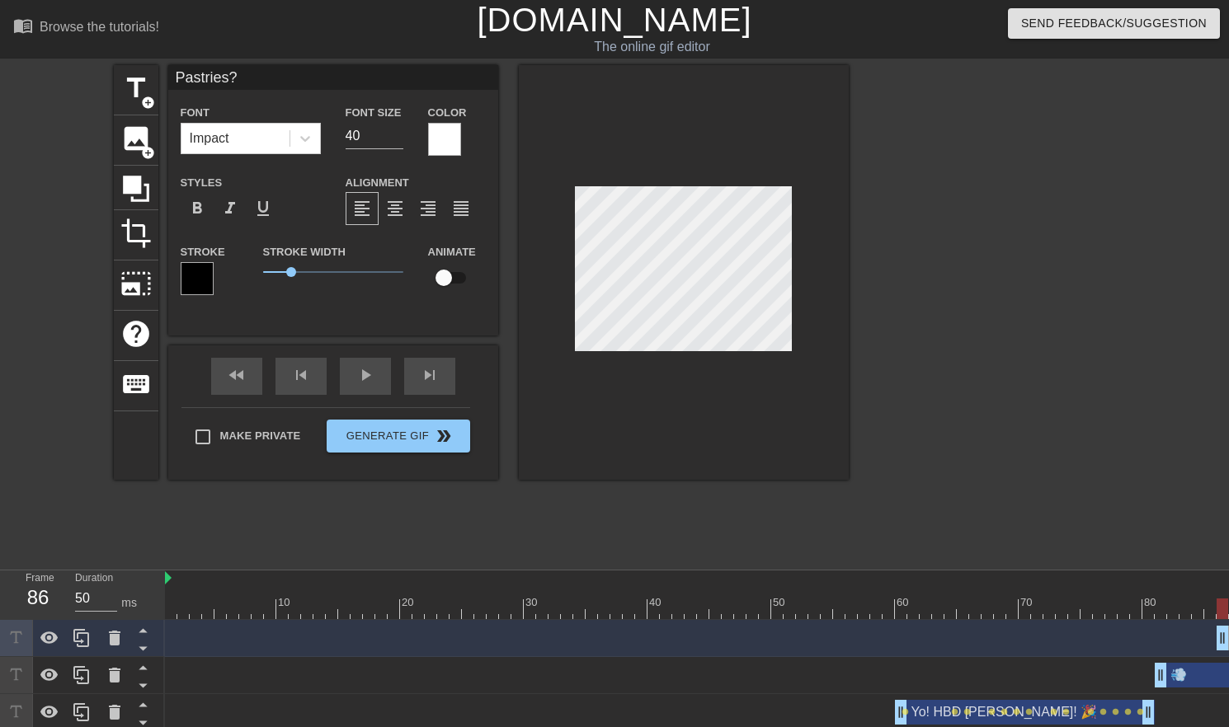
scroll to position [2, 2]
click at [364, 135] on input "40" at bounding box center [374, 136] width 58 height 26
type input "28"
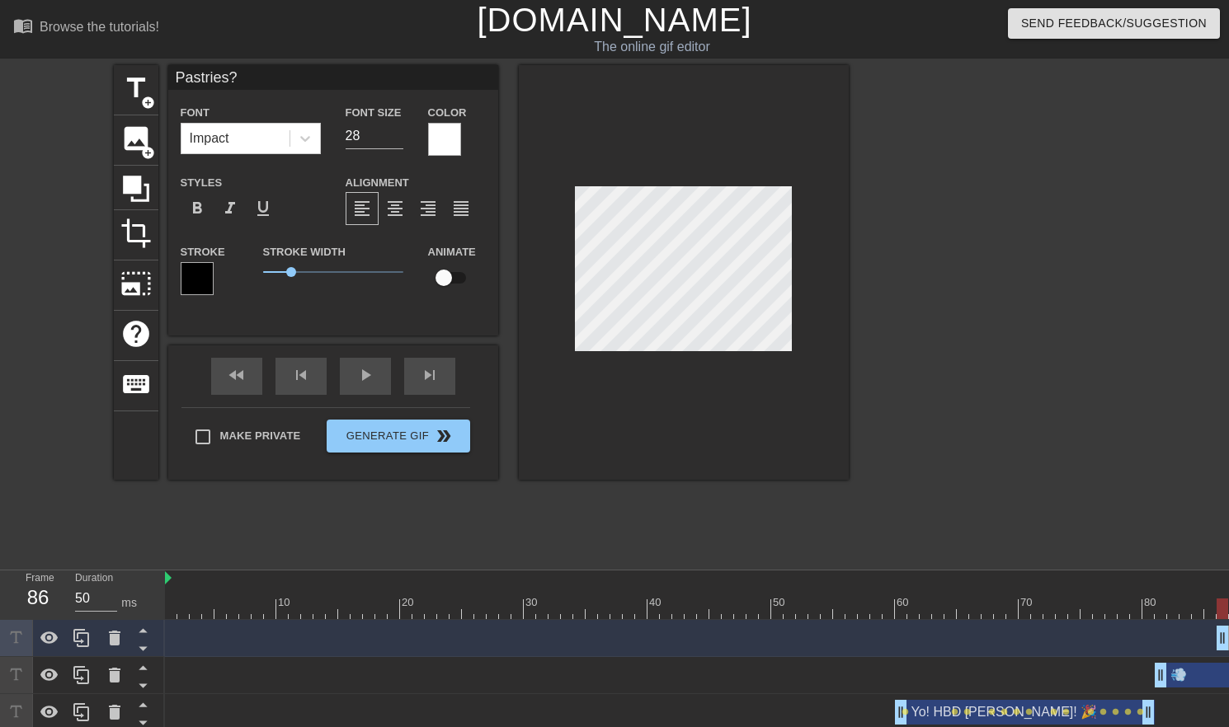
click at [455, 279] on input "checkbox" at bounding box center [444, 277] width 94 height 31
checkbox input "true"
click at [362, 139] on input "28" at bounding box center [374, 136] width 58 height 26
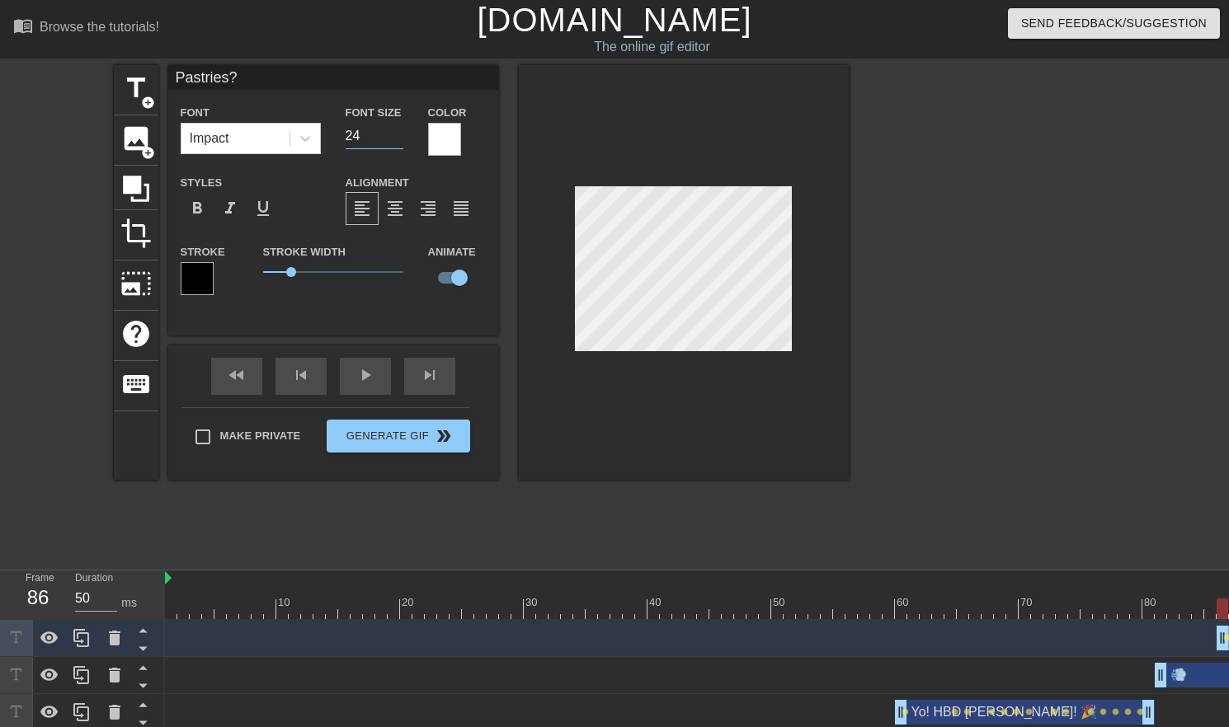
type input "24"
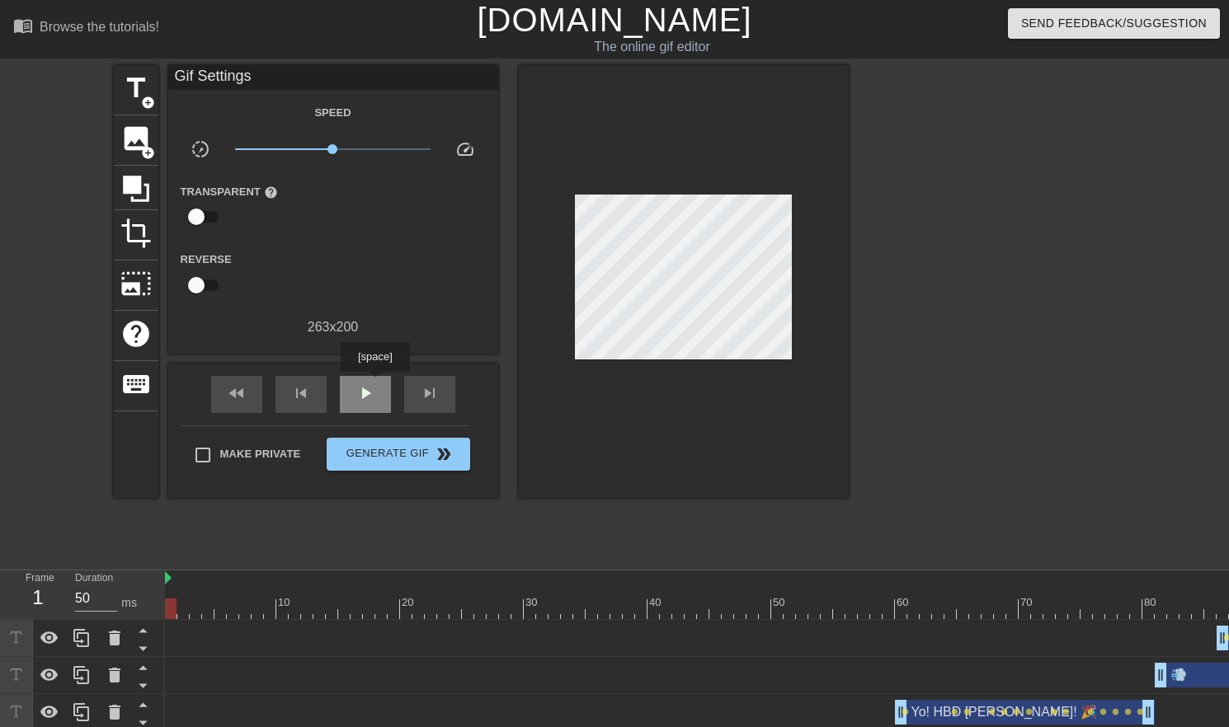
click at [374, 383] on span "play_arrow" at bounding box center [365, 393] width 20 height 20
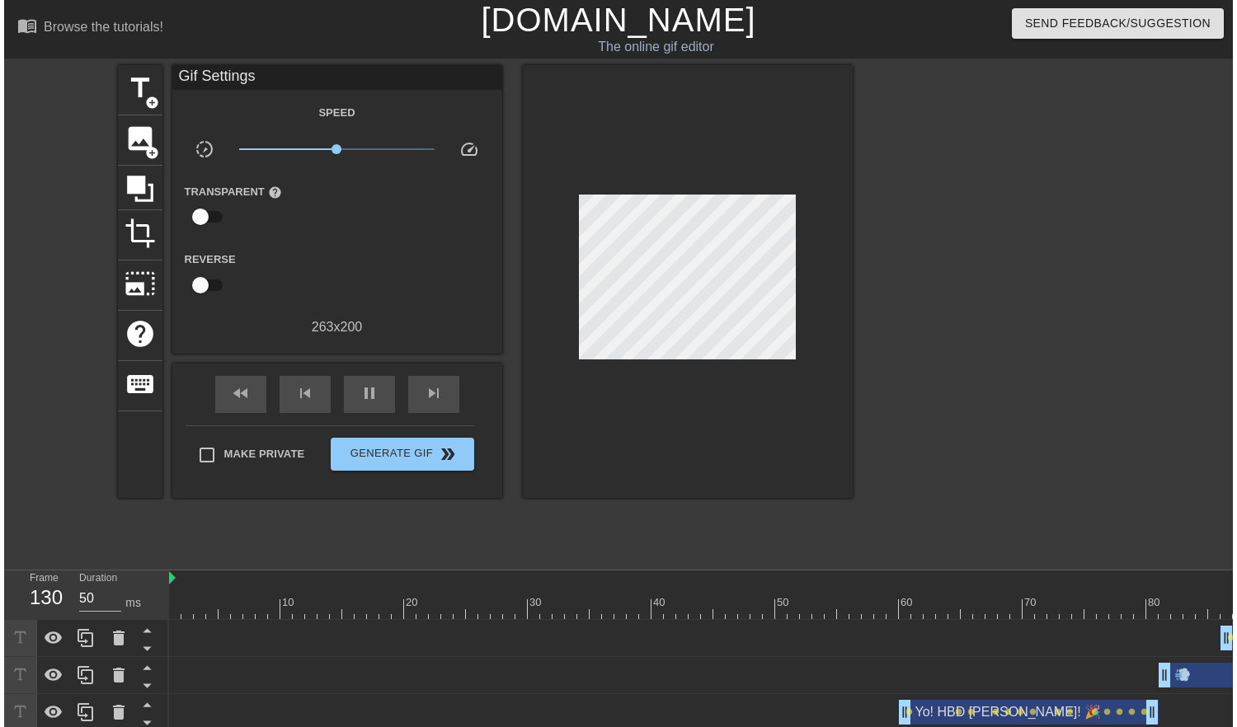
scroll to position [0, 12]
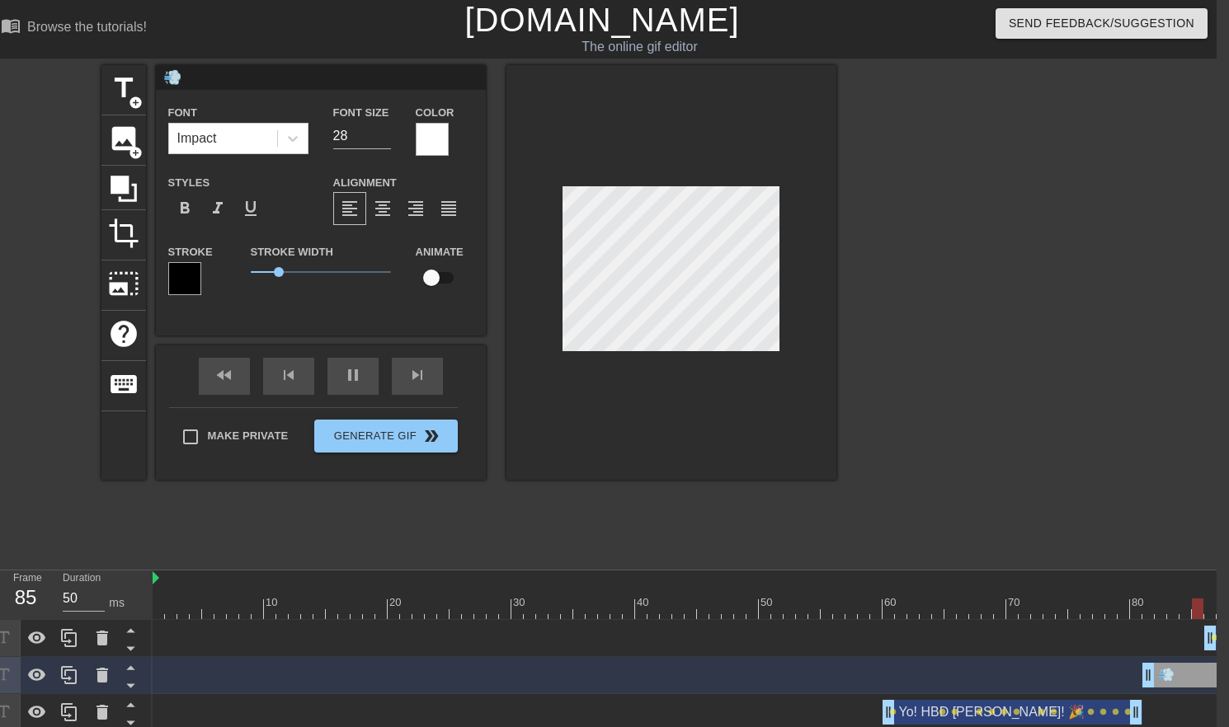
click at [440, 275] on input "checkbox" at bounding box center [431, 277] width 94 height 31
checkbox input "true"
click at [344, 373] on div "fast_rewind skip_previous pause skip_next" at bounding box center [320, 376] width 269 height 62
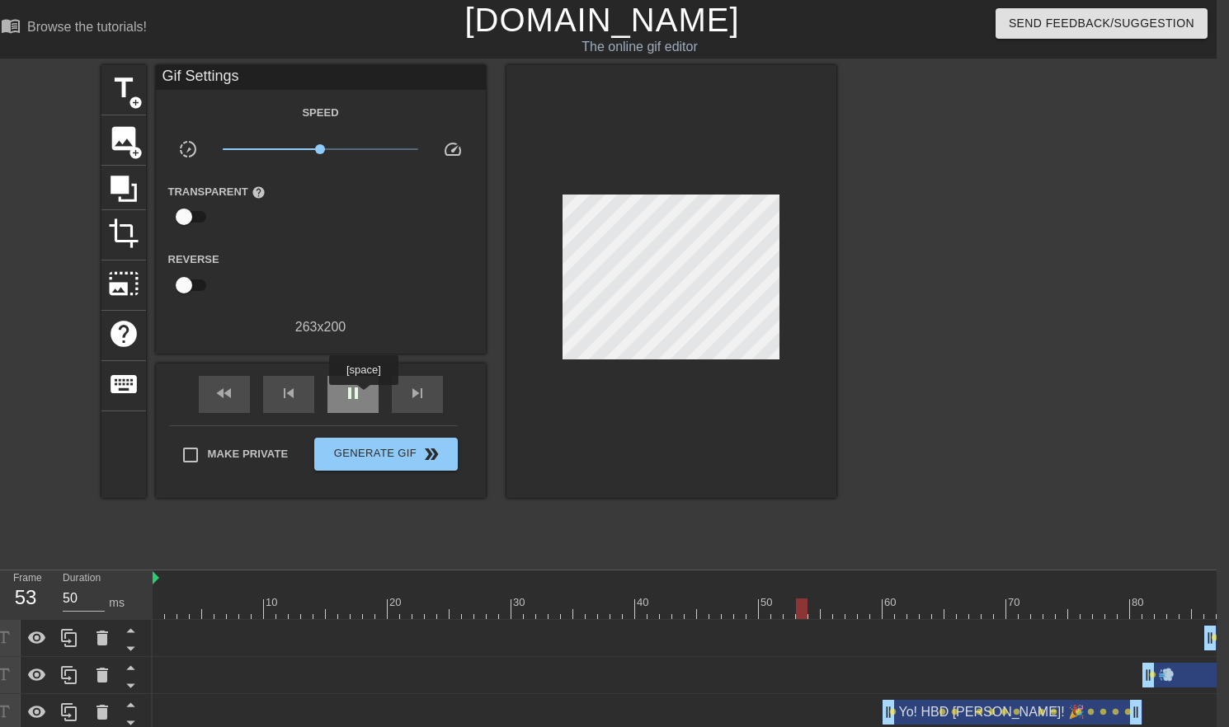
click at [361, 395] on span "pause" at bounding box center [353, 393] width 20 height 20
click at [1139, 610] on div at bounding box center [1012, 609] width 1719 height 21
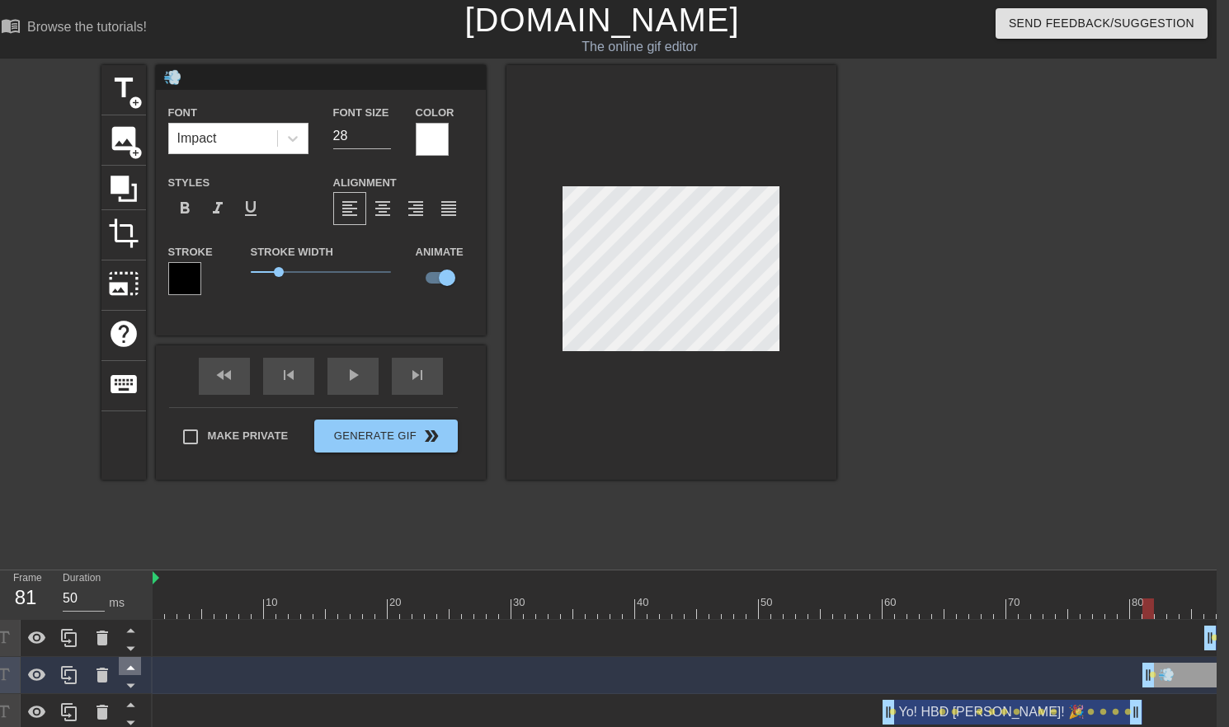
click at [134, 666] on icon at bounding box center [130, 667] width 21 height 21
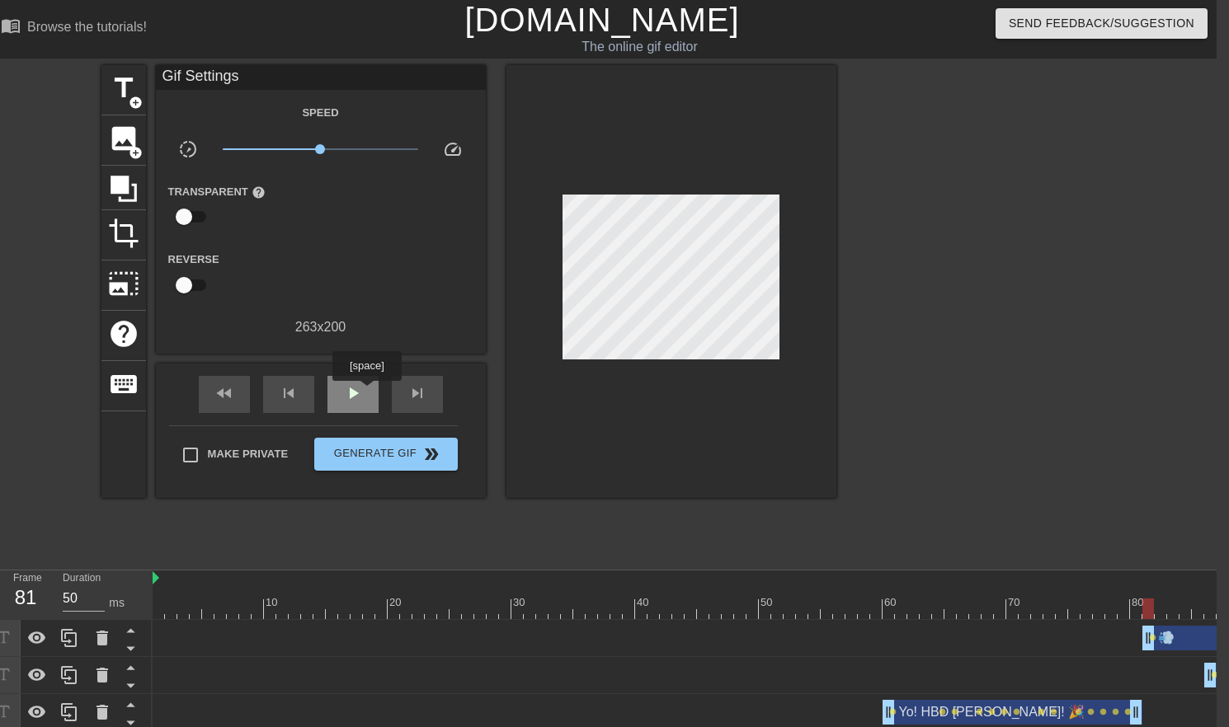
click at [366, 393] on div "play_arrow" at bounding box center [352, 394] width 51 height 37
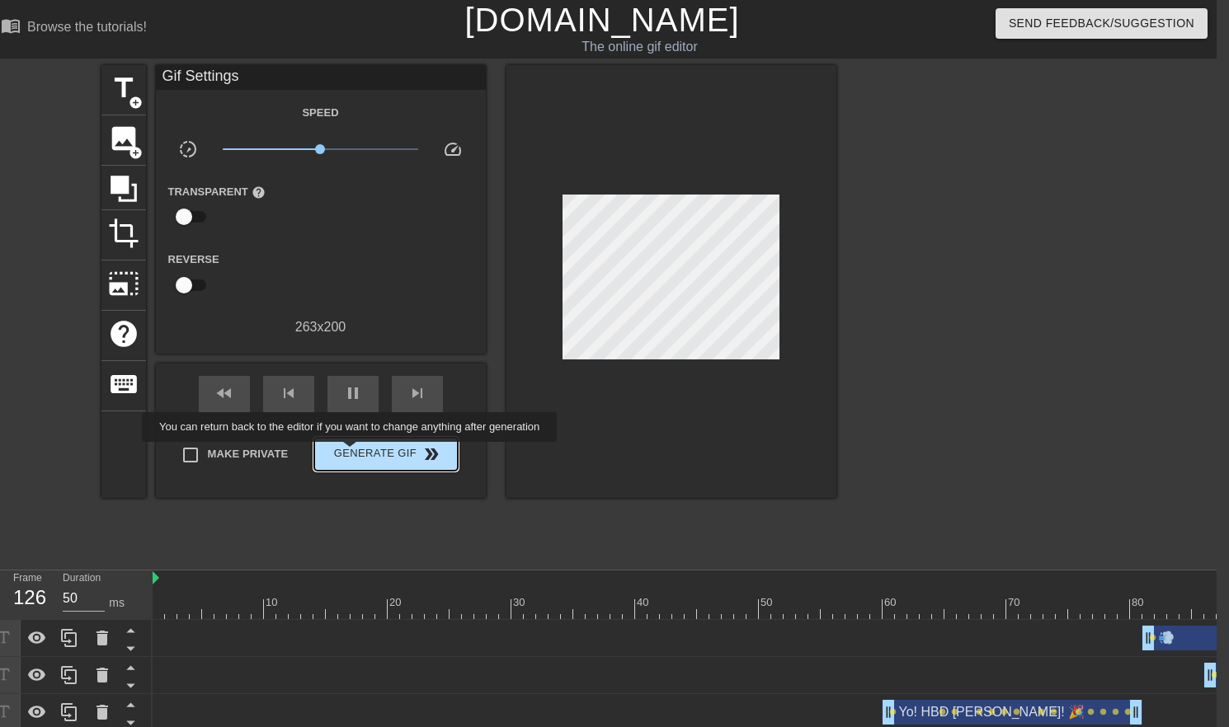
click at [361, 459] on span "Generate Gif double_arrow" at bounding box center [385, 454] width 129 height 20
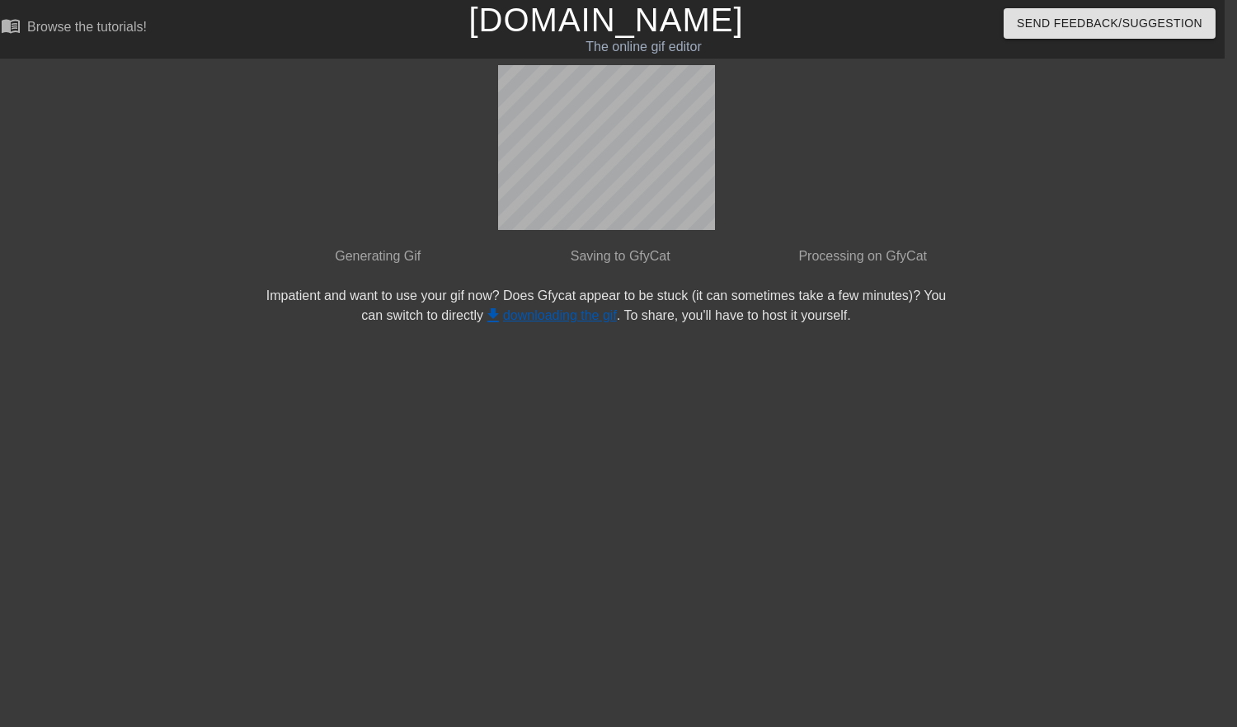
click at [532, 312] on link "get_app downloading the gif" at bounding box center [550, 315] width 134 height 14
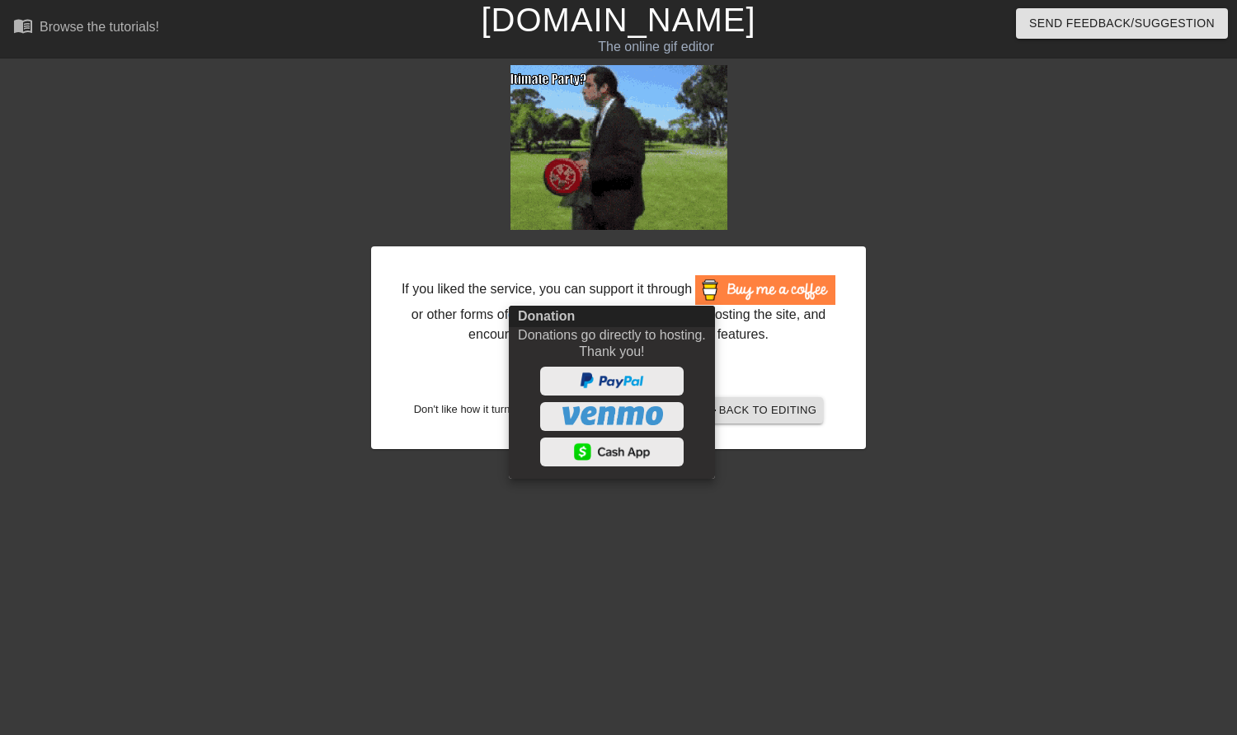
click at [949, 257] on div at bounding box center [618, 367] width 1237 height 735
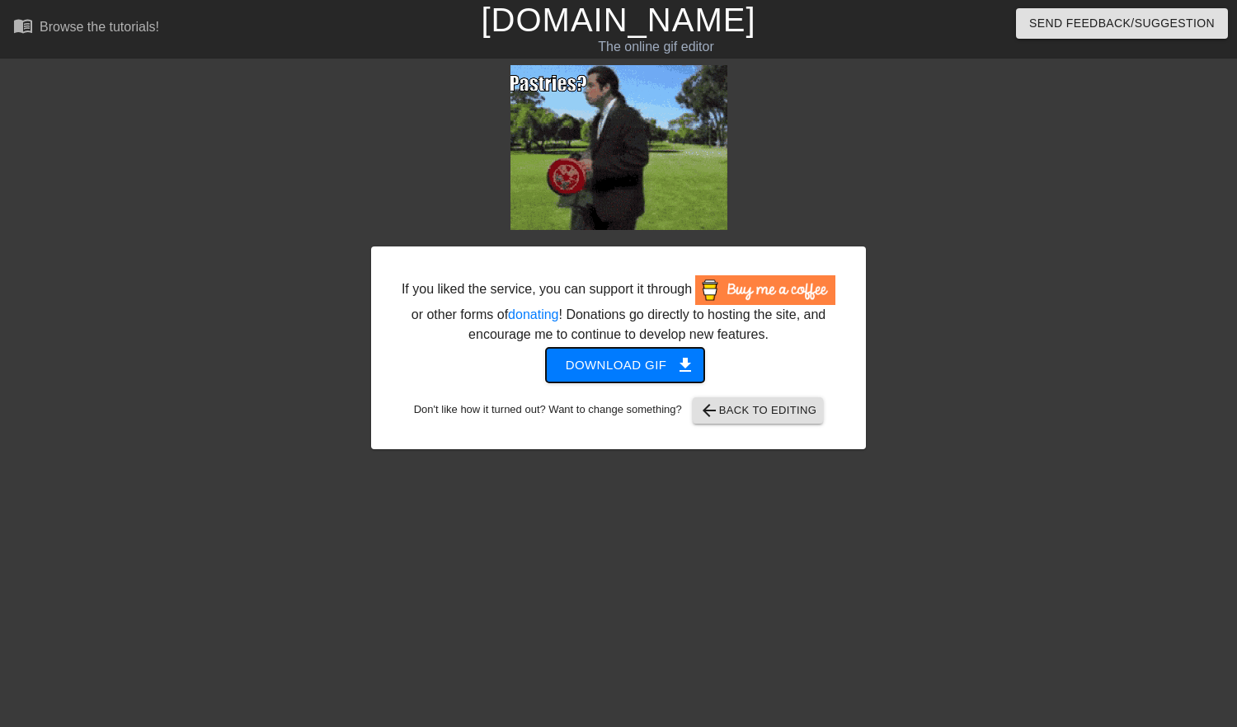
click at [674, 357] on span "Download gif get_app" at bounding box center [626, 365] width 120 height 21
